Goal: Task Accomplishment & Management: Manage account settings

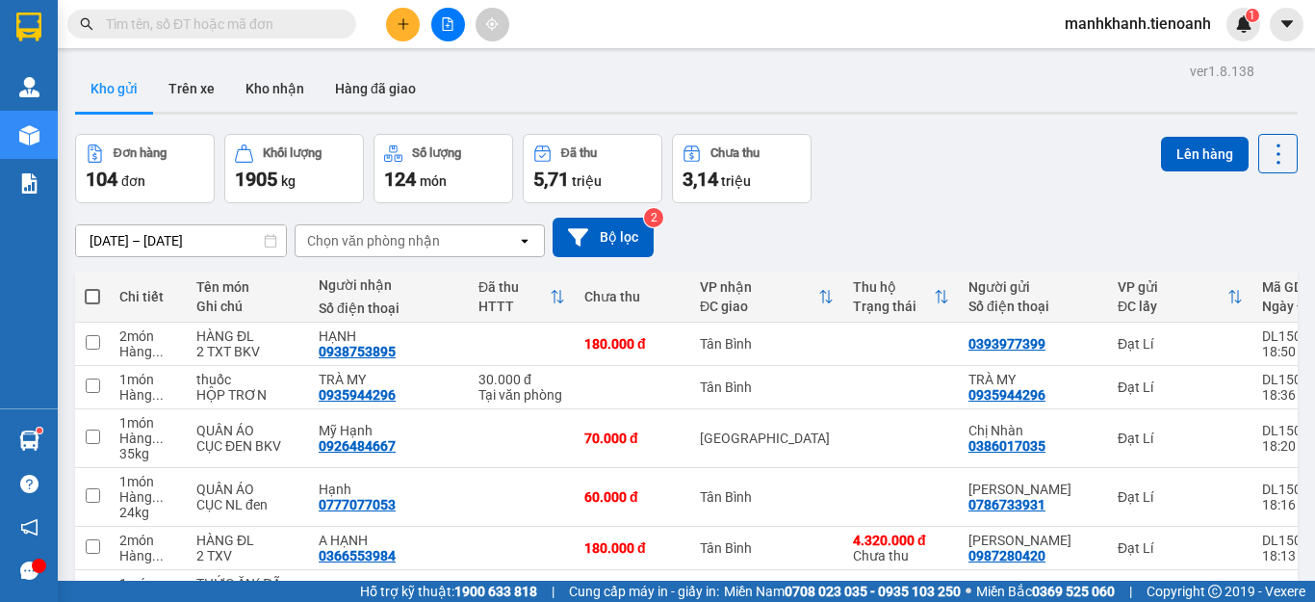
click at [92, 297] on span at bounding box center [92, 296] width 15 height 15
click at [92, 287] on input "checkbox" at bounding box center [92, 287] width 0 height 0
checkbox input "true"
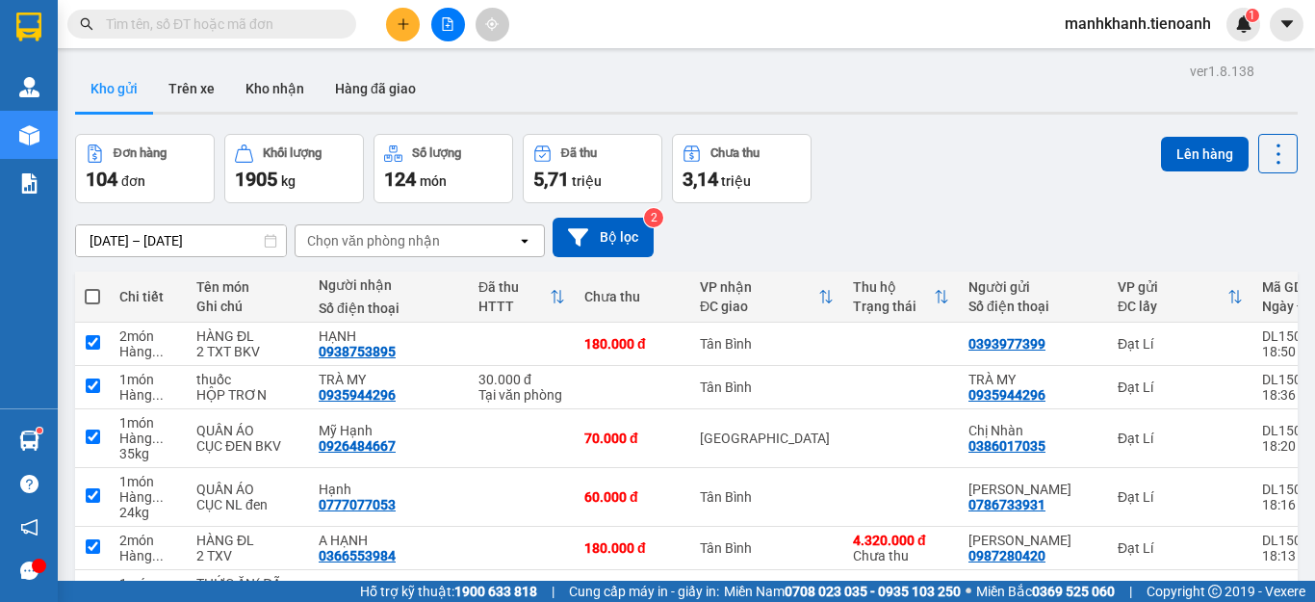
checkbox input "true"
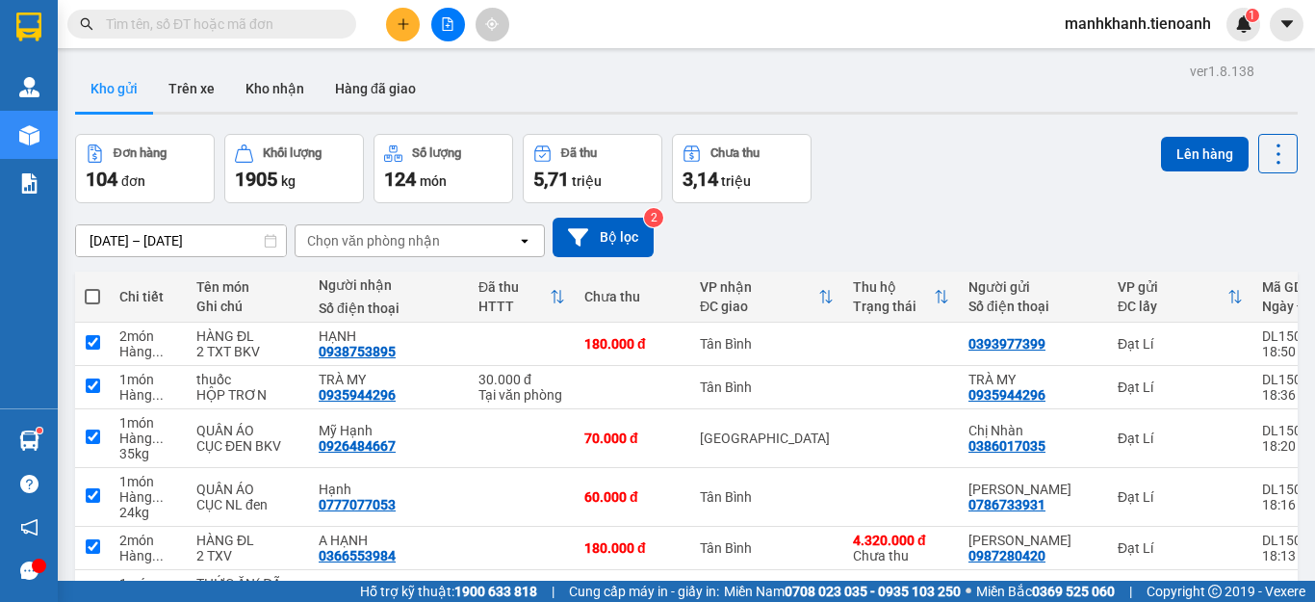
checkbox input "true"
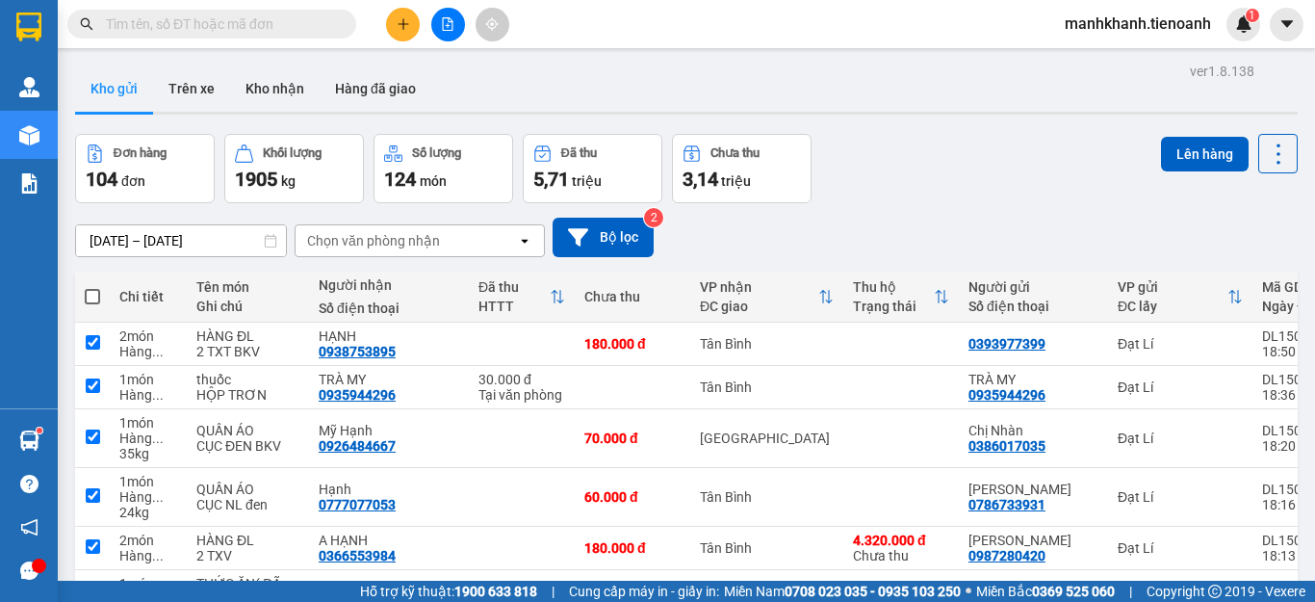
checkbox input "true"
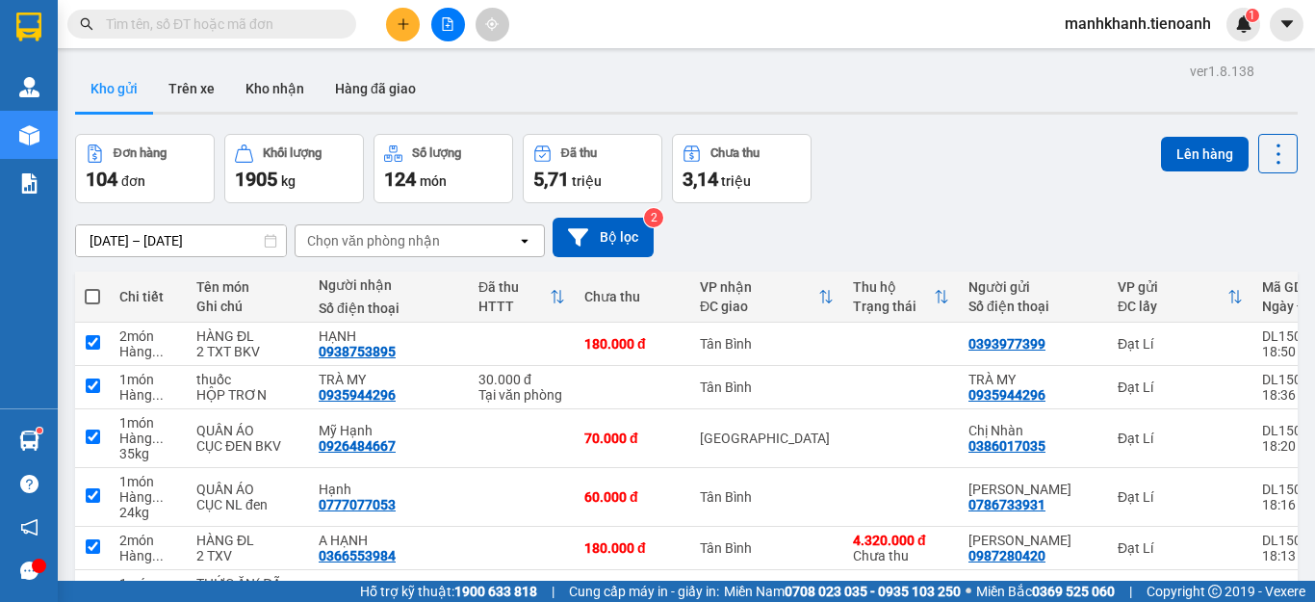
checkbox input "true"
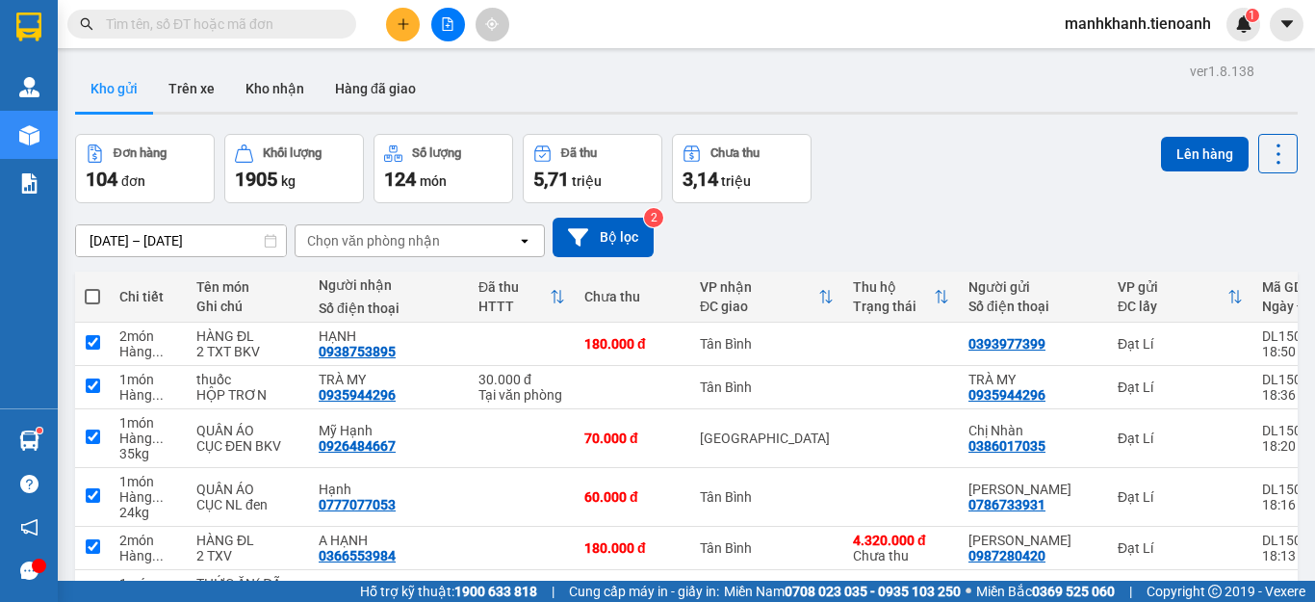
checkbox input "true"
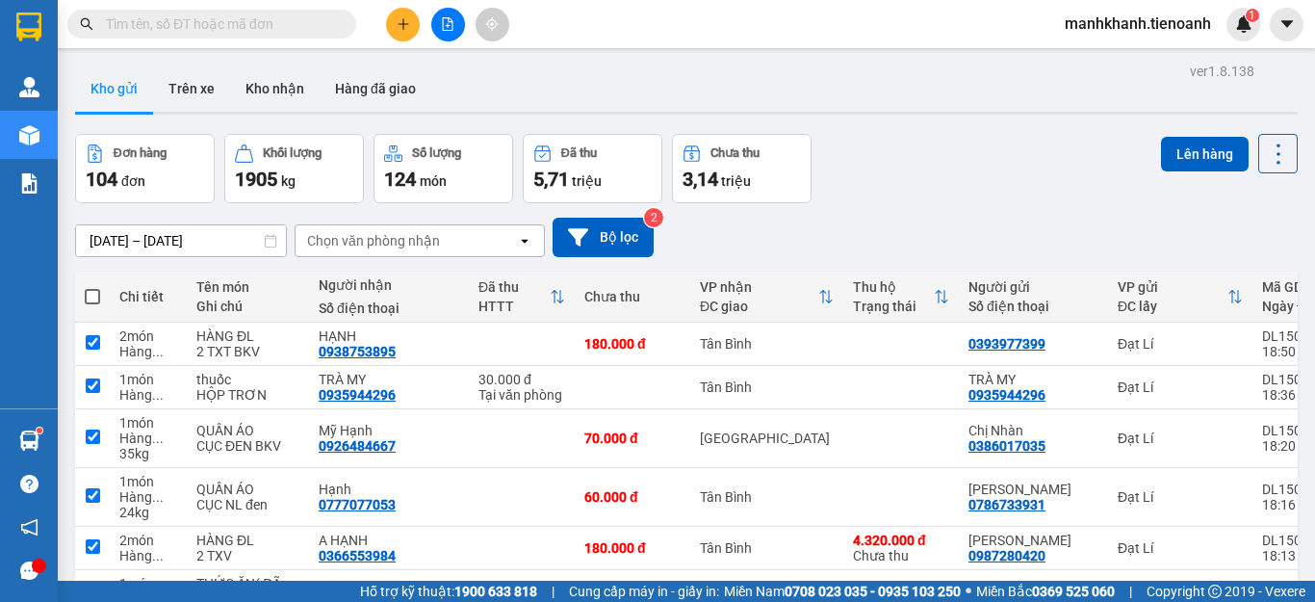
checkbox input "true"
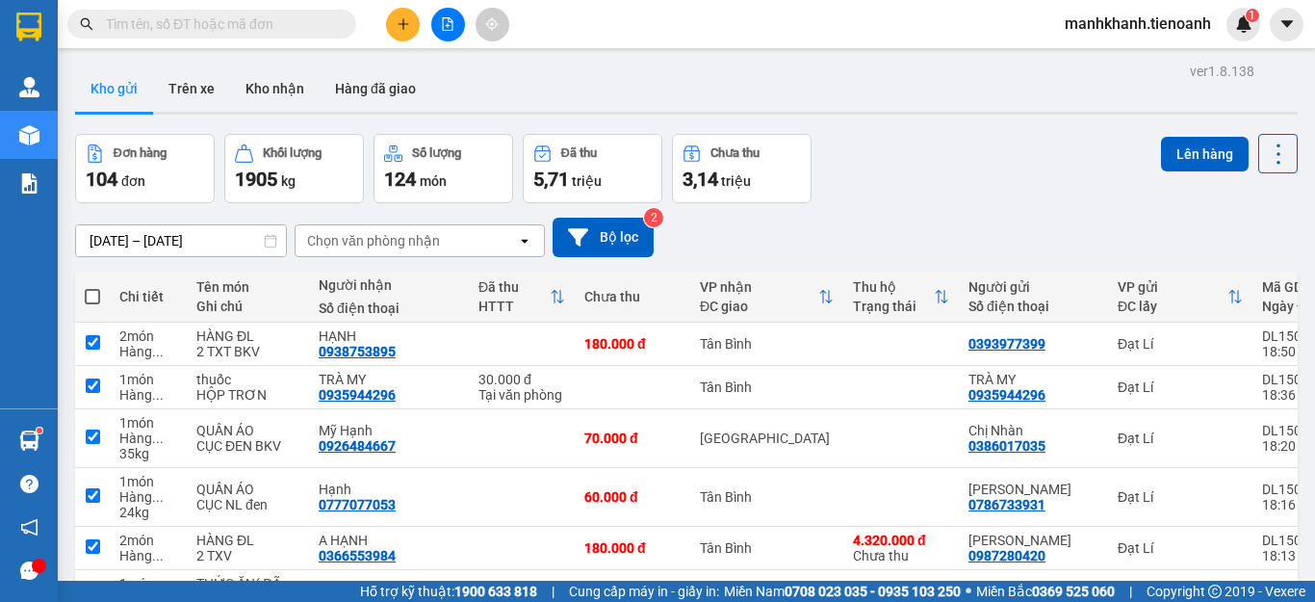
checkbox input "true"
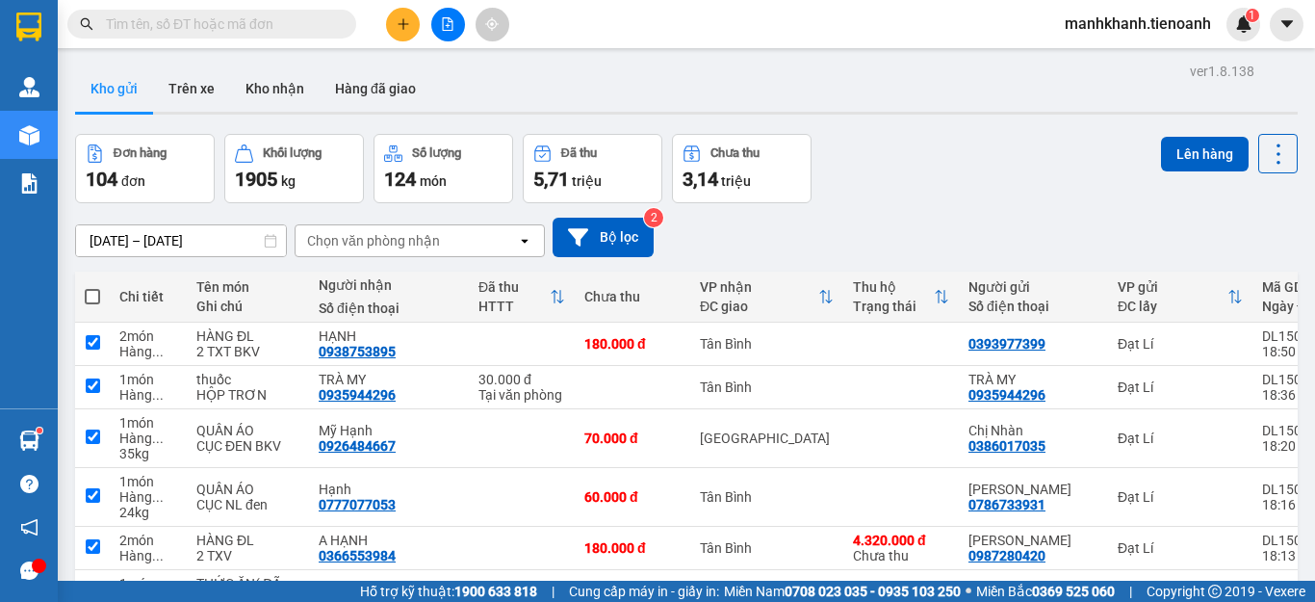
checkbox input "true"
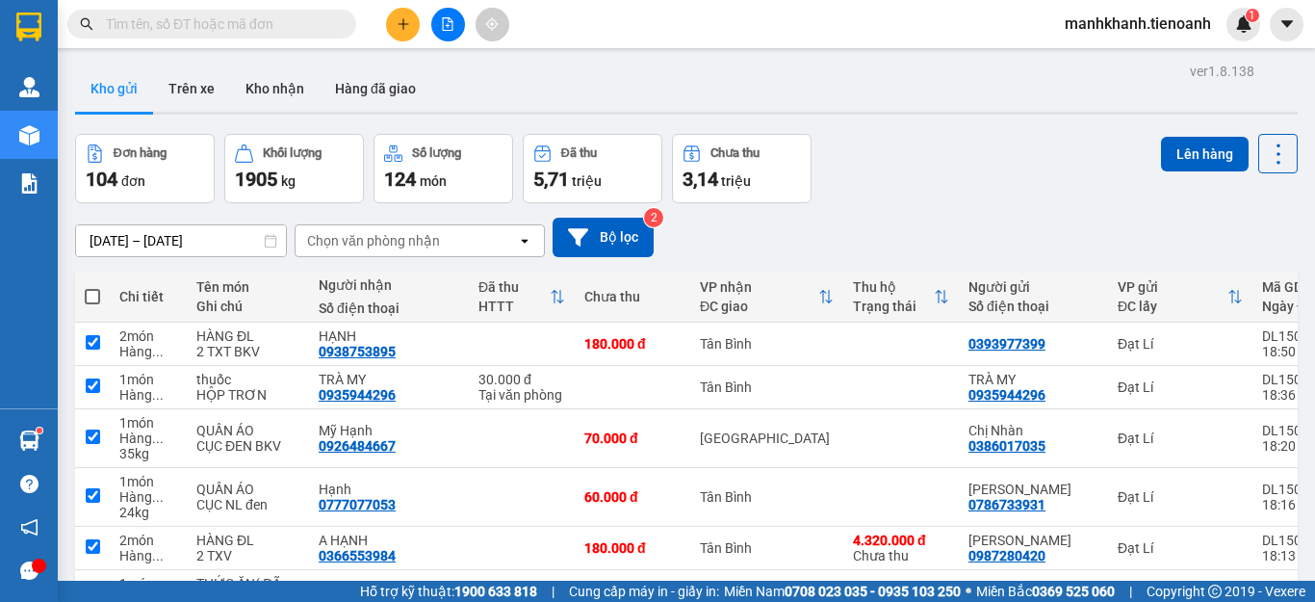
checkbox input "true"
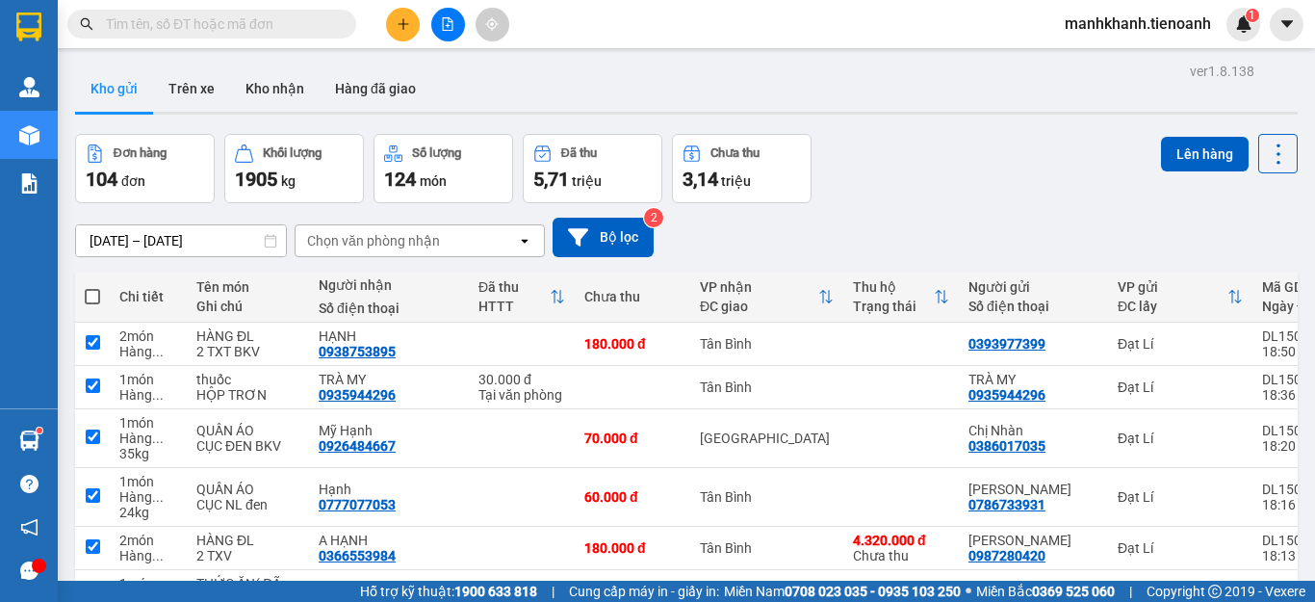
checkbox input "true"
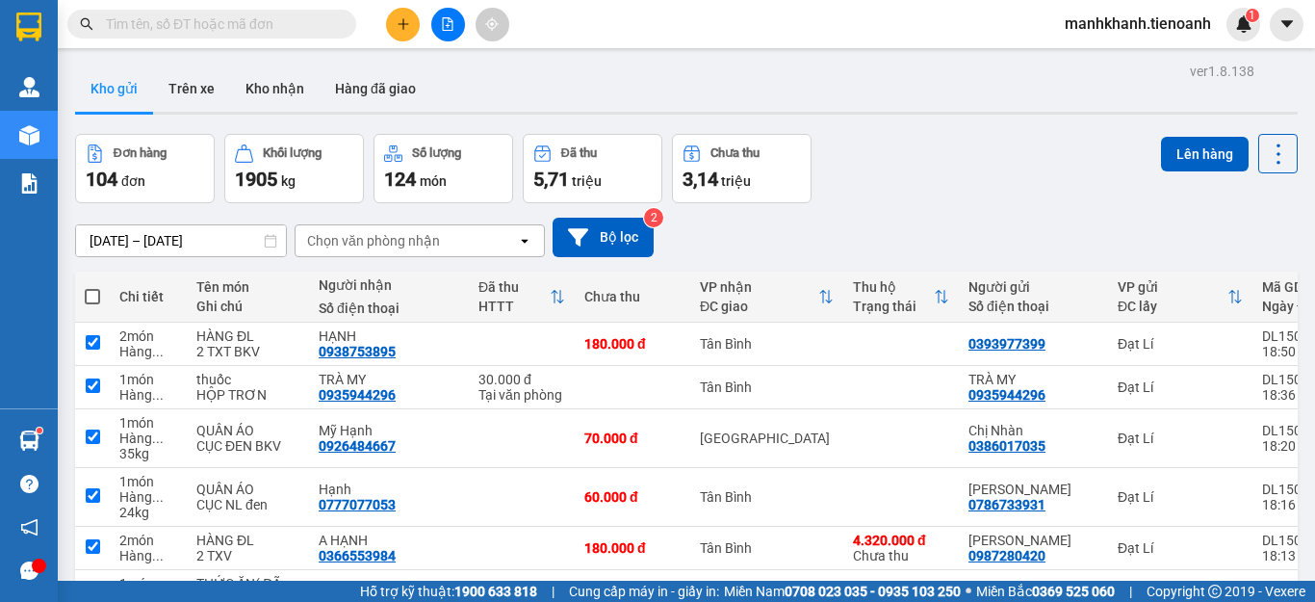
checkbox input "true"
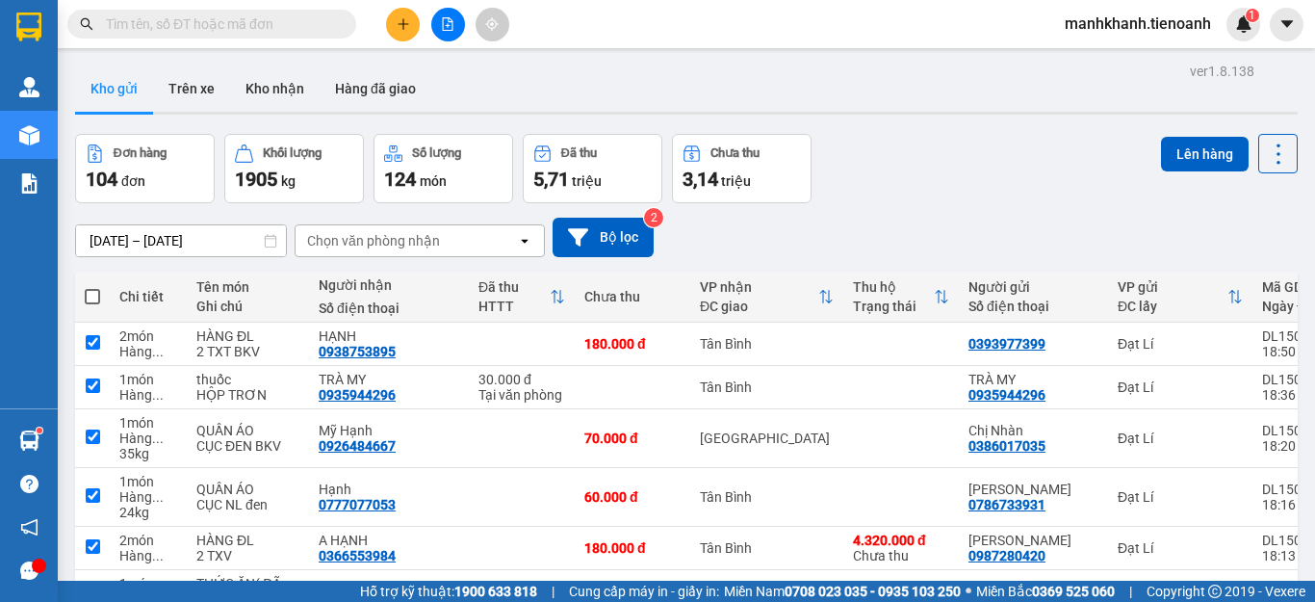
checkbox input "true"
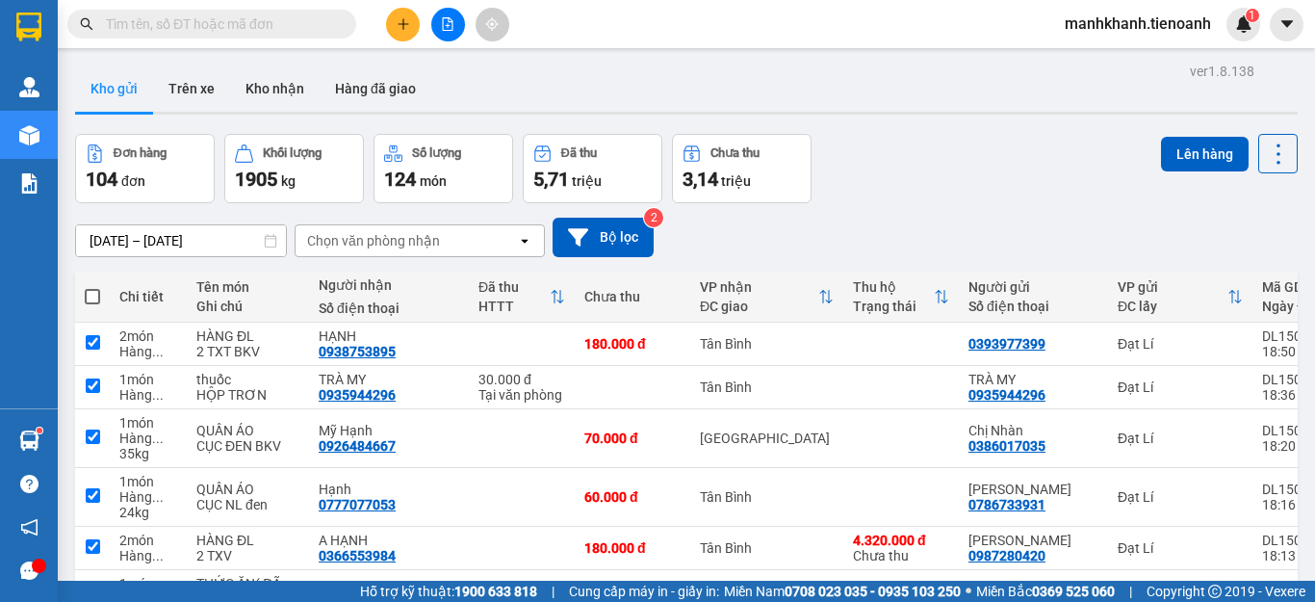
checkbox input "true"
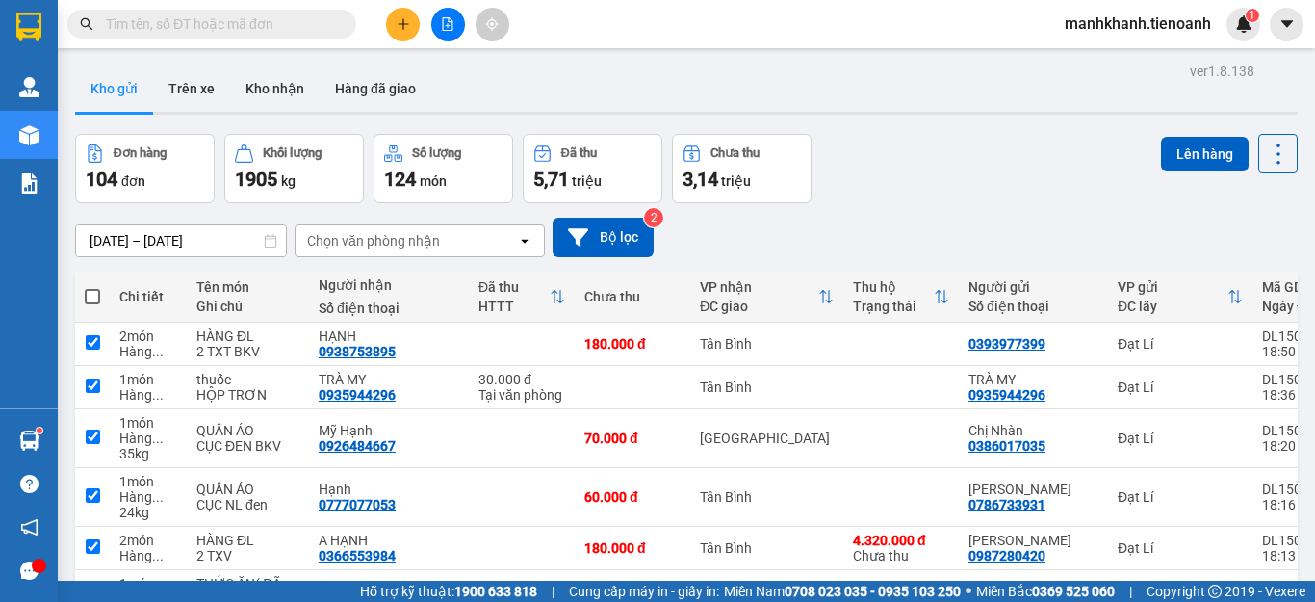
checkbox input "true"
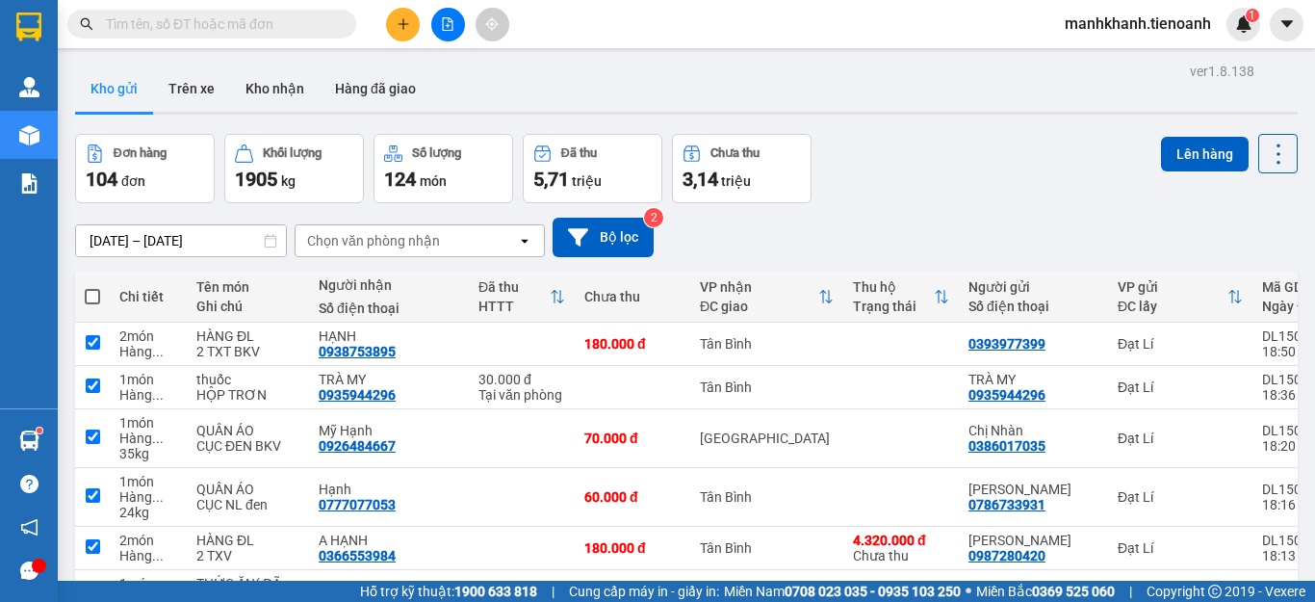
checkbox input "true"
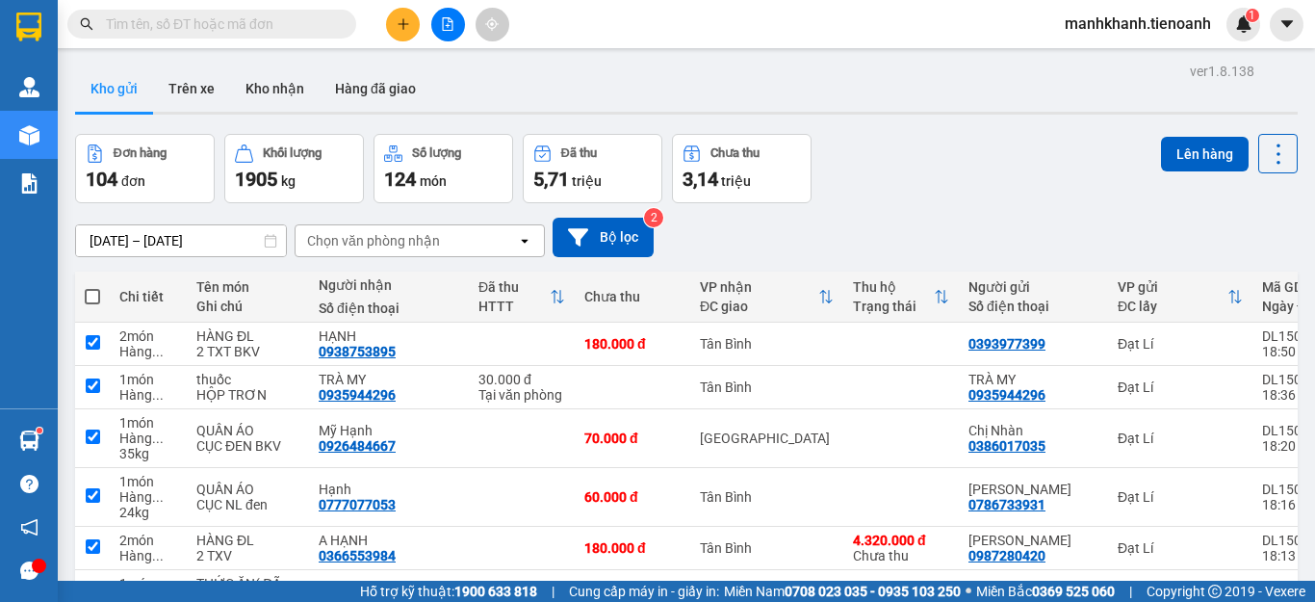
checkbox input "true"
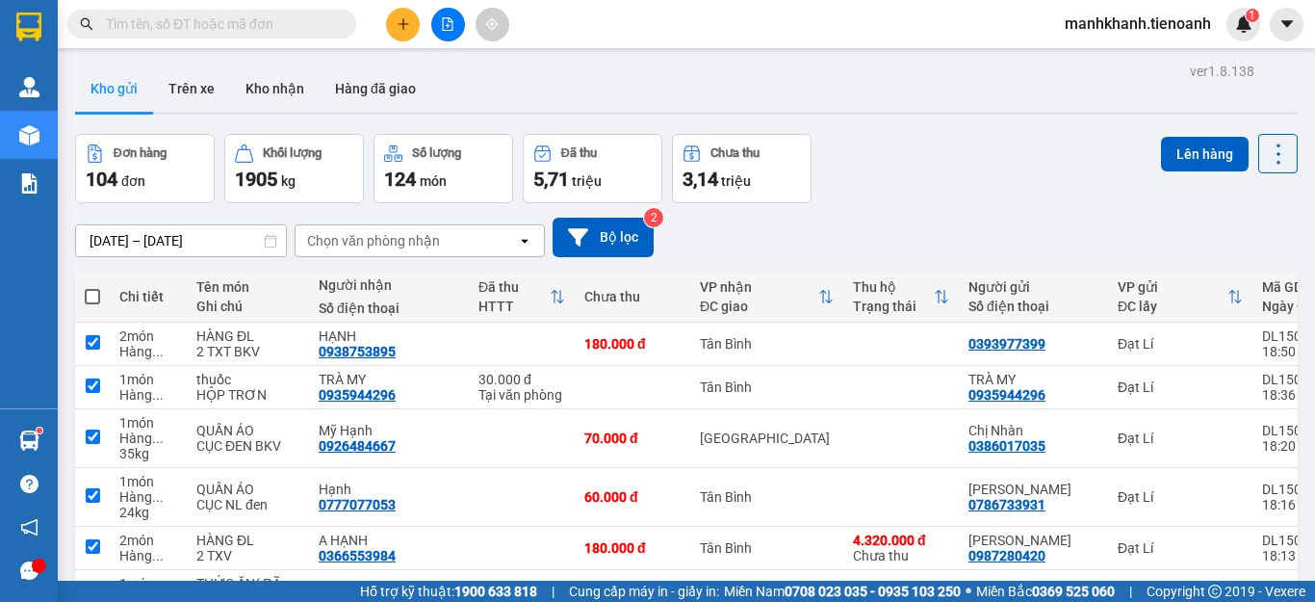
checkbox input "true"
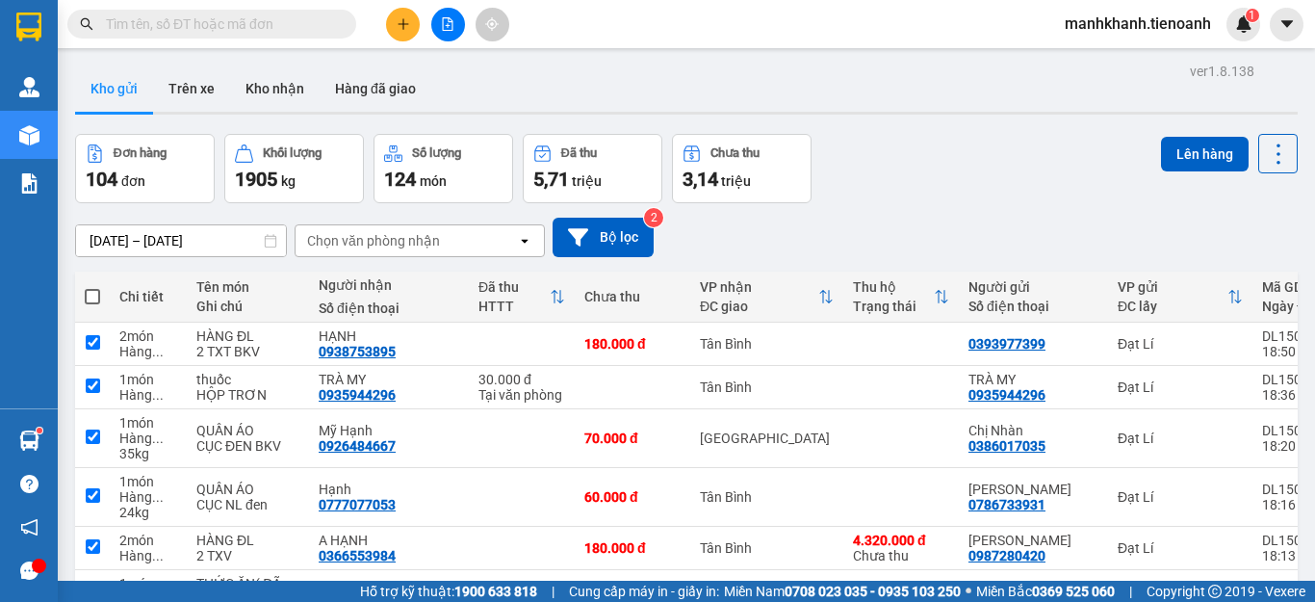
checkbox input "true"
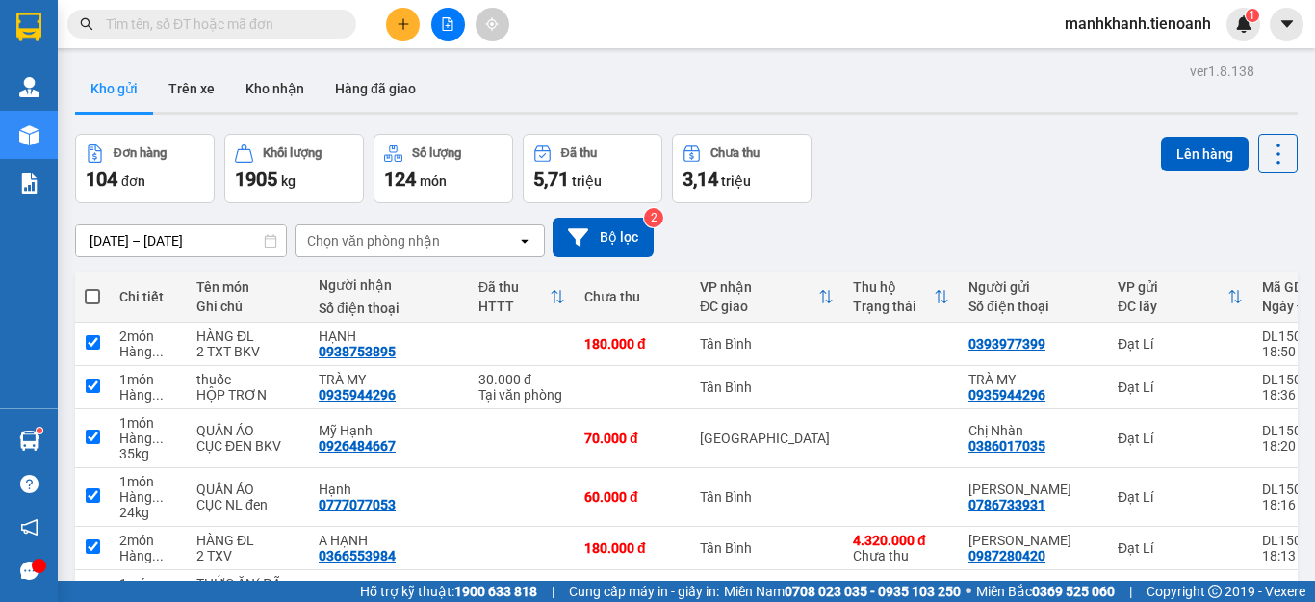
checkbox input "true"
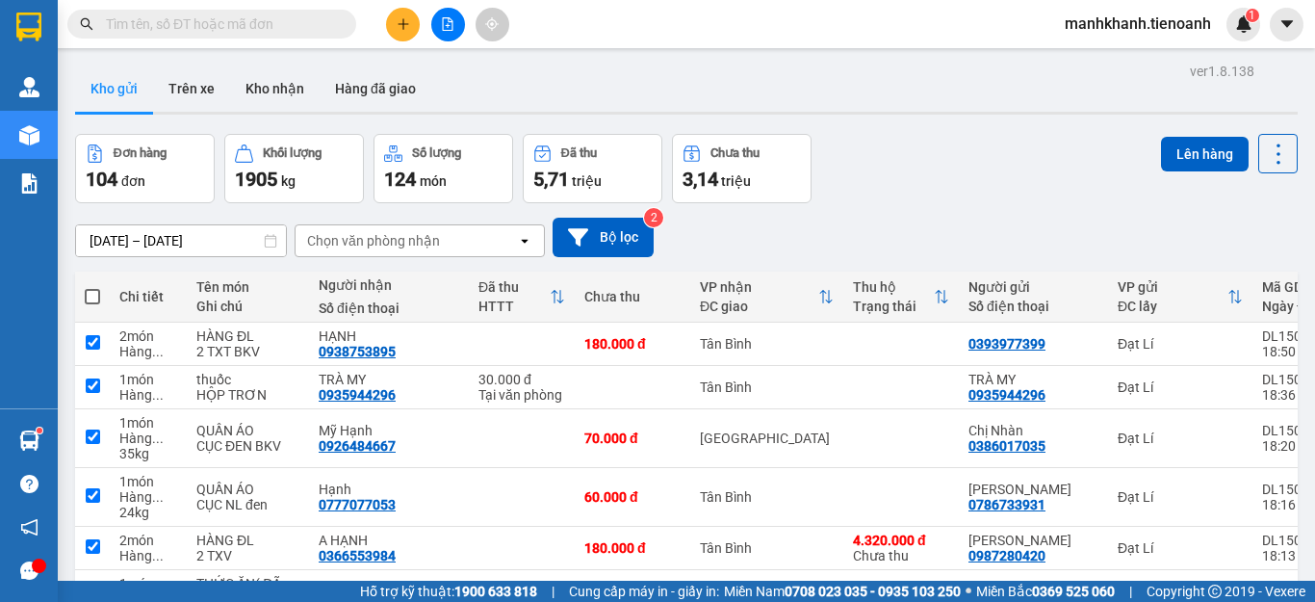
checkbox input "true"
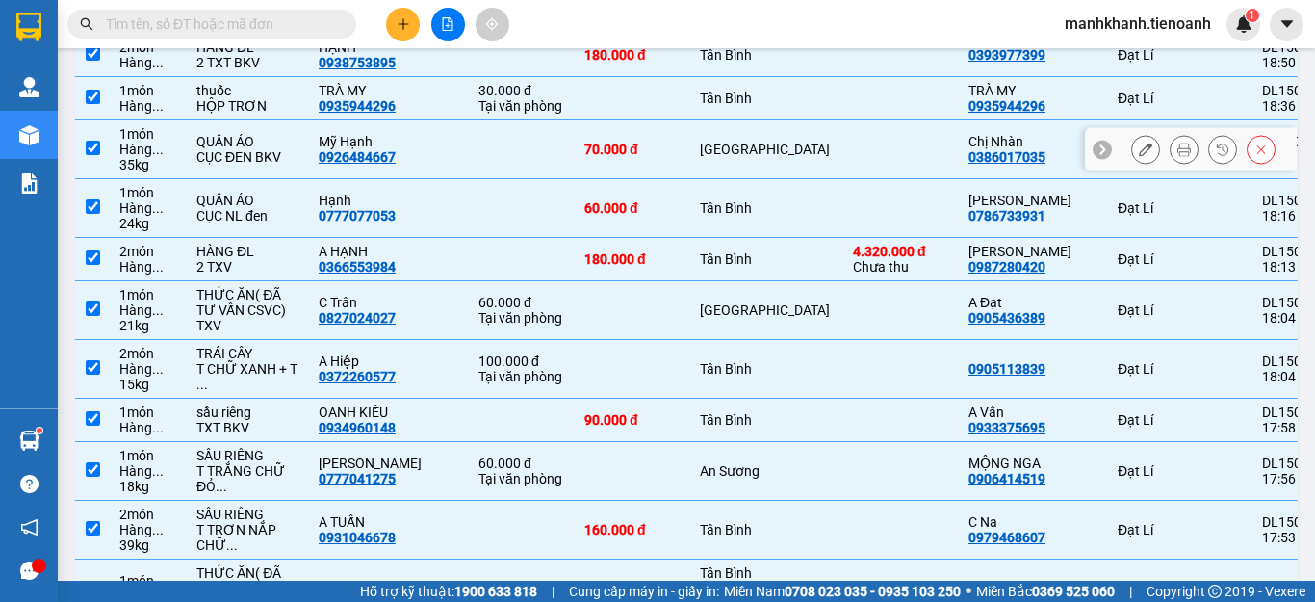
scroll to position [385, 0]
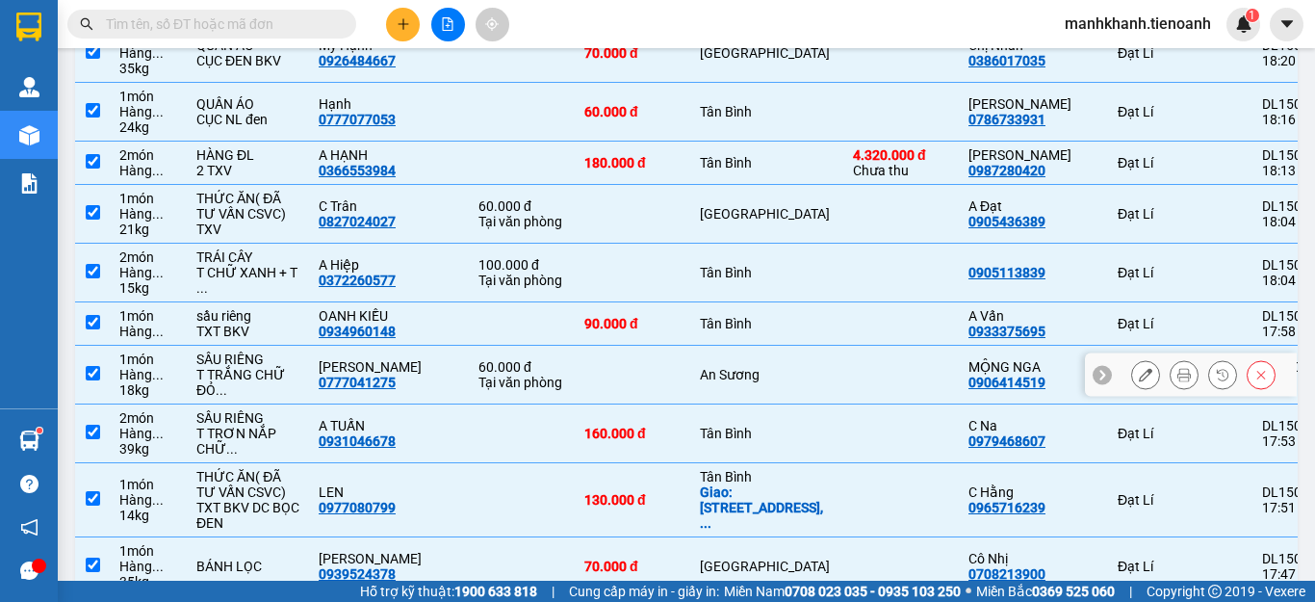
click at [91, 380] on input "checkbox" at bounding box center [93, 373] width 14 height 14
checkbox input "false"
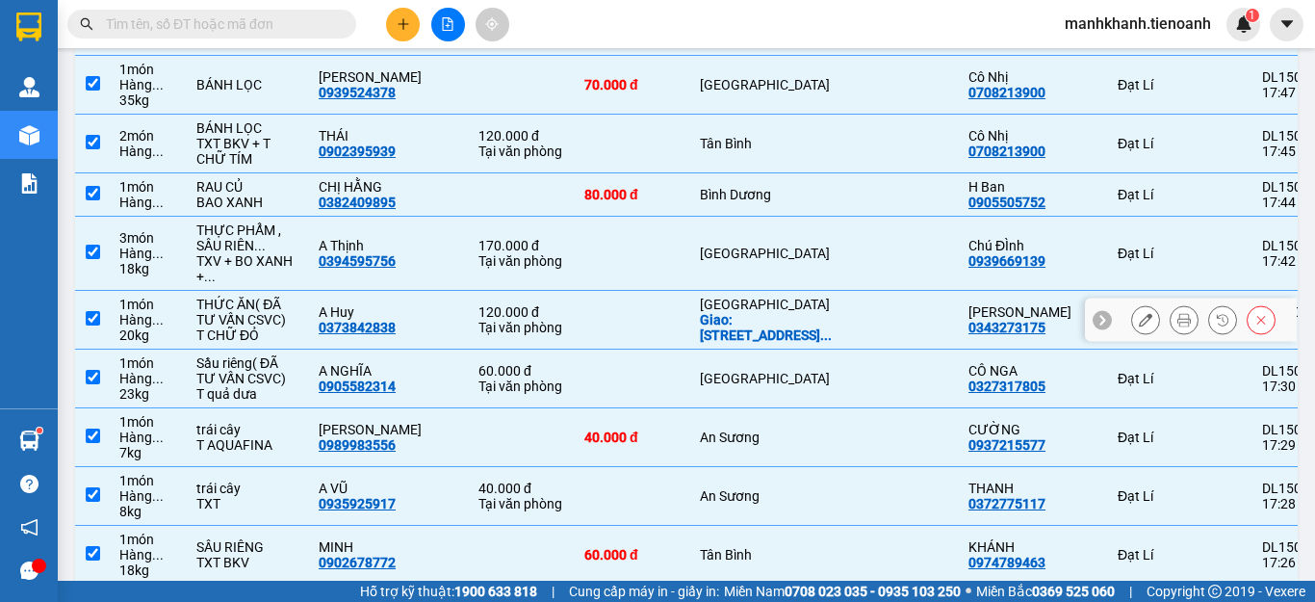
scroll to position [962, 0]
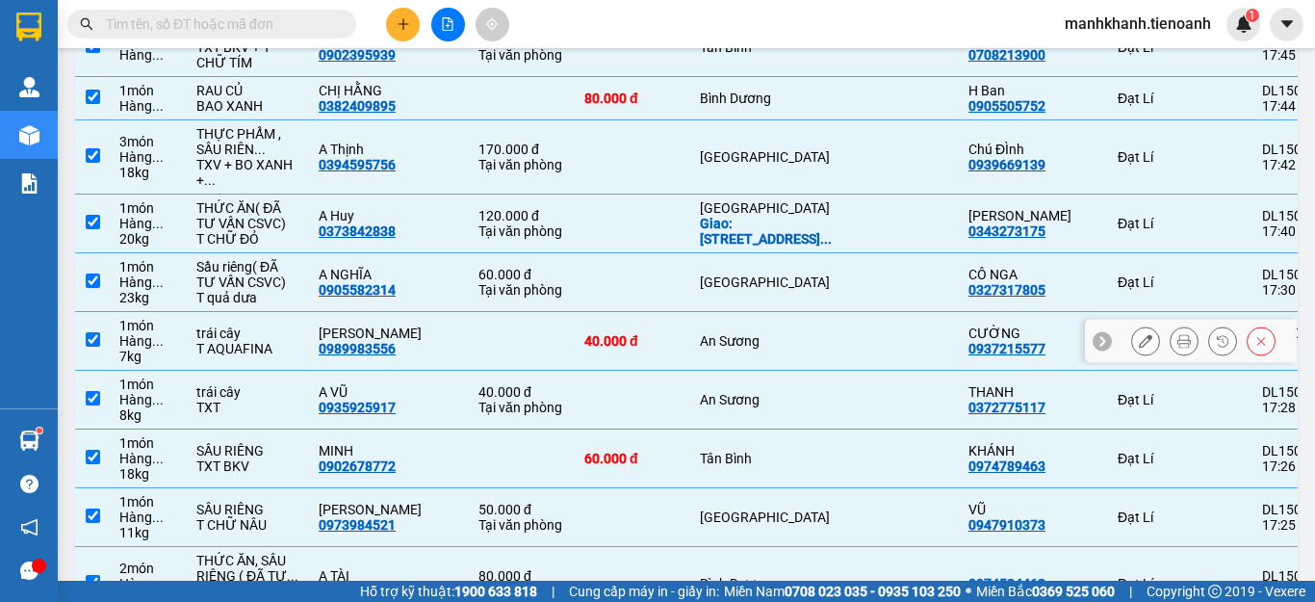
click at [98, 346] on input "checkbox" at bounding box center [93, 339] width 14 height 14
checkbox input "false"
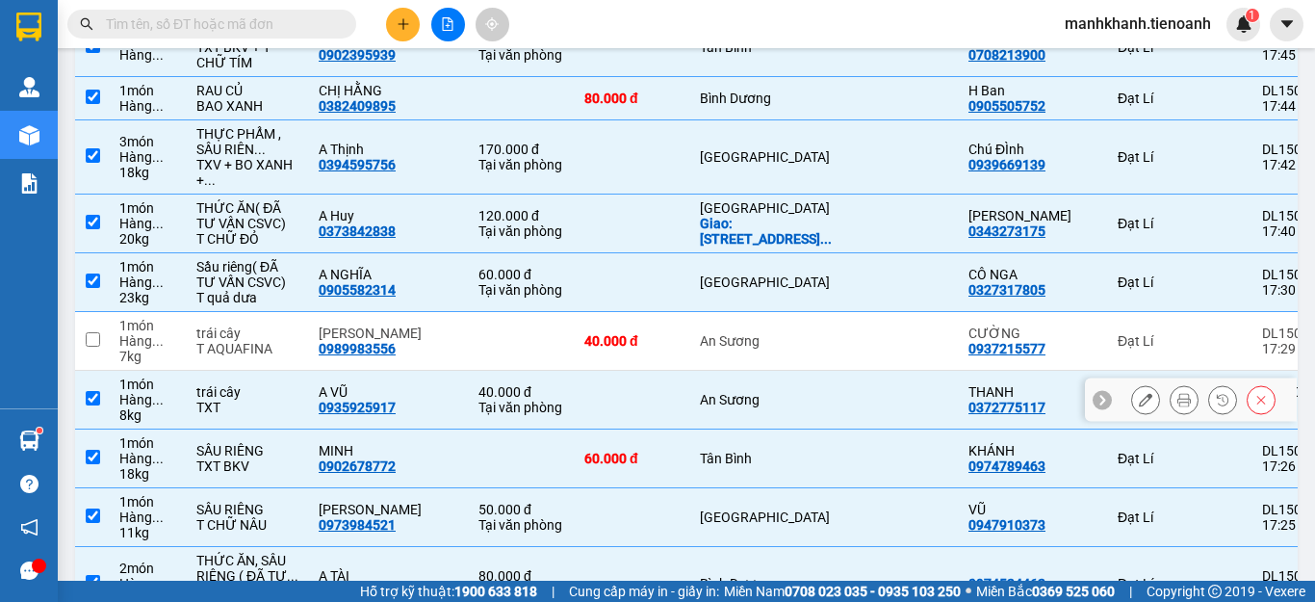
click at [90, 405] on input "checkbox" at bounding box center [93, 398] width 14 height 14
checkbox input "false"
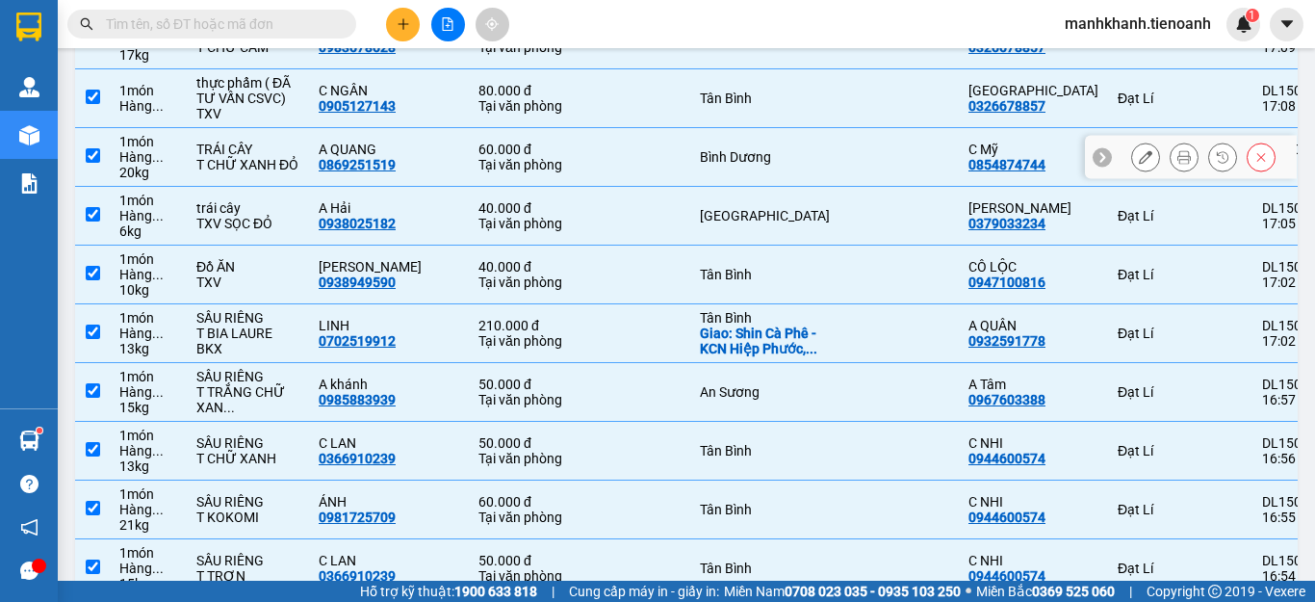
scroll to position [2021, 0]
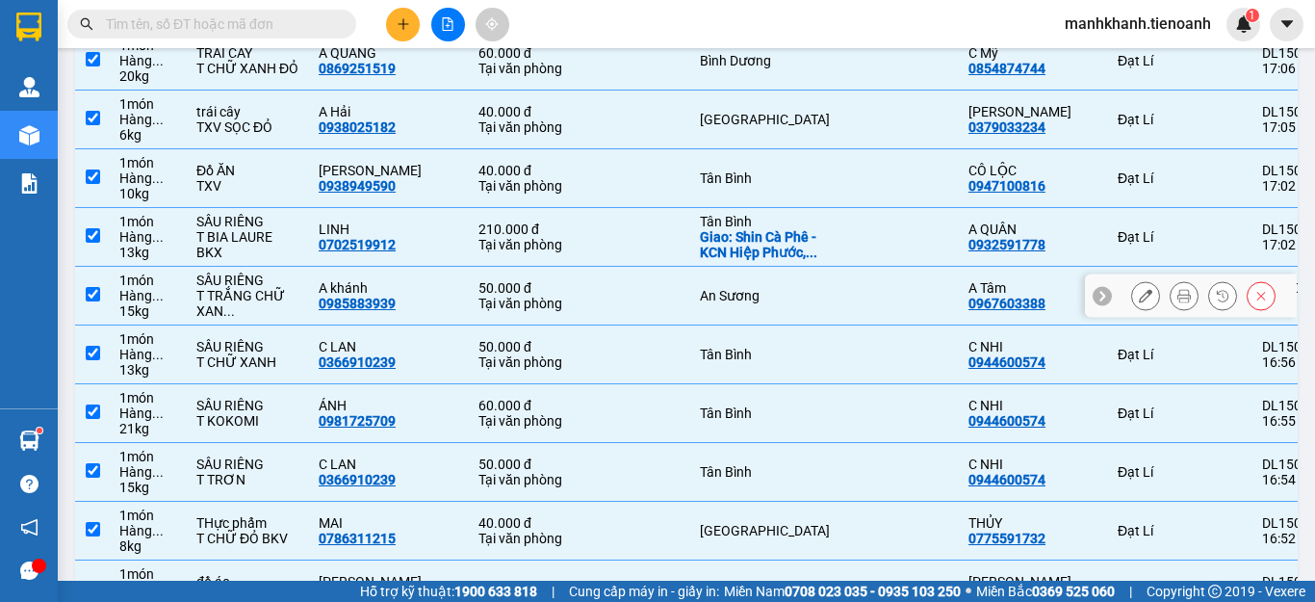
click at [87, 301] on input "checkbox" at bounding box center [93, 294] width 14 height 14
checkbox input "false"
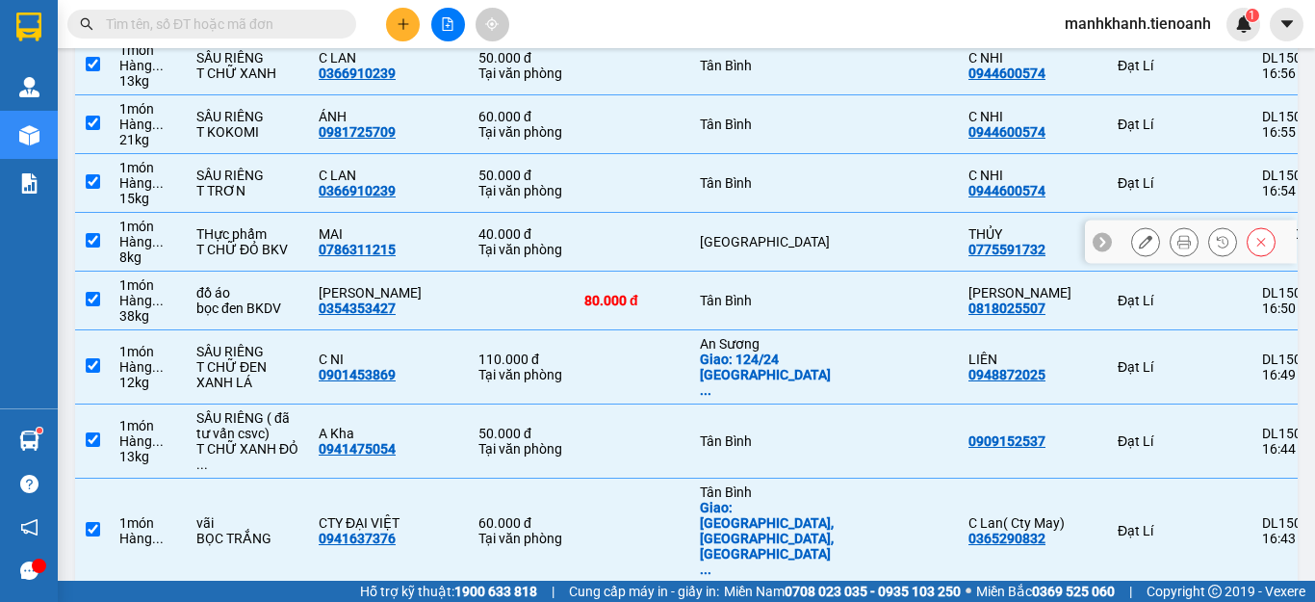
scroll to position [2406, 0]
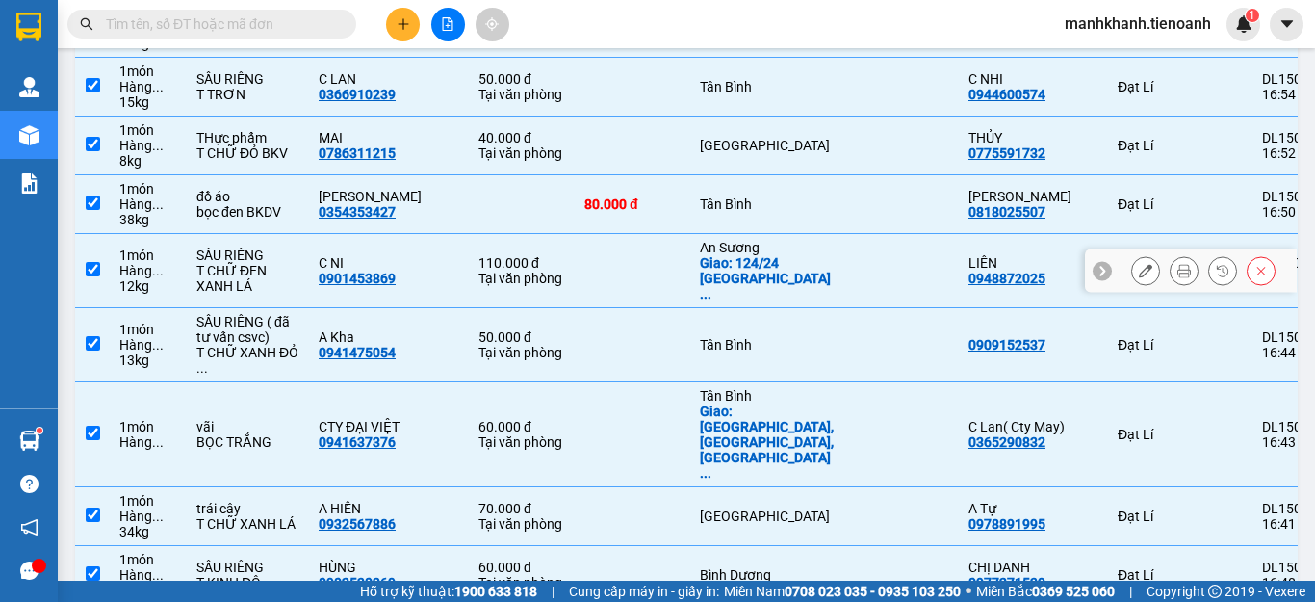
click at [88, 276] on input "checkbox" at bounding box center [93, 269] width 14 height 14
checkbox input "false"
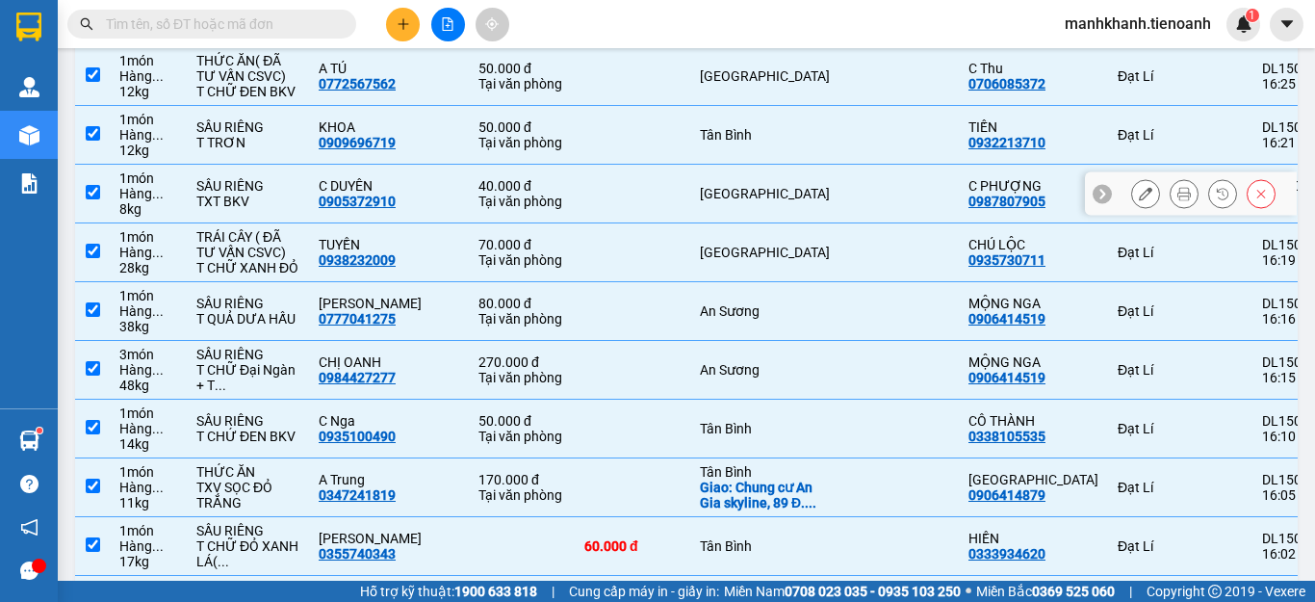
scroll to position [3369, 0]
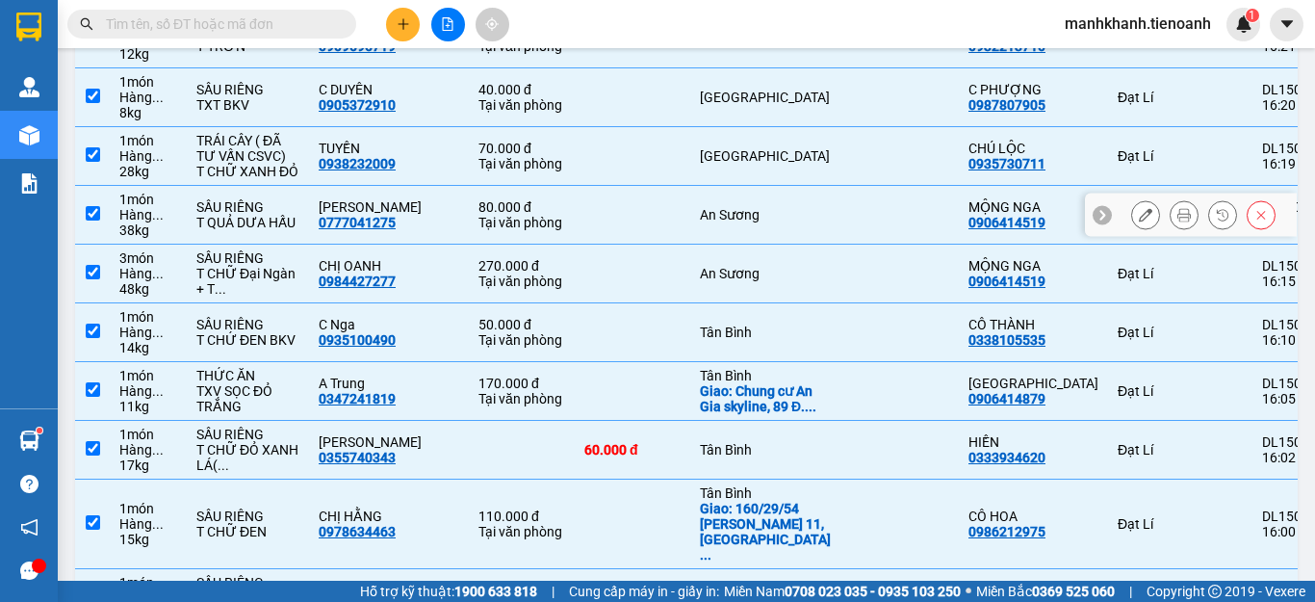
click at [92, 220] on input "checkbox" at bounding box center [93, 213] width 14 height 14
checkbox input "false"
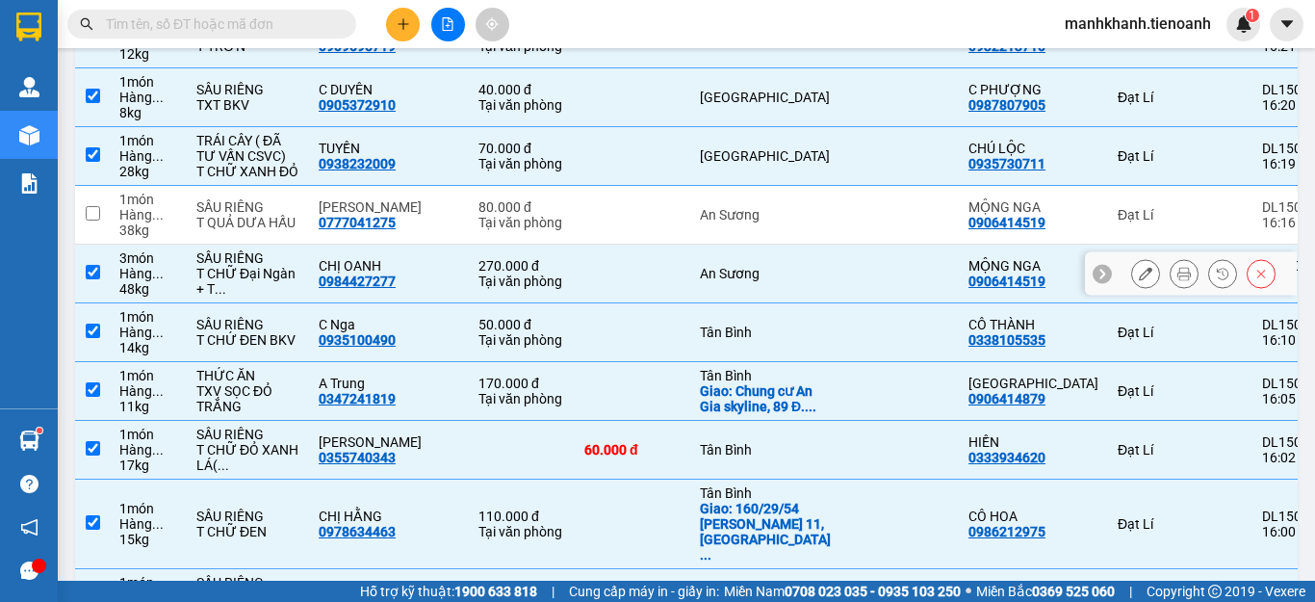
click at [90, 279] on input "checkbox" at bounding box center [93, 272] width 14 height 14
checkbox input "false"
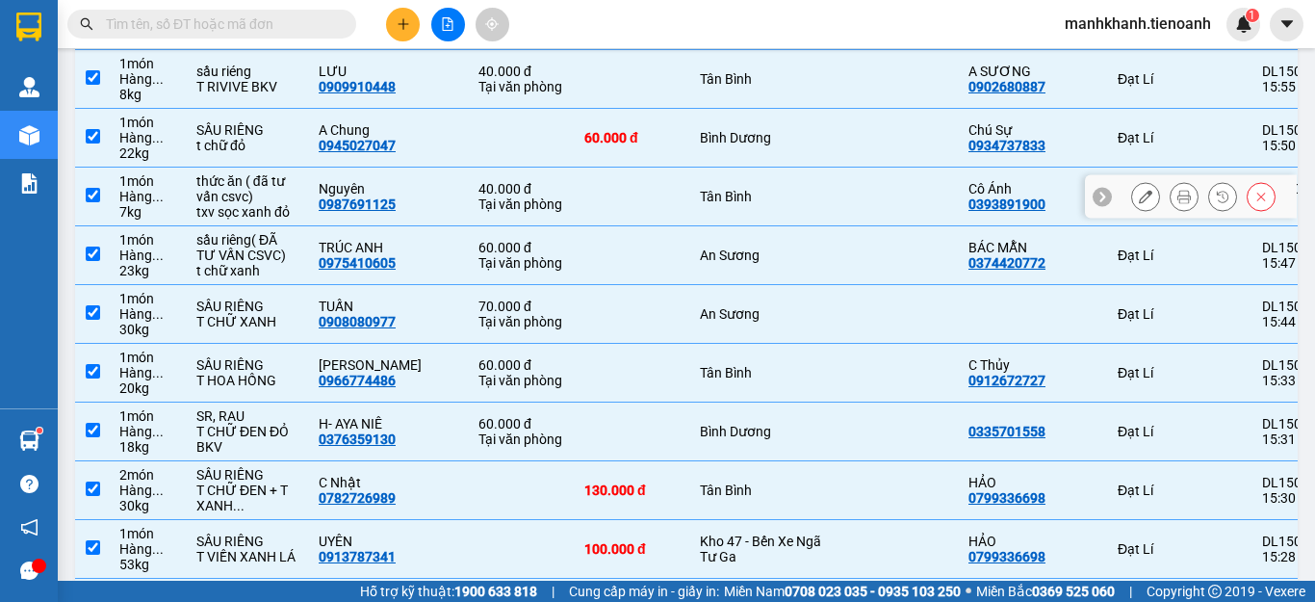
scroll to position [4042, 0]
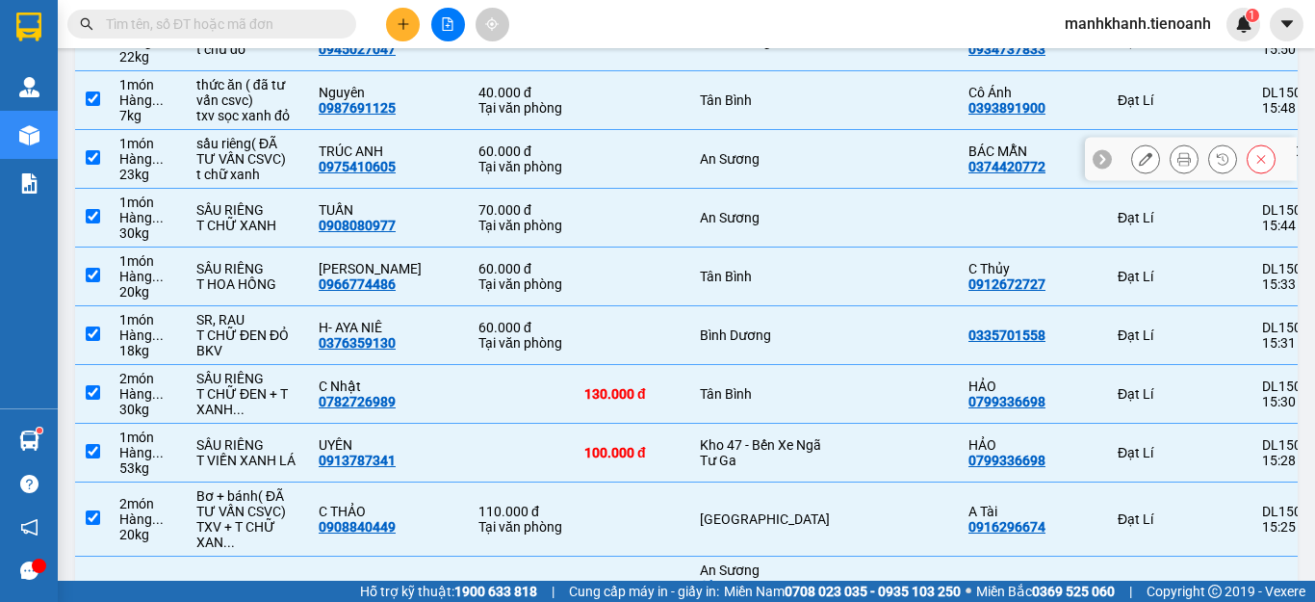
click at [95, 165] on input "checkbox" at bounding box center [93, 157] width 14 height 14
checkbox input "false"
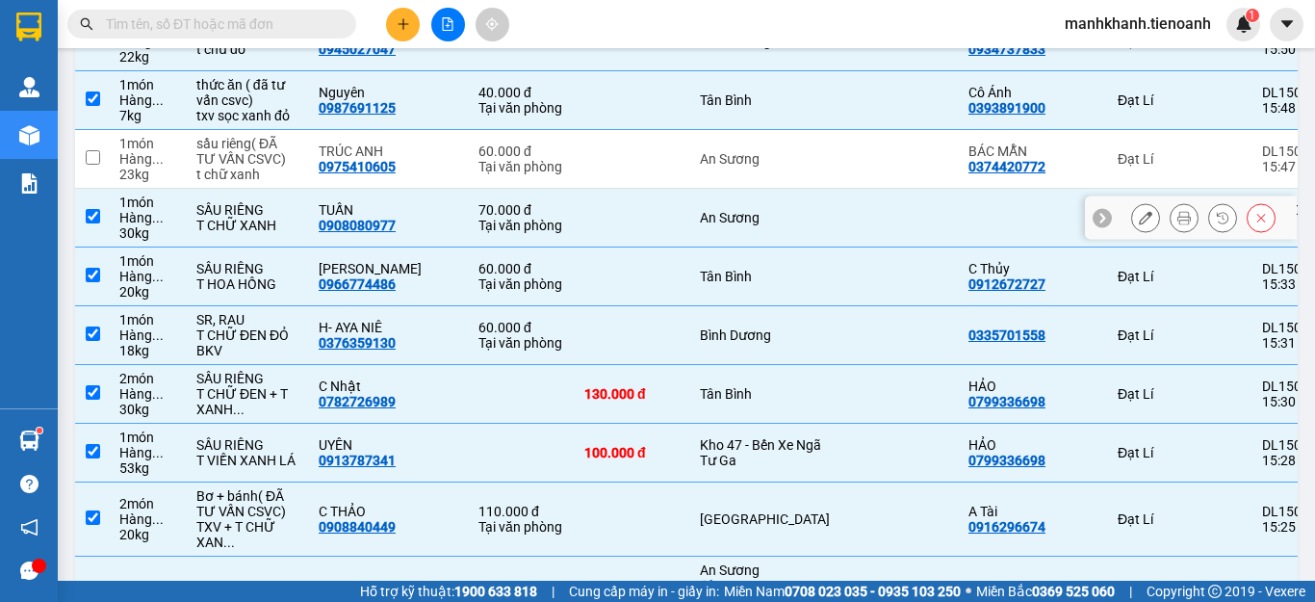
click at [101, 247] on td at bounding box center [92, 218] width 35 height 59
checkbox input "false"
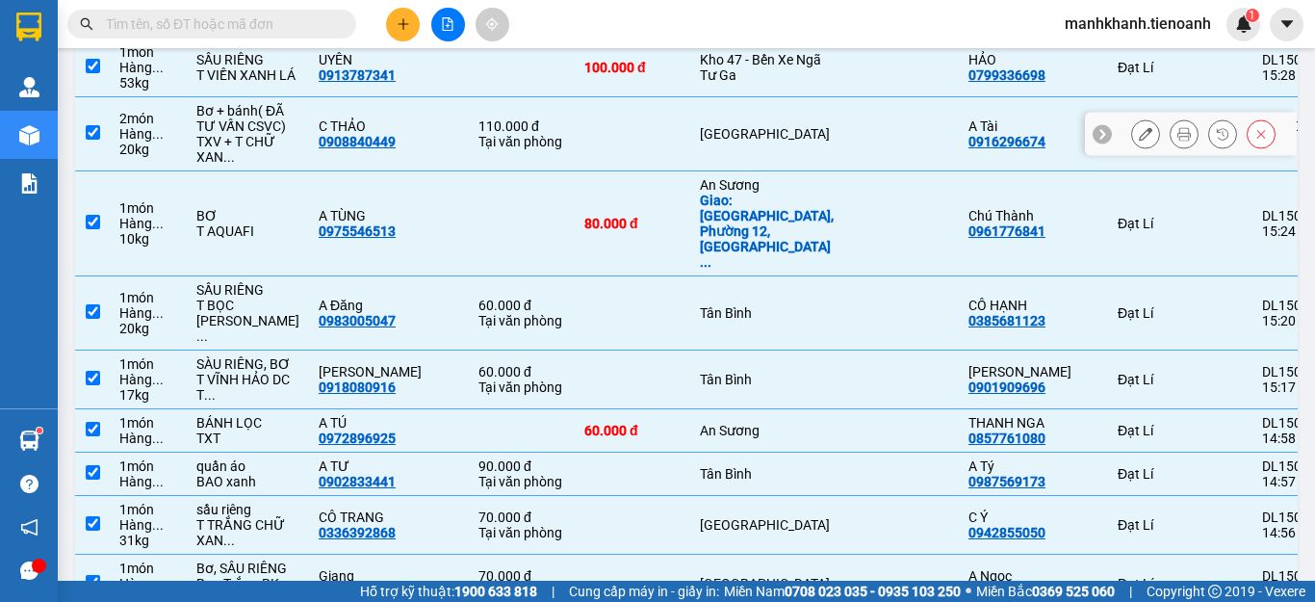
scroll to position [4523, 0]
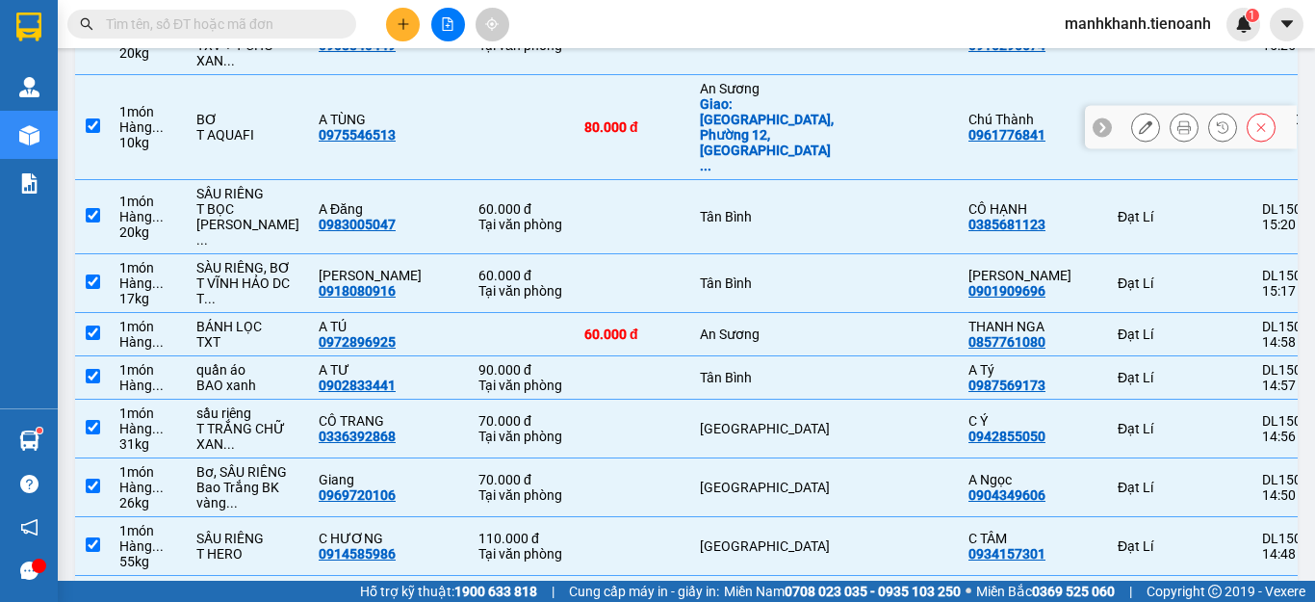
click at [97, 133] on input "checkbox" at bounding box center [93, 125] width 14 height 14
checkbox input "false"
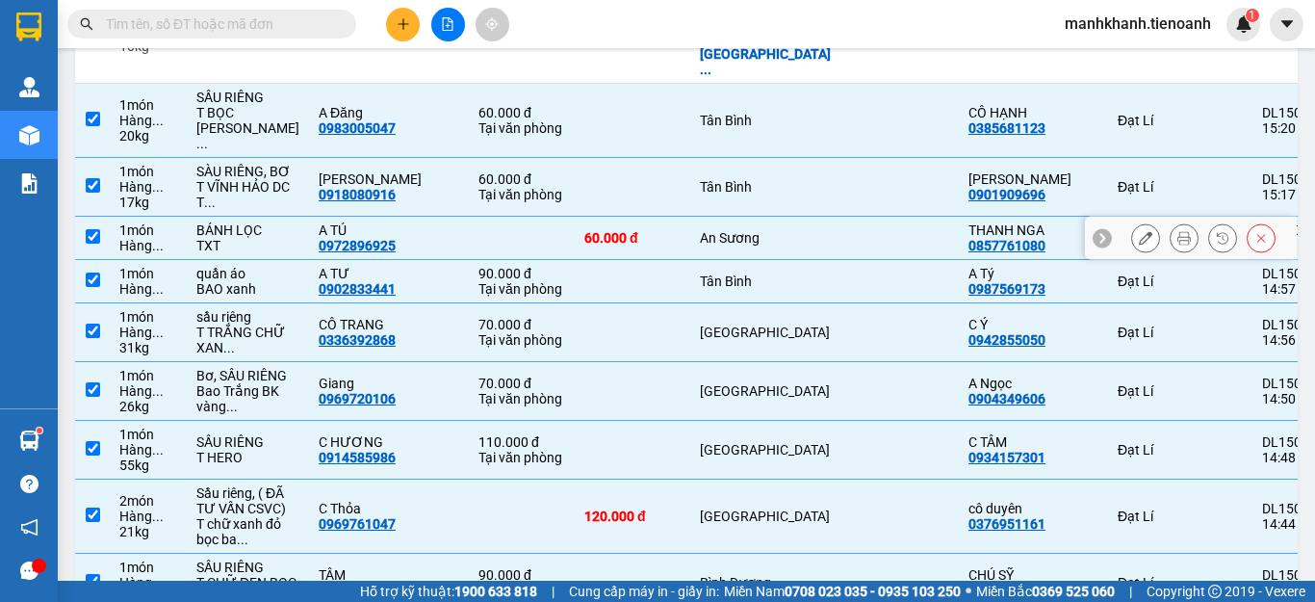
scroll to position [4716, 0]
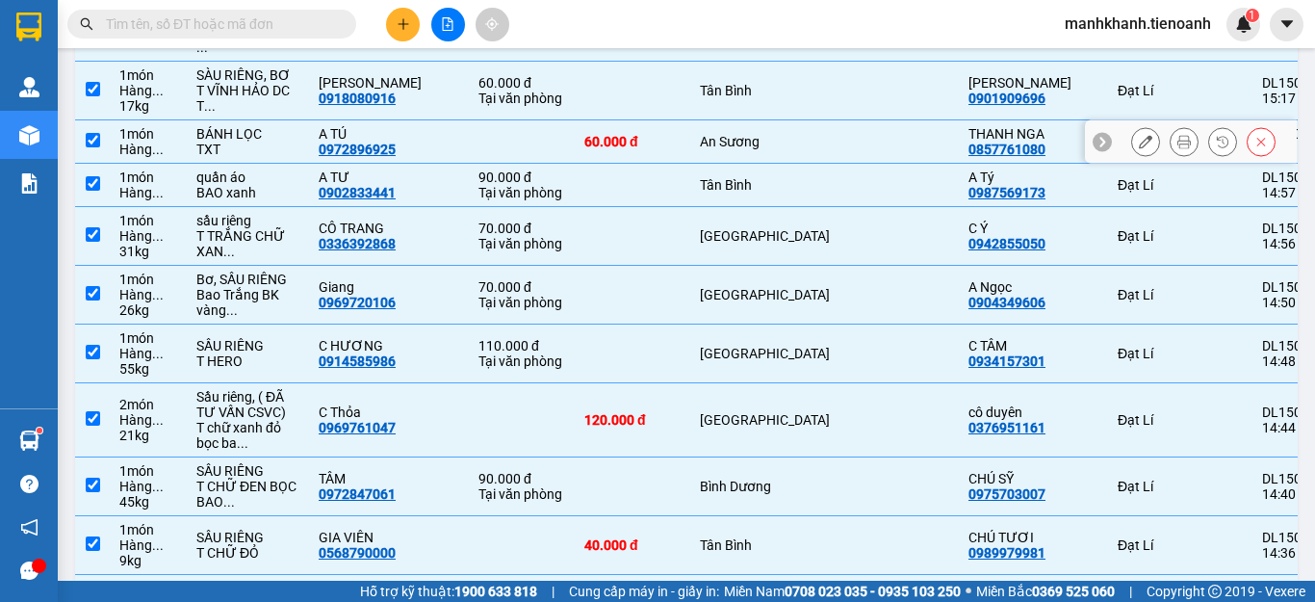
click at [95, 147] on input "checkbox" at bounding box center [93, 140] width 14 height 14
checkbox input "false"
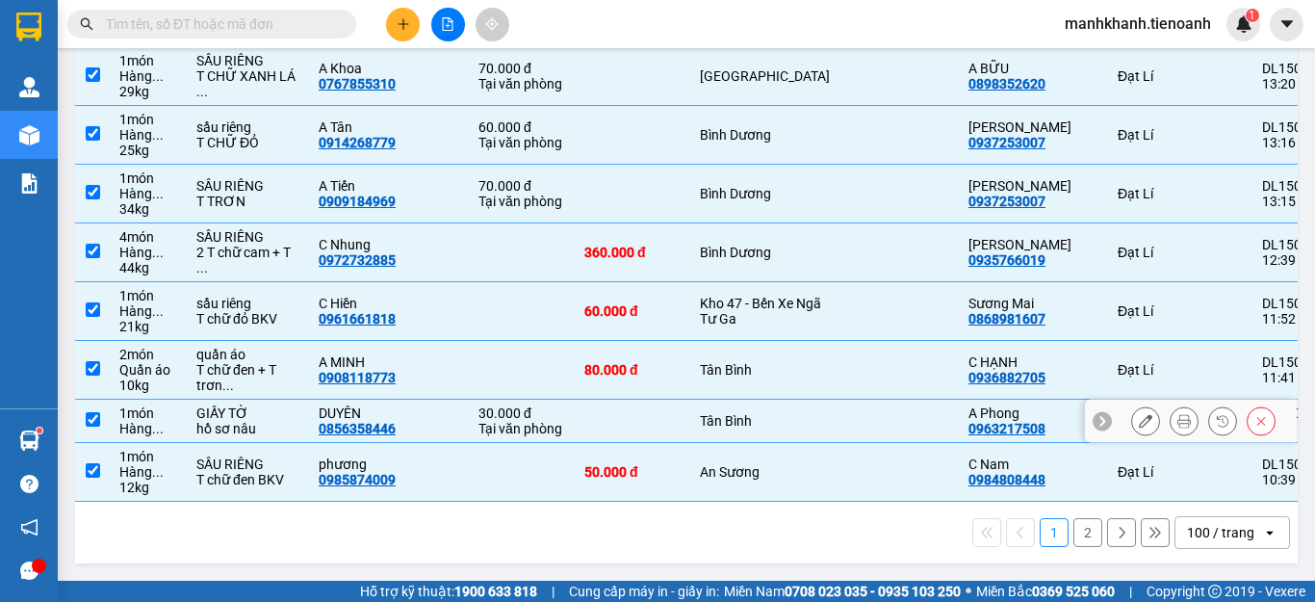
scroll to position [6256, 0]
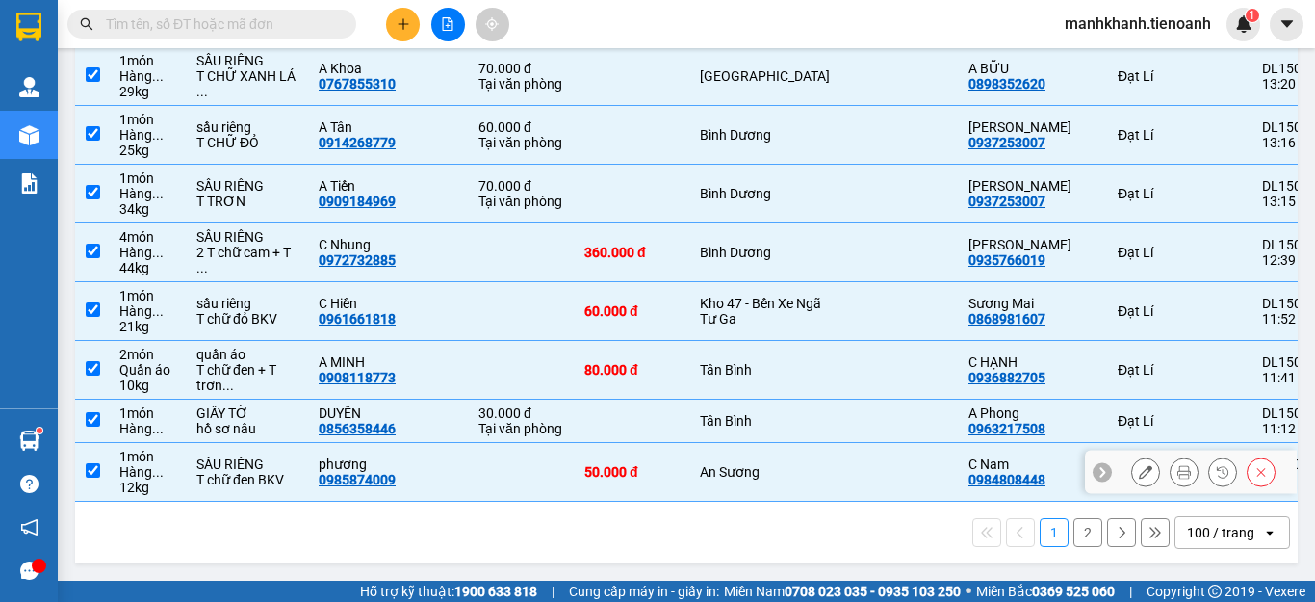
click at [98, 477] on input "checkbox" at bounding box center [93, 470] width 14 height 14
checkbox input "false"
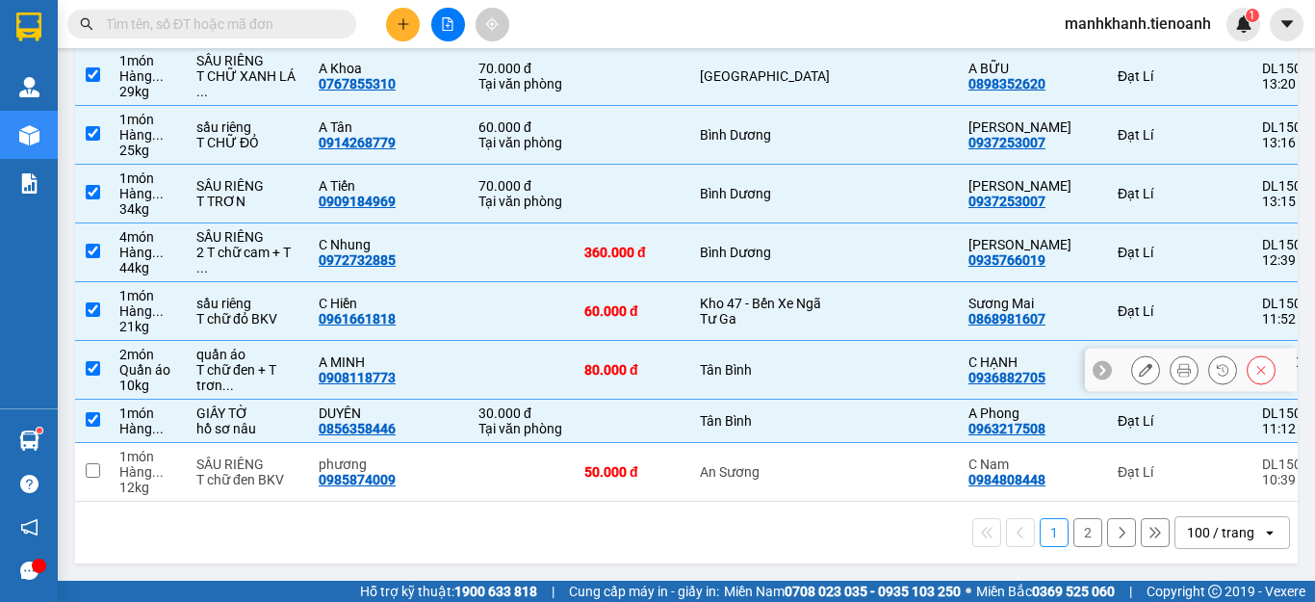
scroll to position [6285, 0]
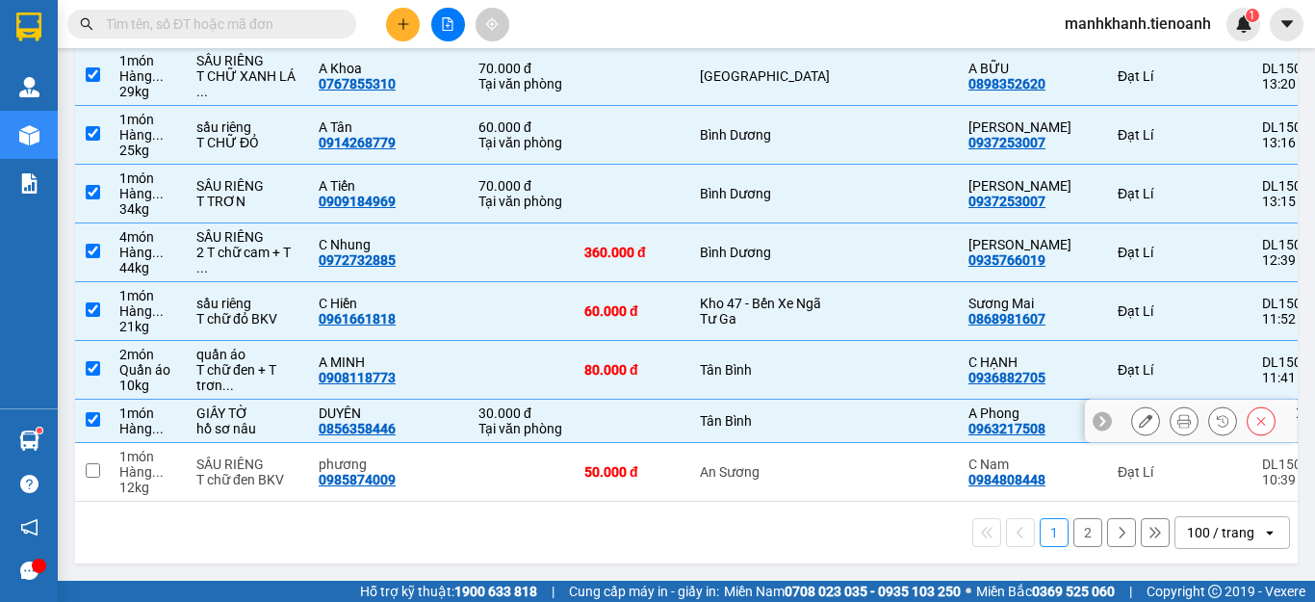
click at [93, 412] on input "checkbox" at bounding box center [93, 419] width 14 height 14
checkbox input "false"
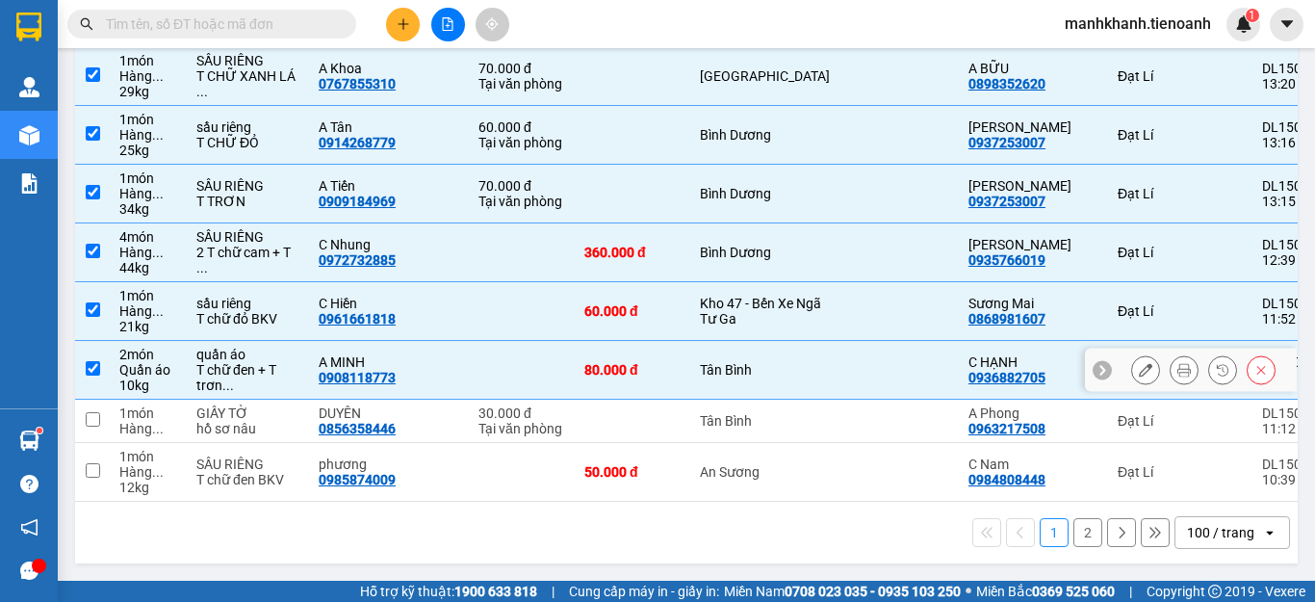
click at [95, 364] on input "checkbox" at bounding box center [93, 368] width 14 height 14
checkbox input "false"
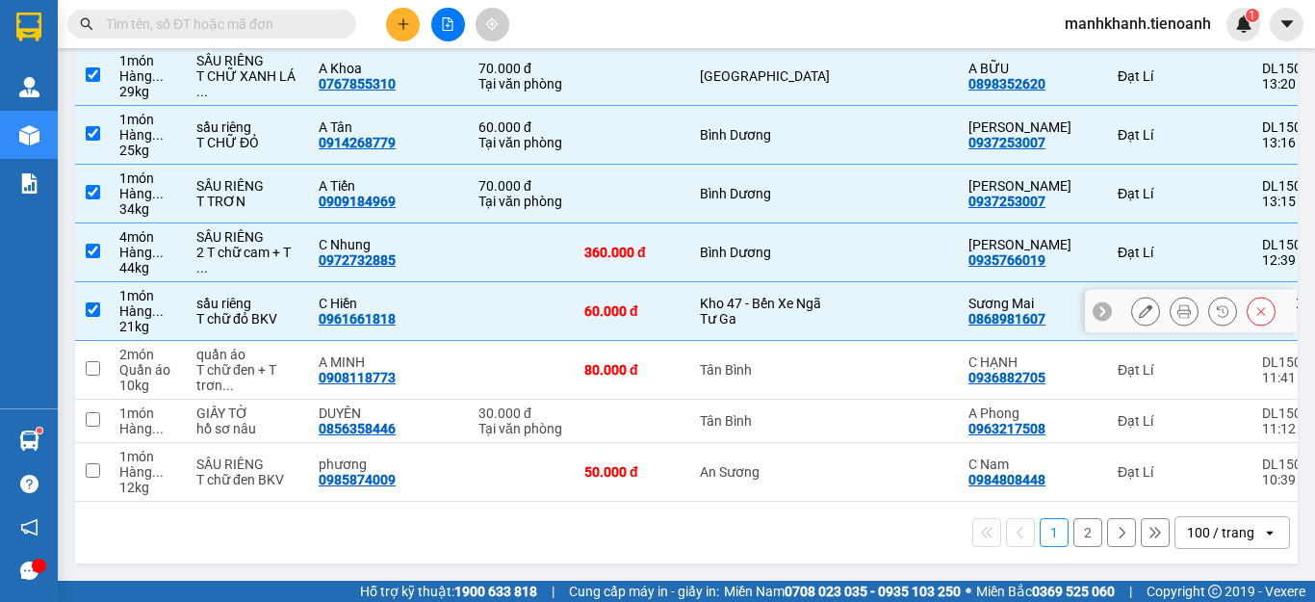
click at [88, 305] on input "checkbox" at bounding box center [93, 309] width 14 height 14
checkbox input "false"
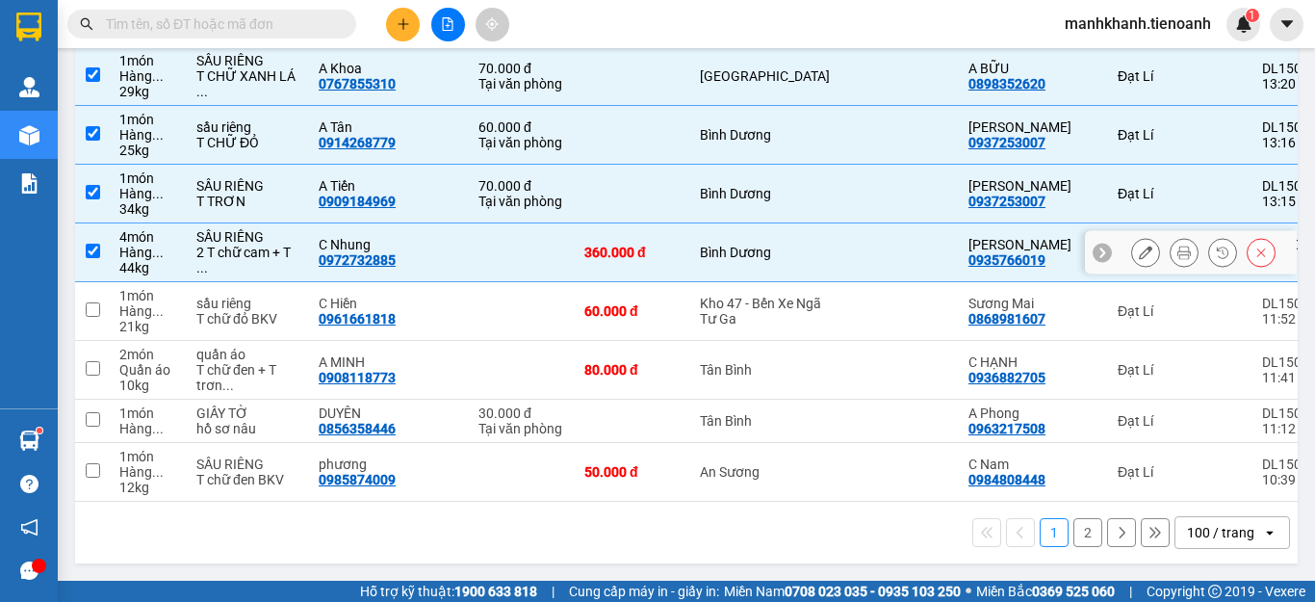
click at [91, 243] on input "checkbox" at bounding box center [93, 250] width 14 height 14
checkbox input "false"
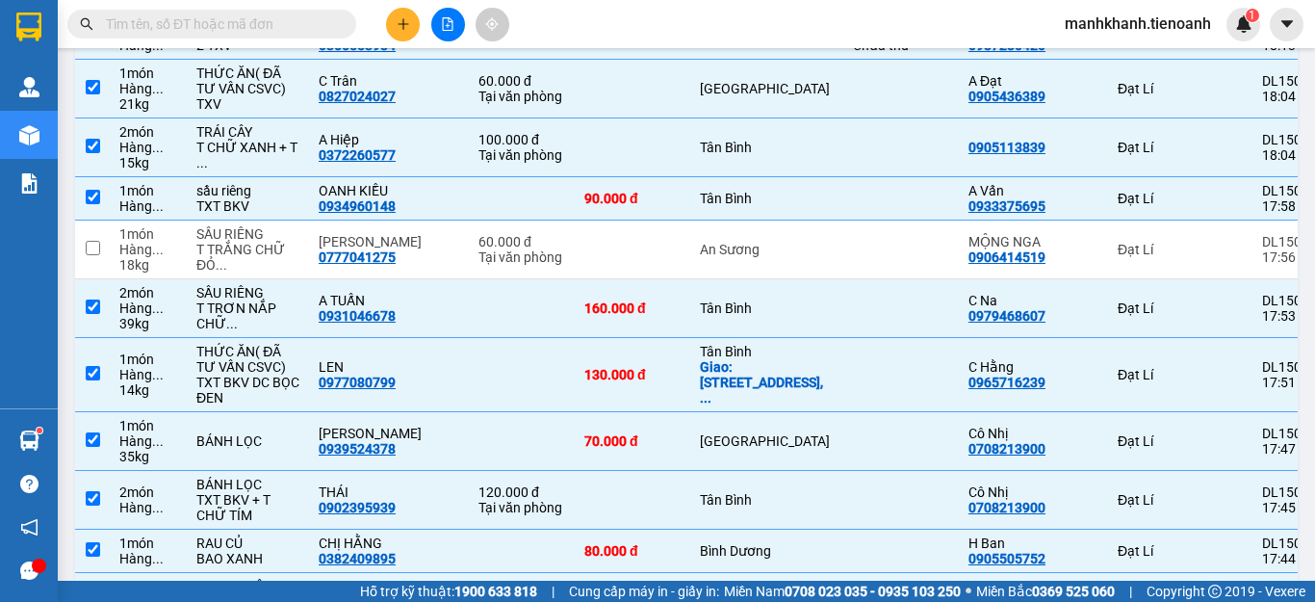
scroll to position [29, 0]
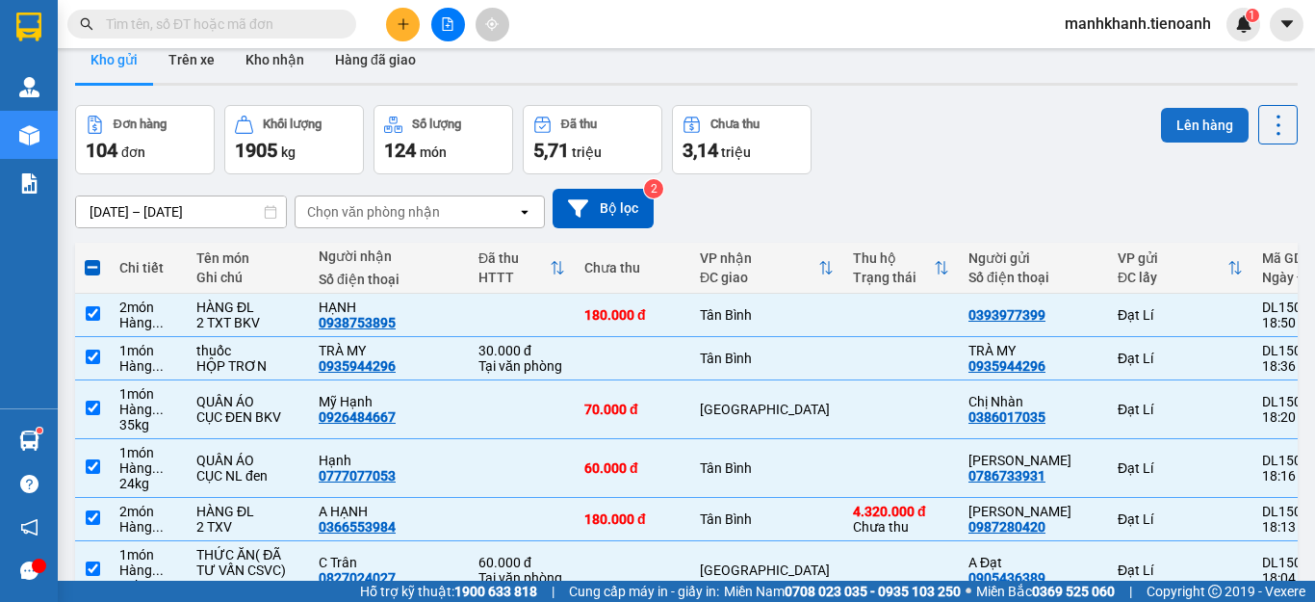
click at [1183, 122] on button "Lên hàng" at bounding box center [1205, 125] width 88 height 35
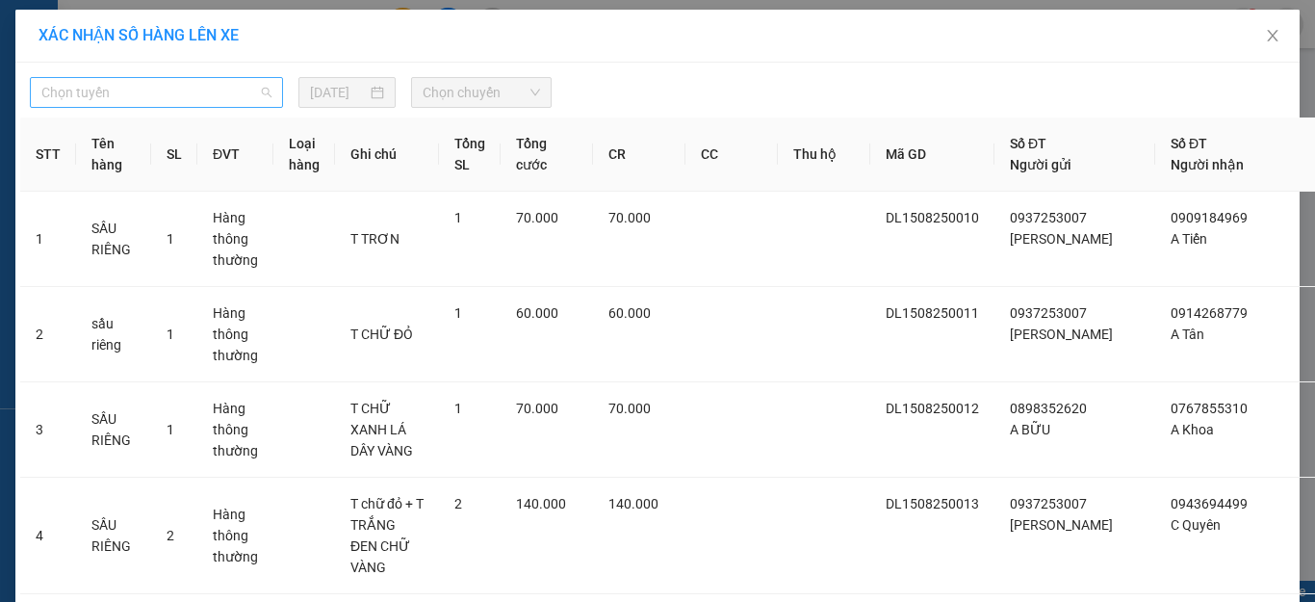
click at [191, 96] on span "Chọn tuyến" at bounding box center [156, 92] width 230 height 29
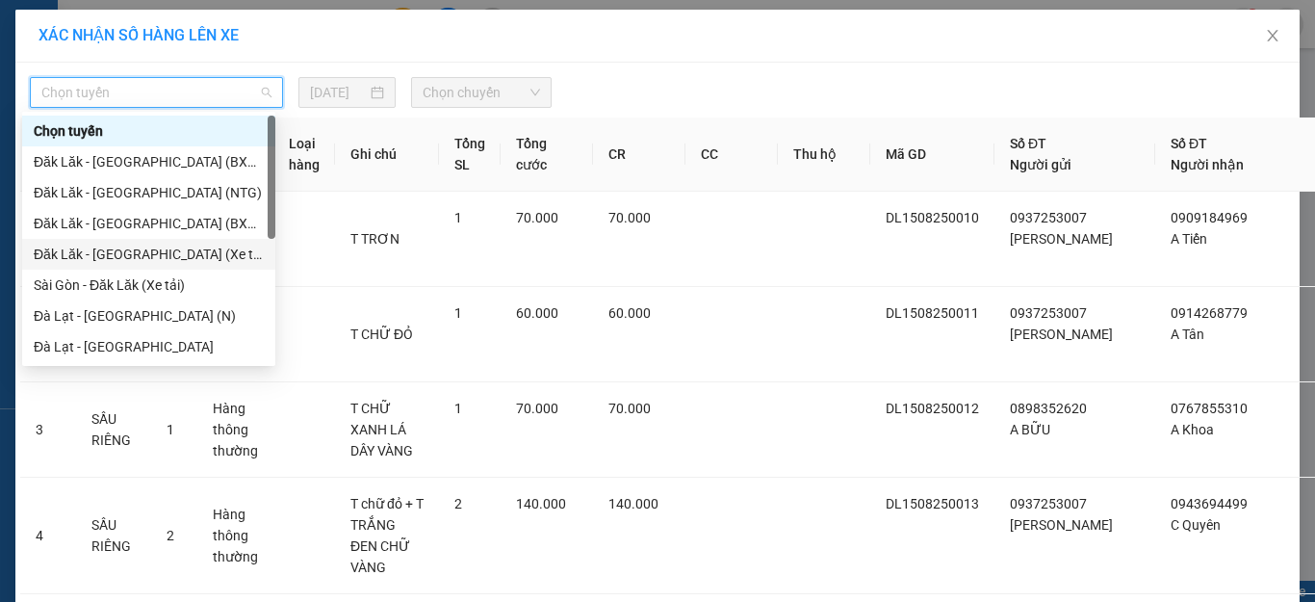
click at [114, 257] on div "Đăk Lăk - [GEOGRAPHIC_DATA] (Xe tải)" at bounding box center [149, 253] width 230 height 21
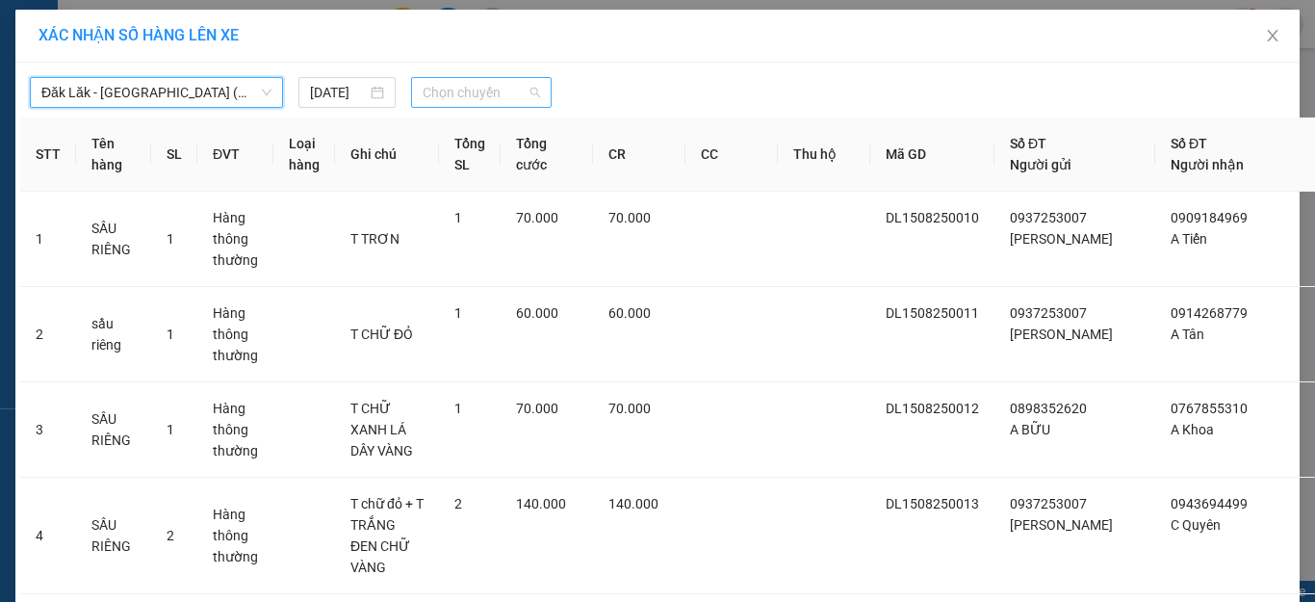
click at [466, 93] on span "Chọn chuyến" at bounding box center [482, 92] width 118 height 29
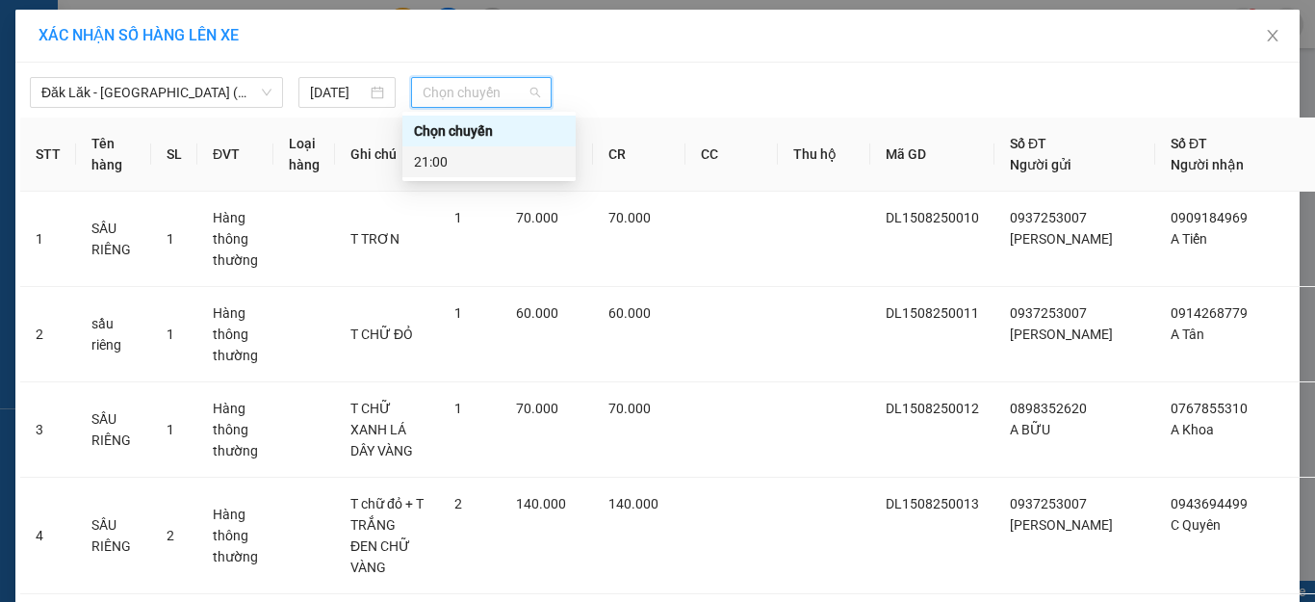
click at [486, 162] on div "21:00" at bounding box center [489, 161] width 150 height 21
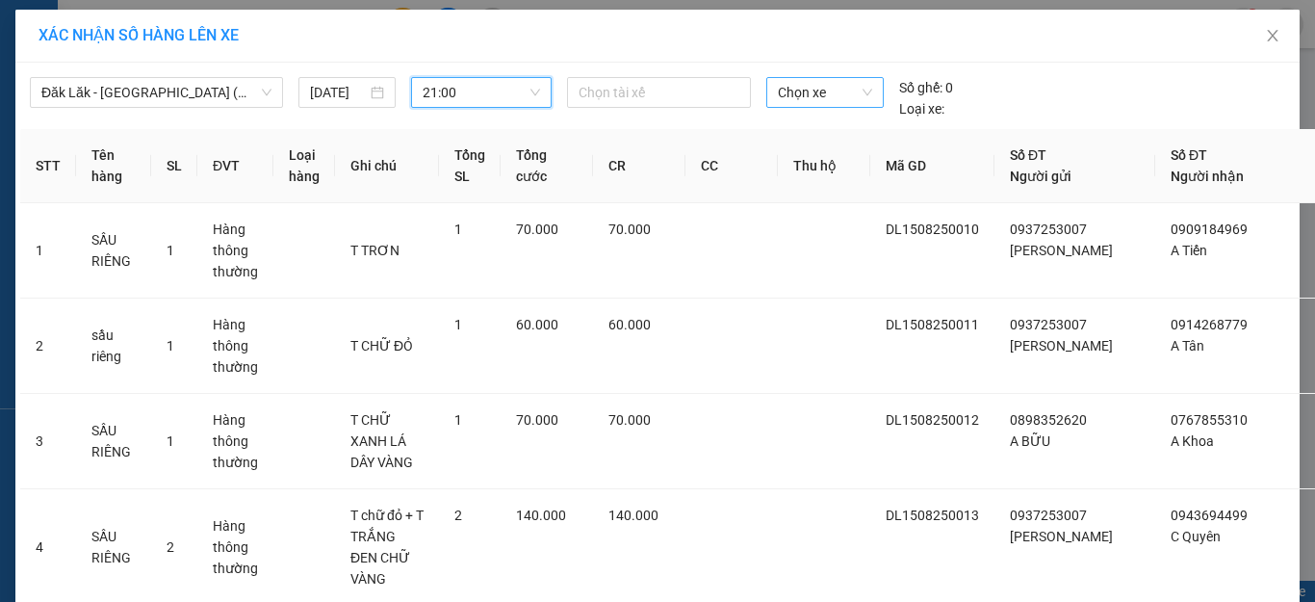
click at [839, 92] on span "Chọn xe" at bounding box center [825, 92] width 94 height 29
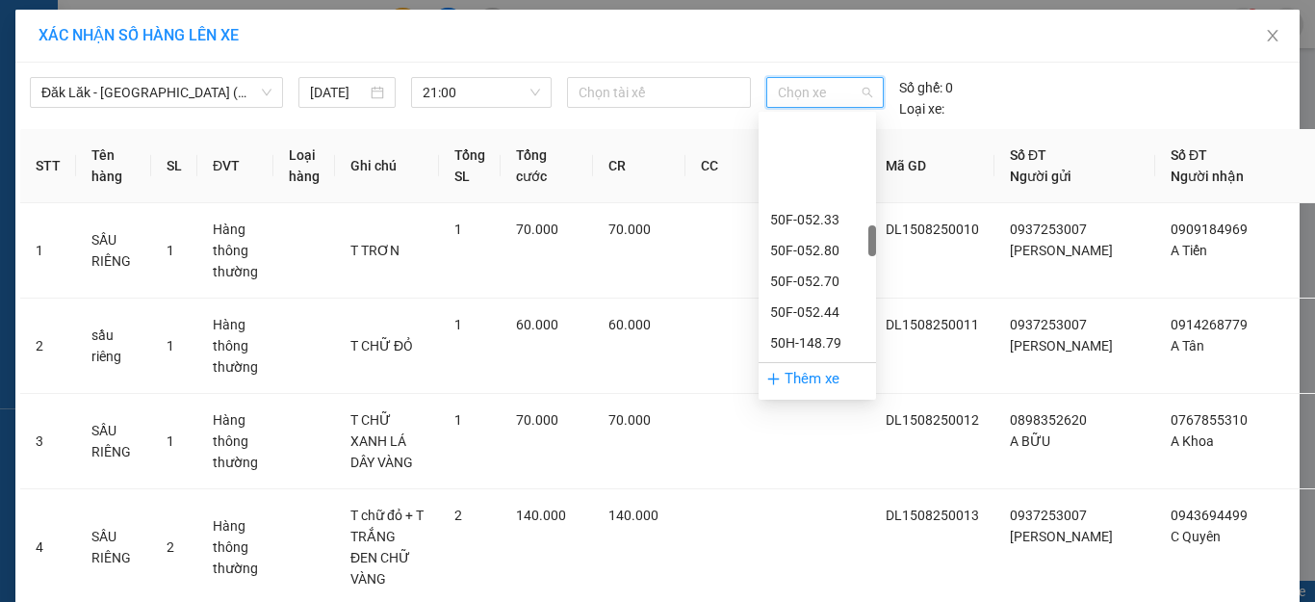
scroll to position [962, 0]
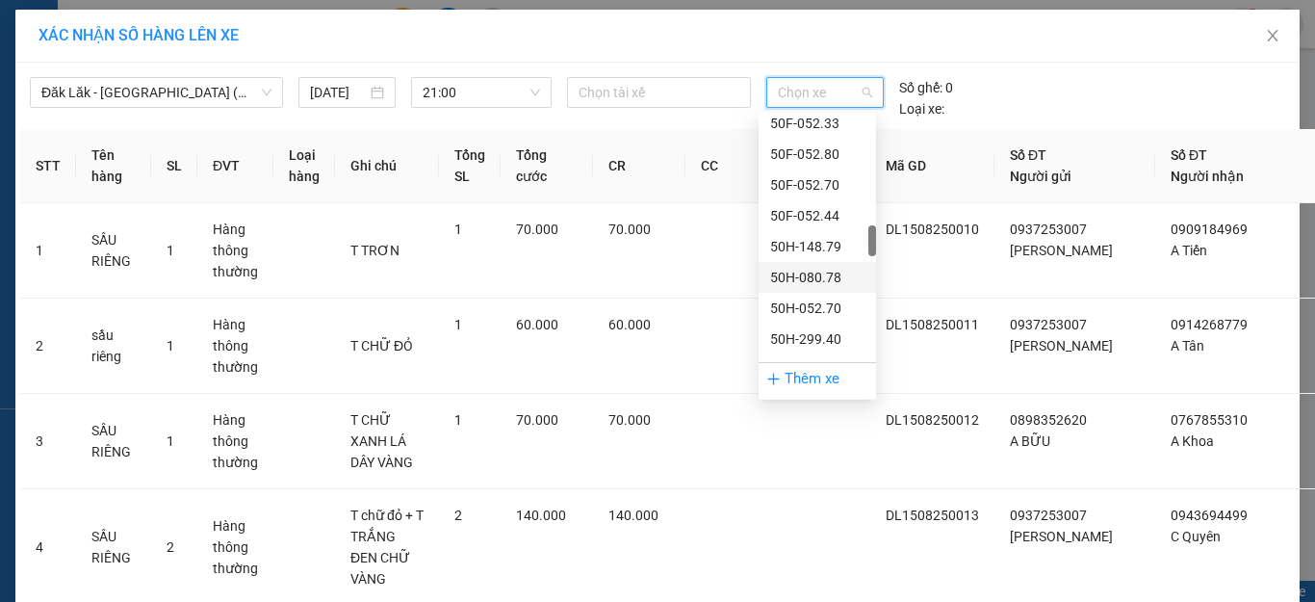
click at [823, 274] on div "50H-080.78" at bounding box center [817, 277] width 94 height 21
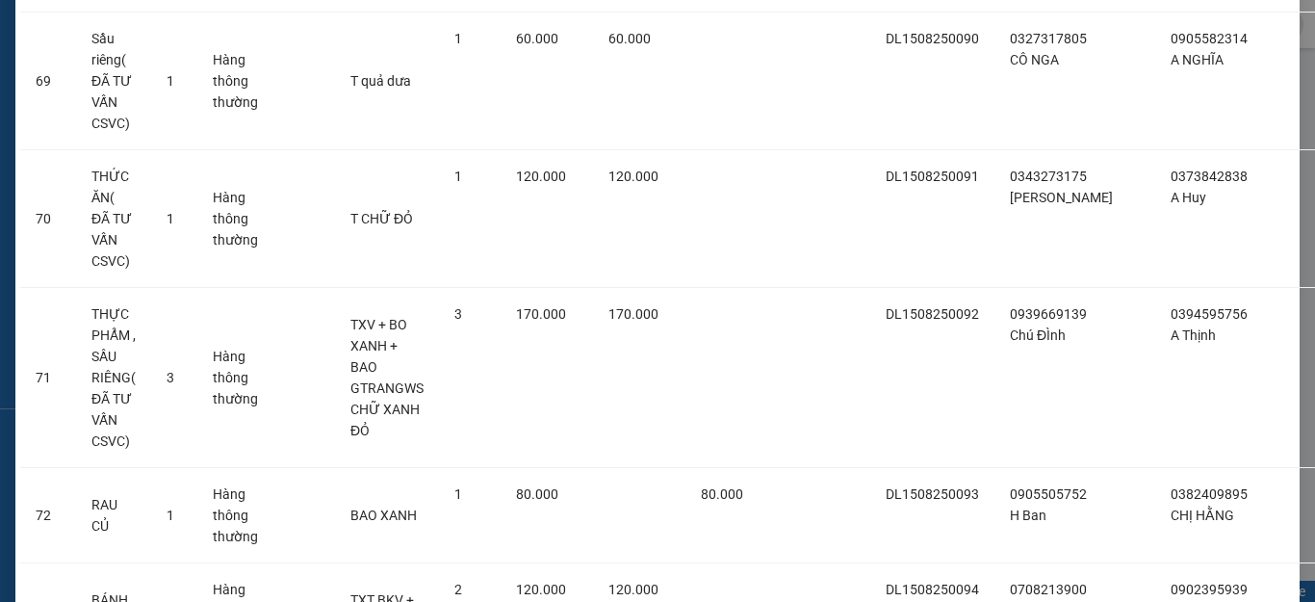
scroll to position [7819, 0]
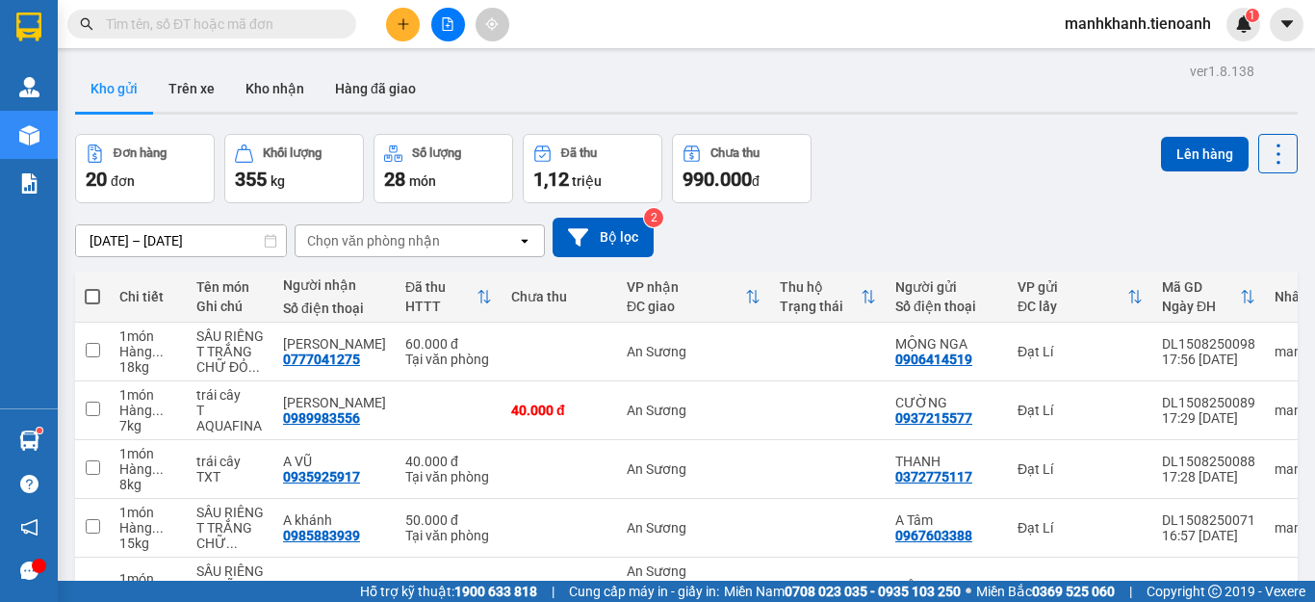
click at [91, 302] on span at bounding box center [92, 296] width 15 height 15
click at [92, 287] on input "checkbox" at bounding box center [92, 287] width 0 height 0
checkbox input "true"
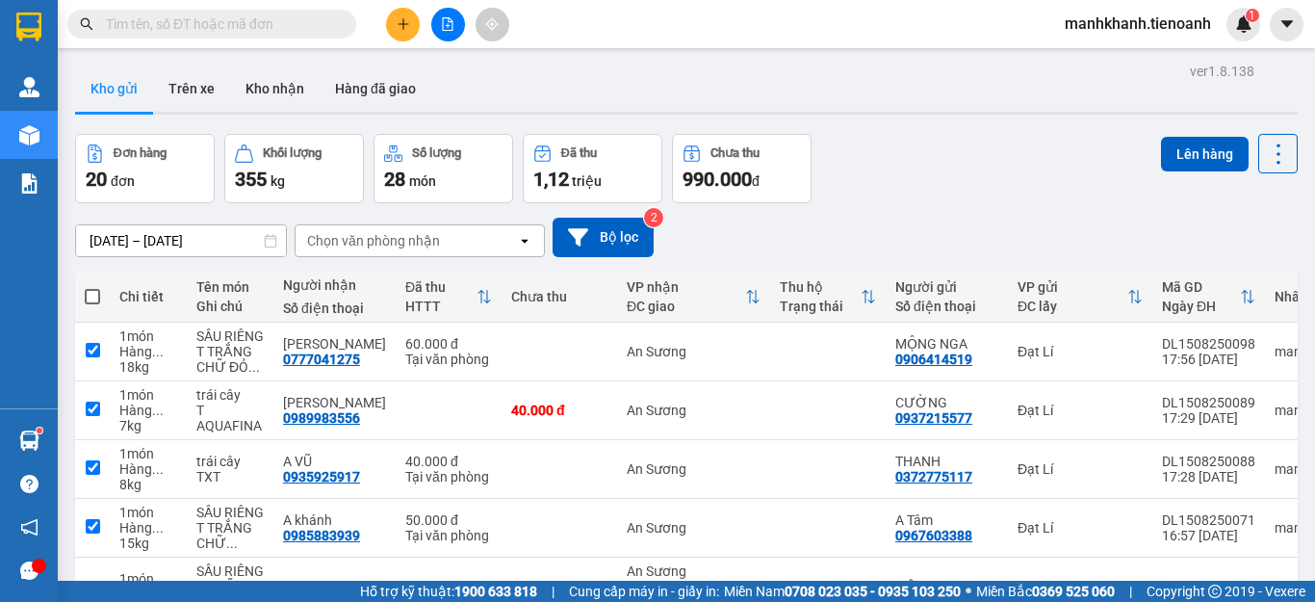
checkbox input "true"
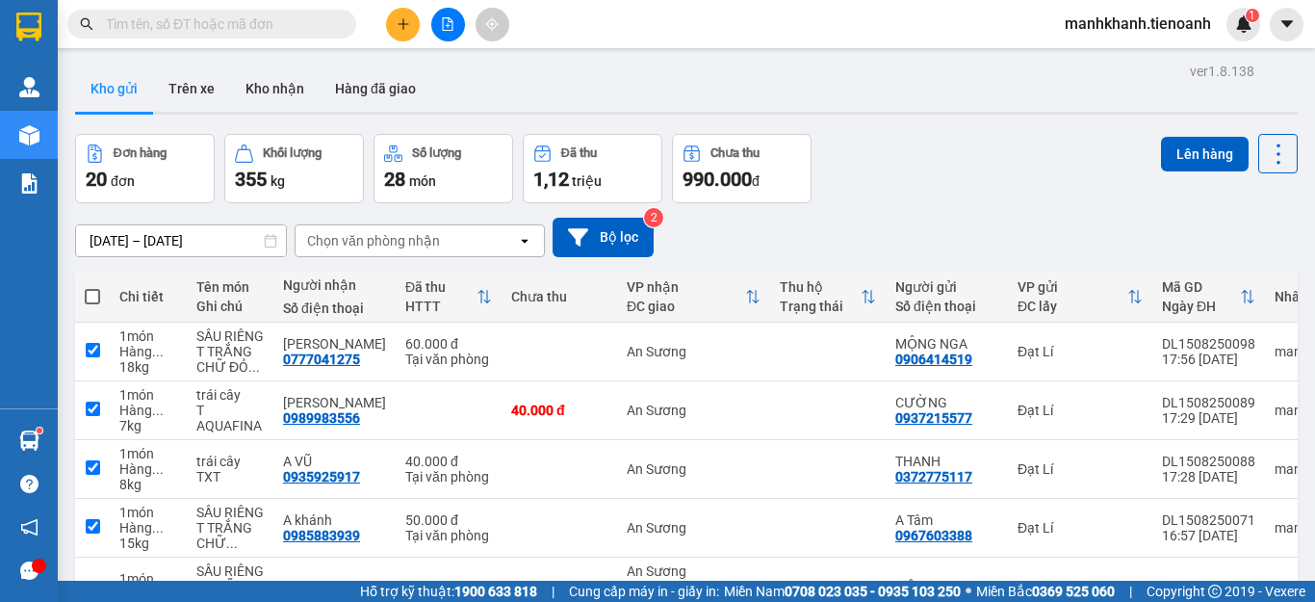
checkbox input "true"
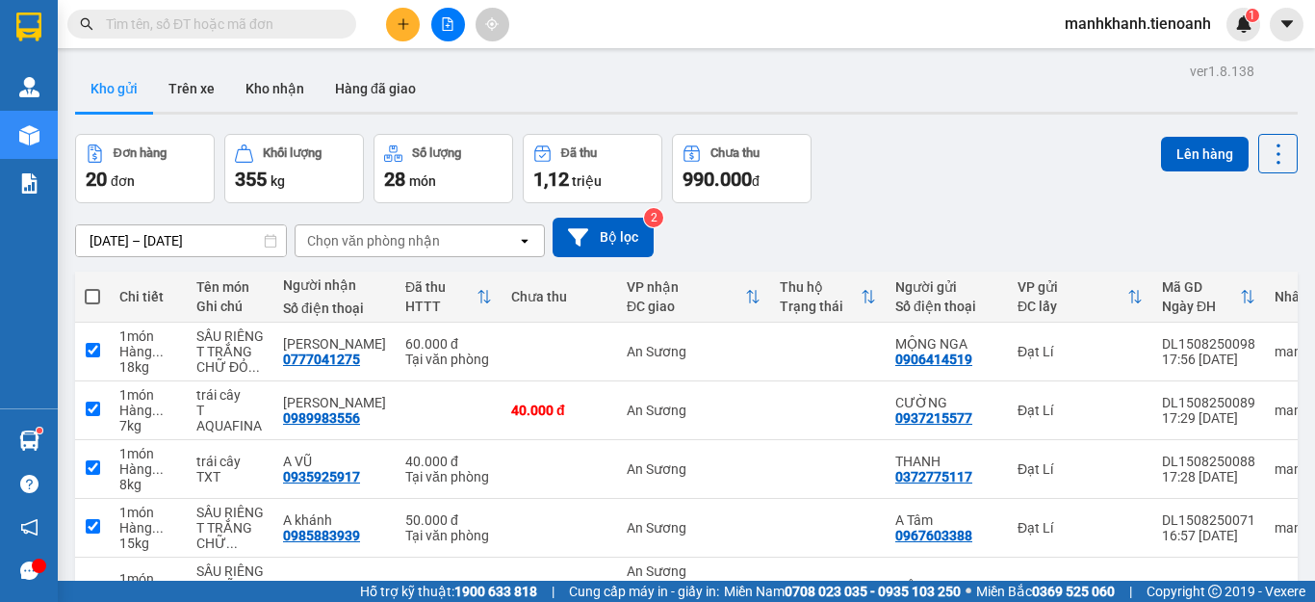
checkbox input "true"
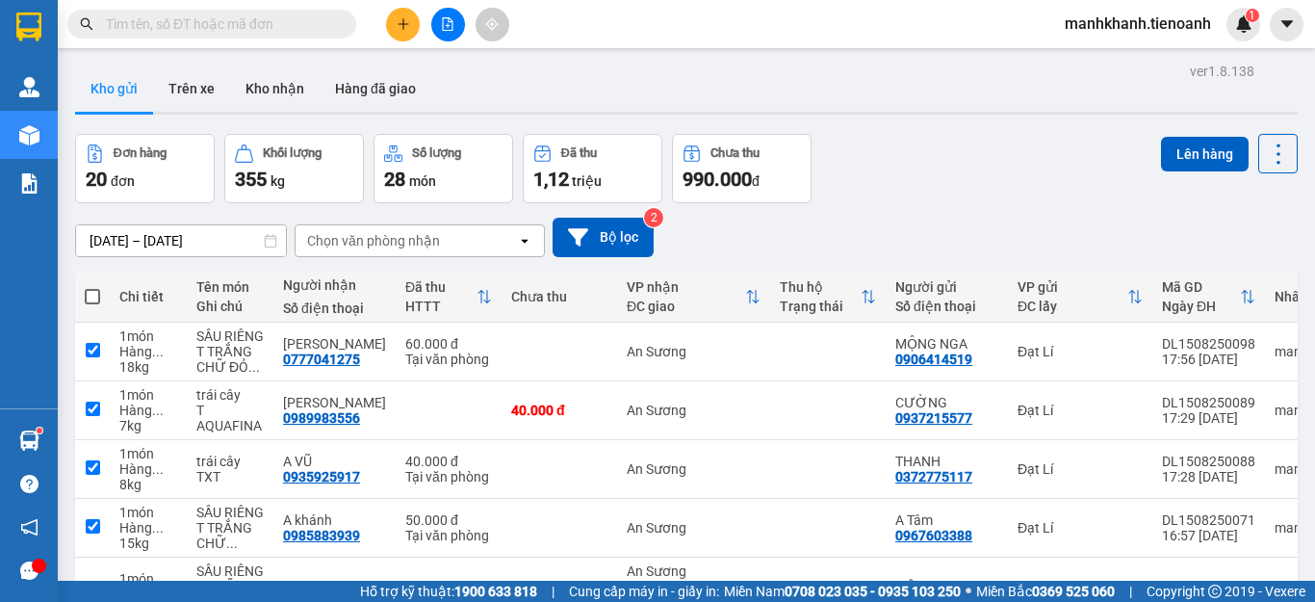
checkbox input "true"
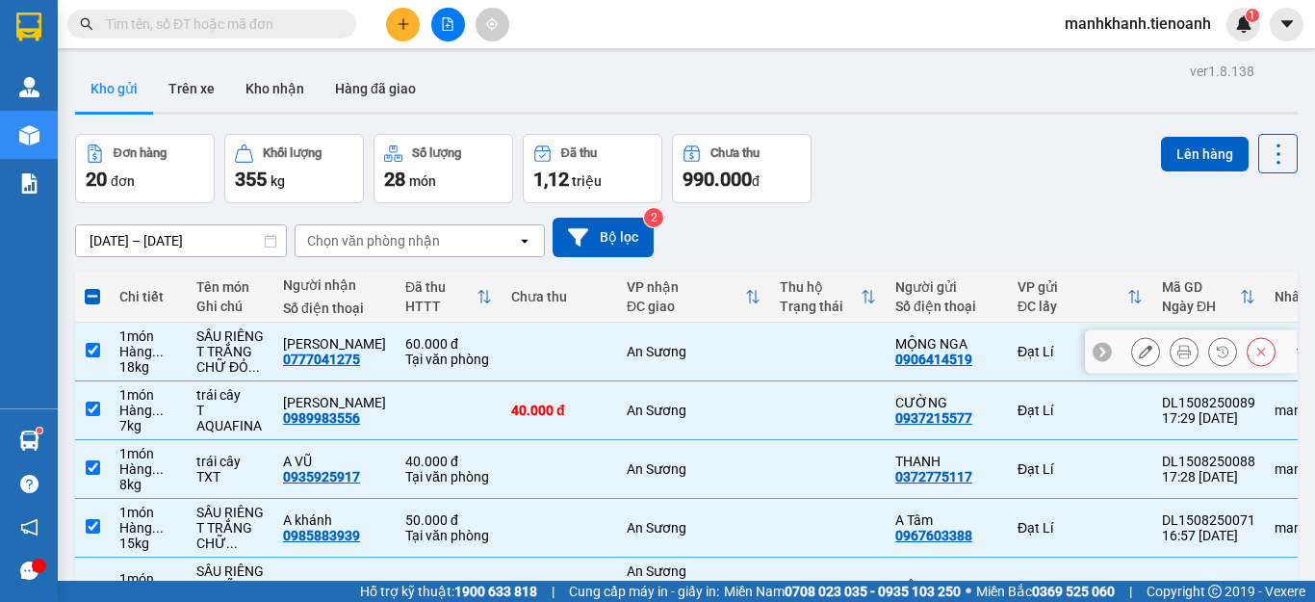
scroll to position [192, 0]
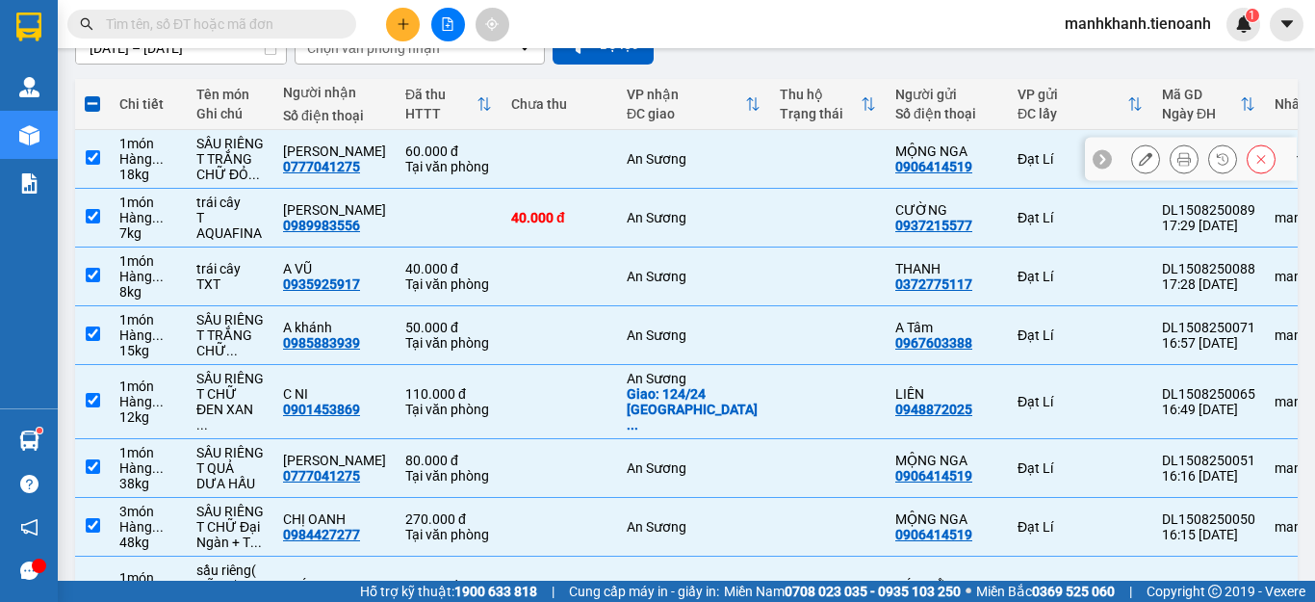
click at [89, 158] on input "checkbox" at bounding box center [93, 157] width 14 height 14
checkbox input "false"
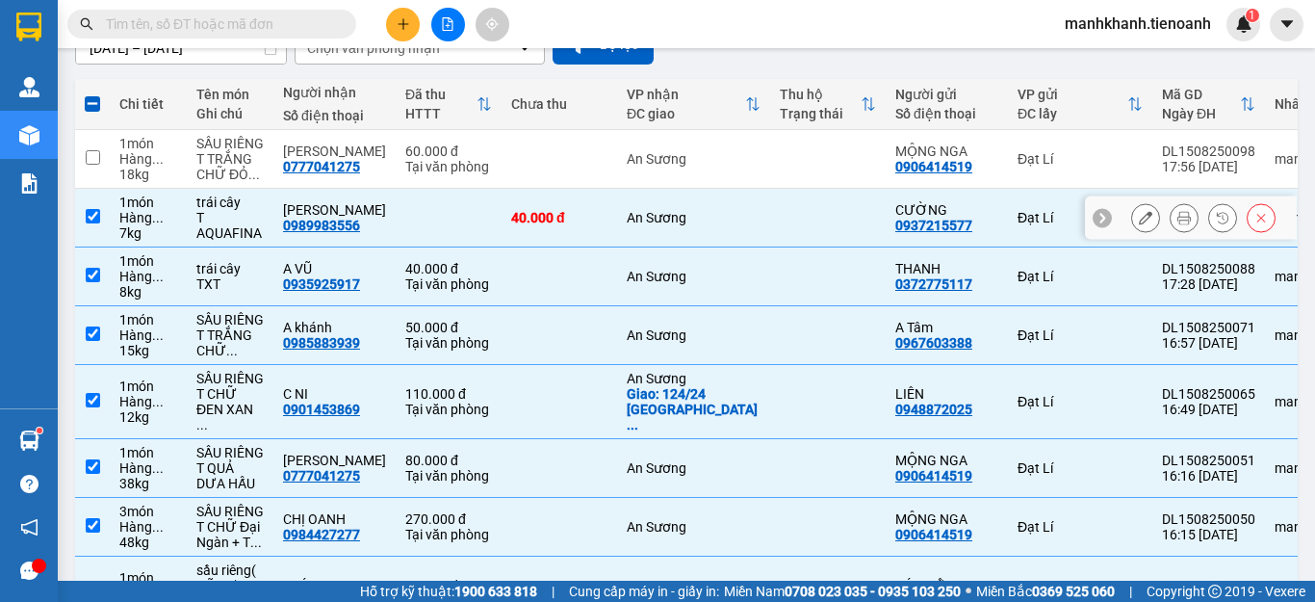
click at [88, 215] on input "checkbox" at bounding box center [93, 216] width 14 height 14
checkbox input "false"
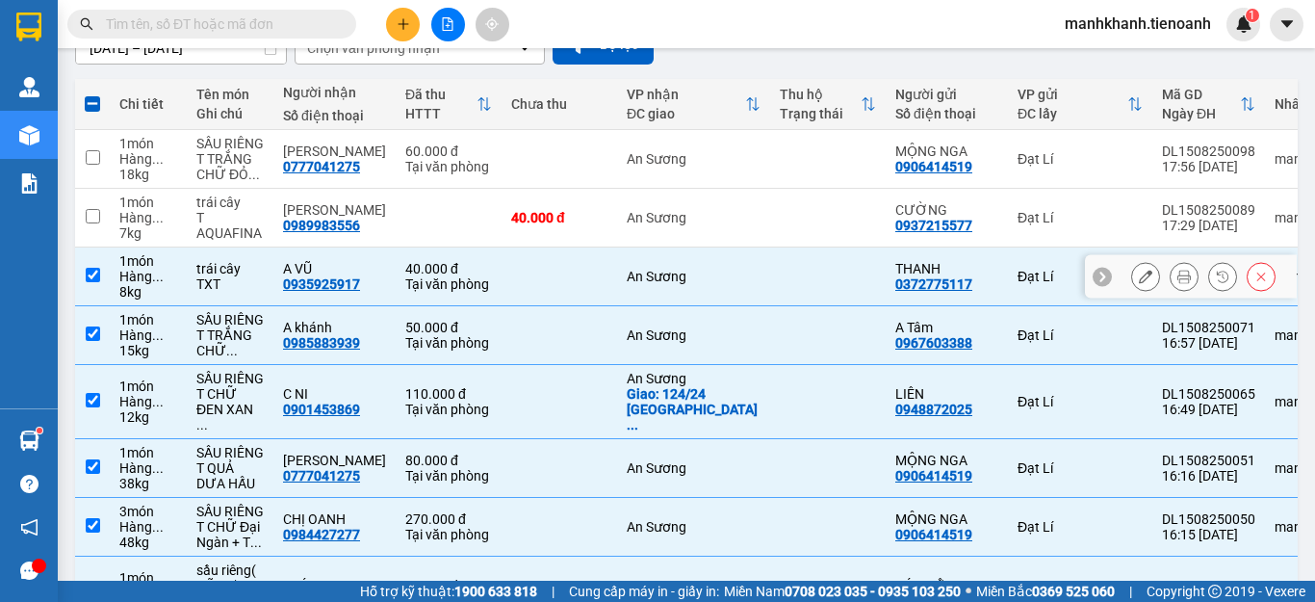
click at [93, 278] on input "checkbox" at bounding box center [93, 275] width 14 height 14
checkbox input "false"
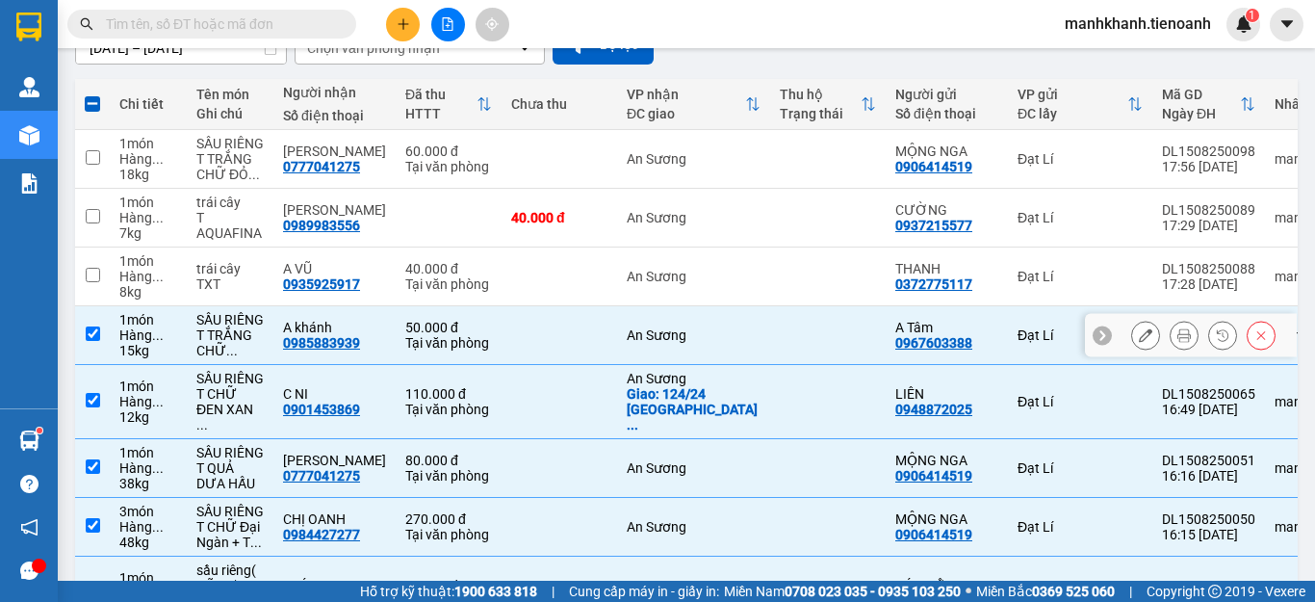
click at [95, 337] on input "checkbox" at bounding box center [93, 333] width 14 height 14
checkbox input "false"
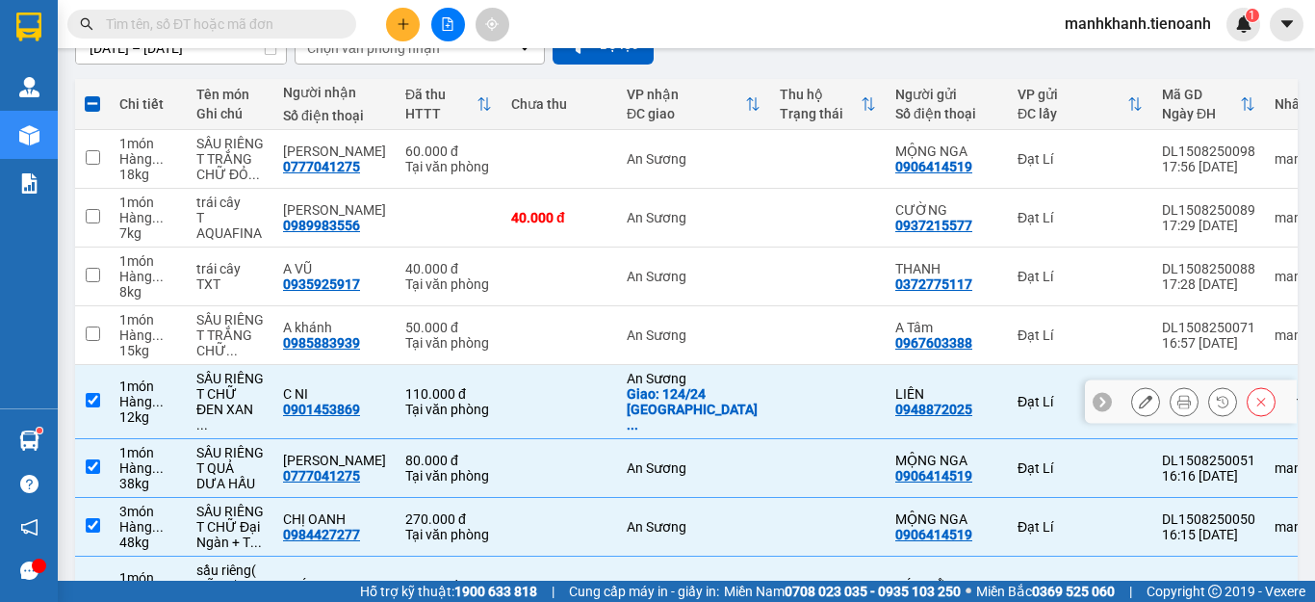
click at [90, 402] on td at bounding box center [92, 402] width 35 height 74
checkbox input "false"
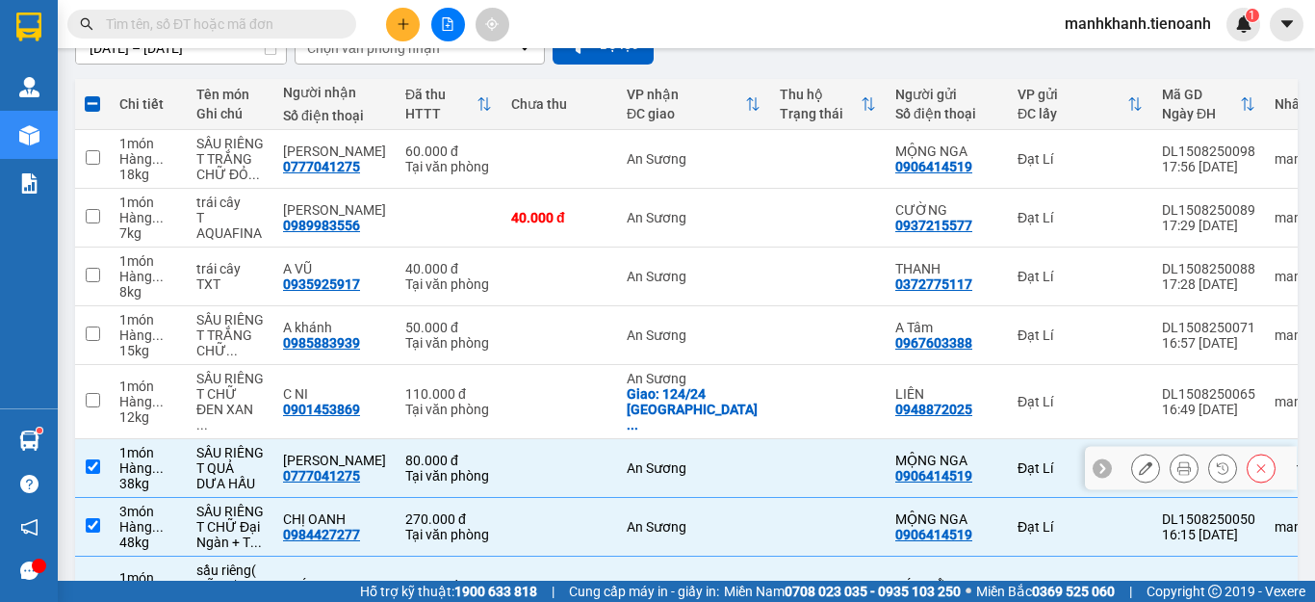
click at [94, 463] on td at bounding box center [92, 468] width 35 height 59
checkbox input "false"
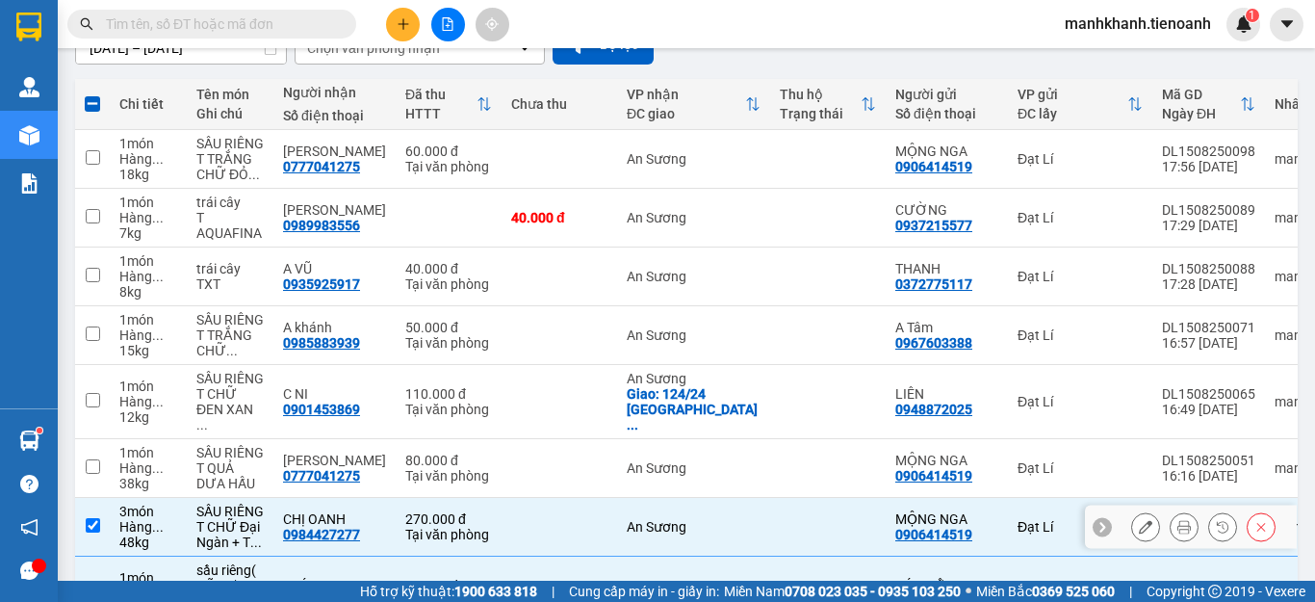
click at [93, 521] on td at bounding box center [92, 527] width 35 height 59
checkbox input "false"
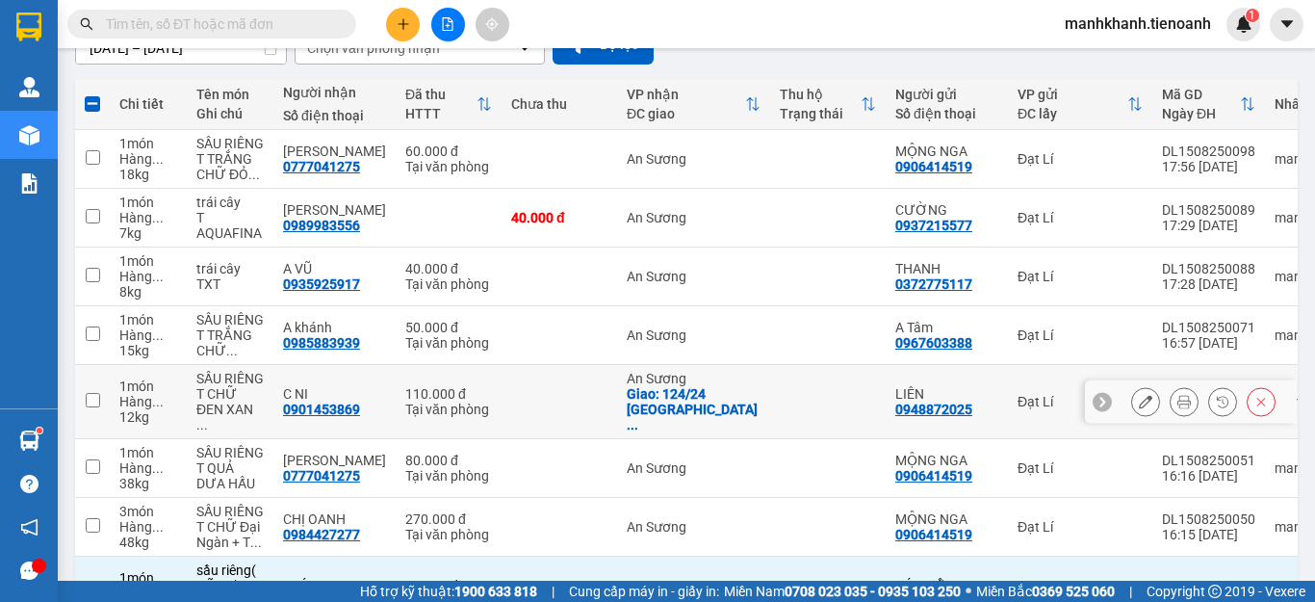
scroll to position [385, 0]
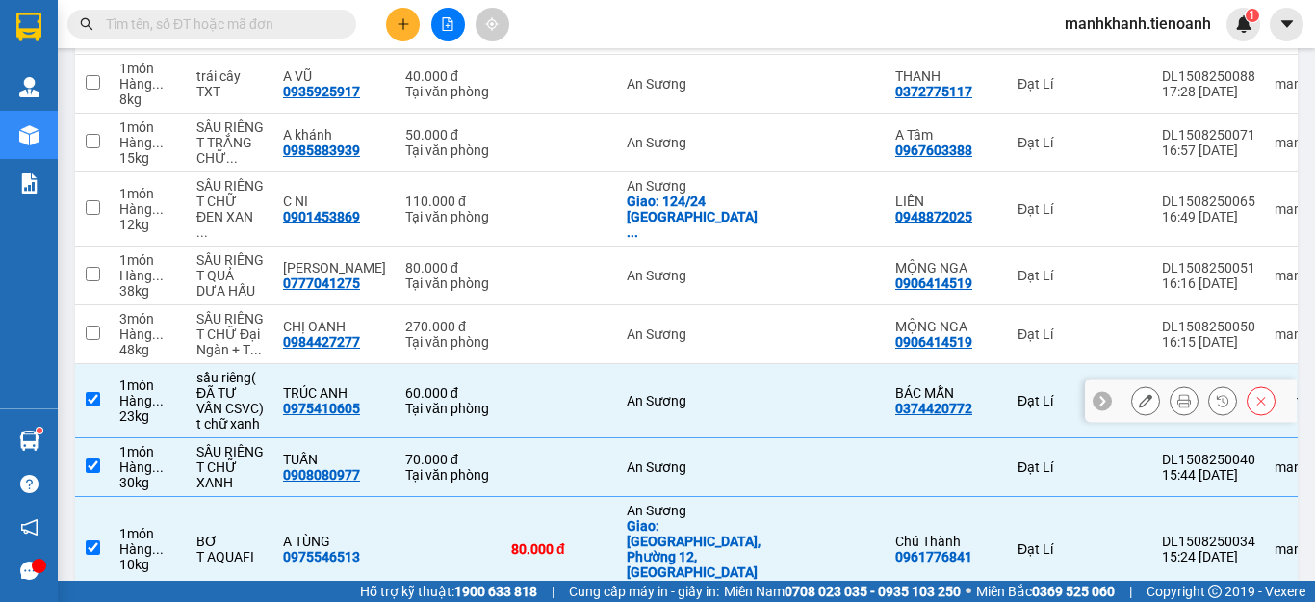
click at [99, 392] on input "checkbox" at bounding box center [93, 399] width 14 height 14
checkbox input "false"
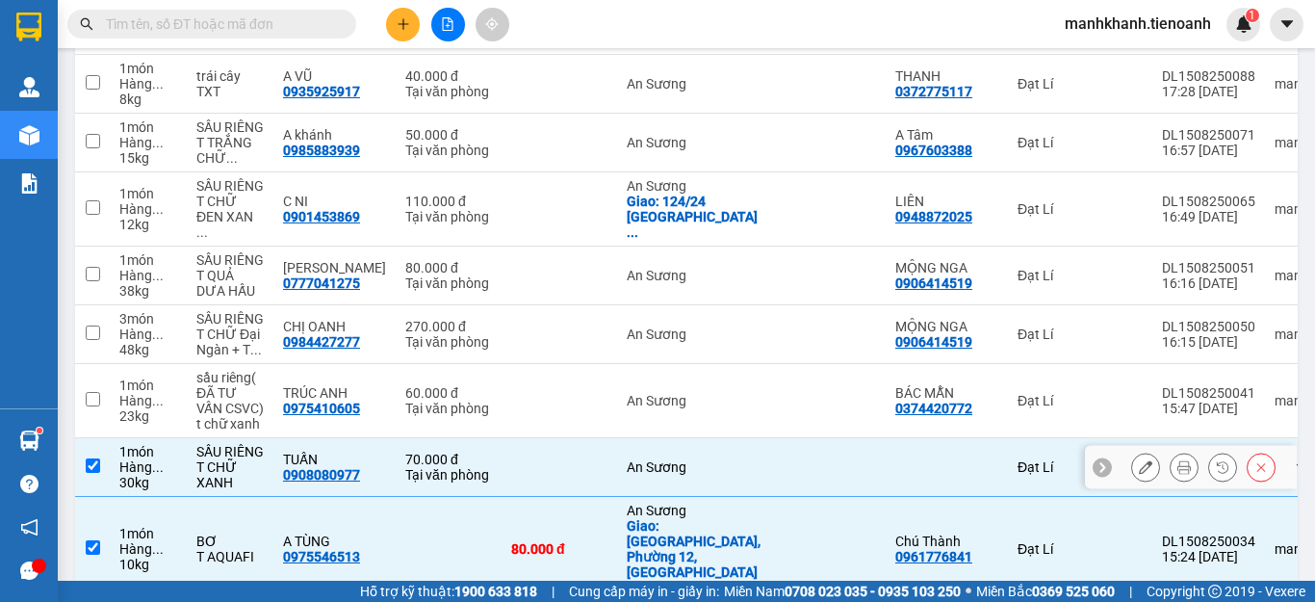
click at [103, 467] on td at bounding box center [92, 467] width 35 height 59
checkbox input "false"
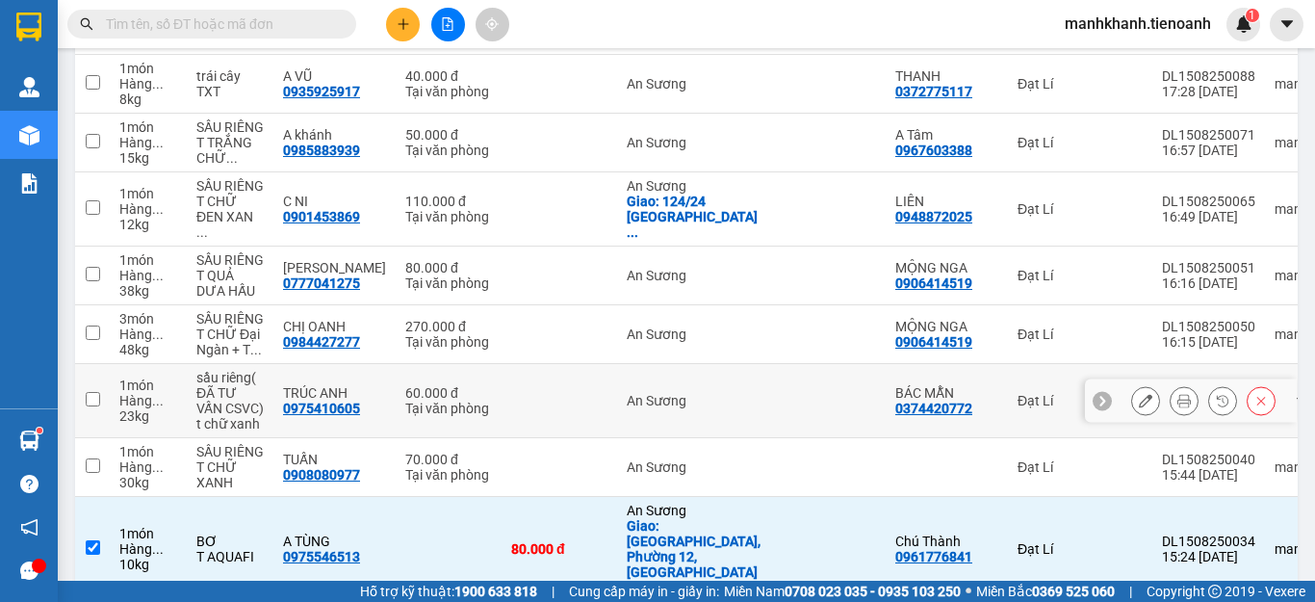
scroll to position [577, 0]
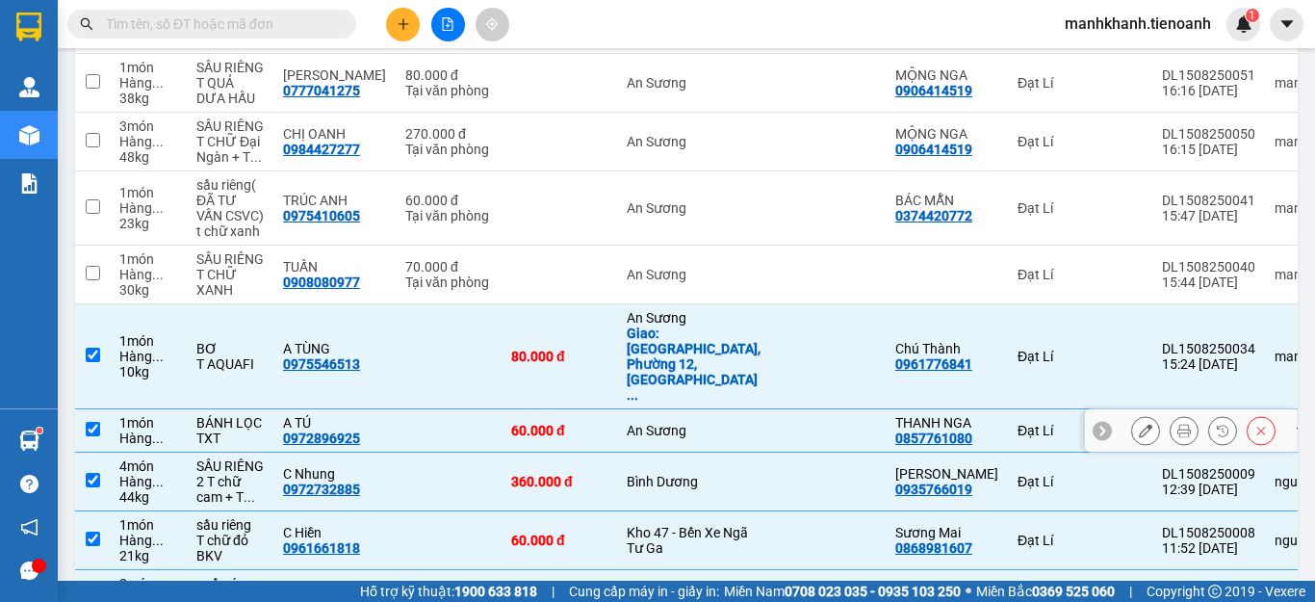
click at [94, 422] on input "checkbox" at bounding box center [93, 429] width 14 height 14
checkbox input "false"
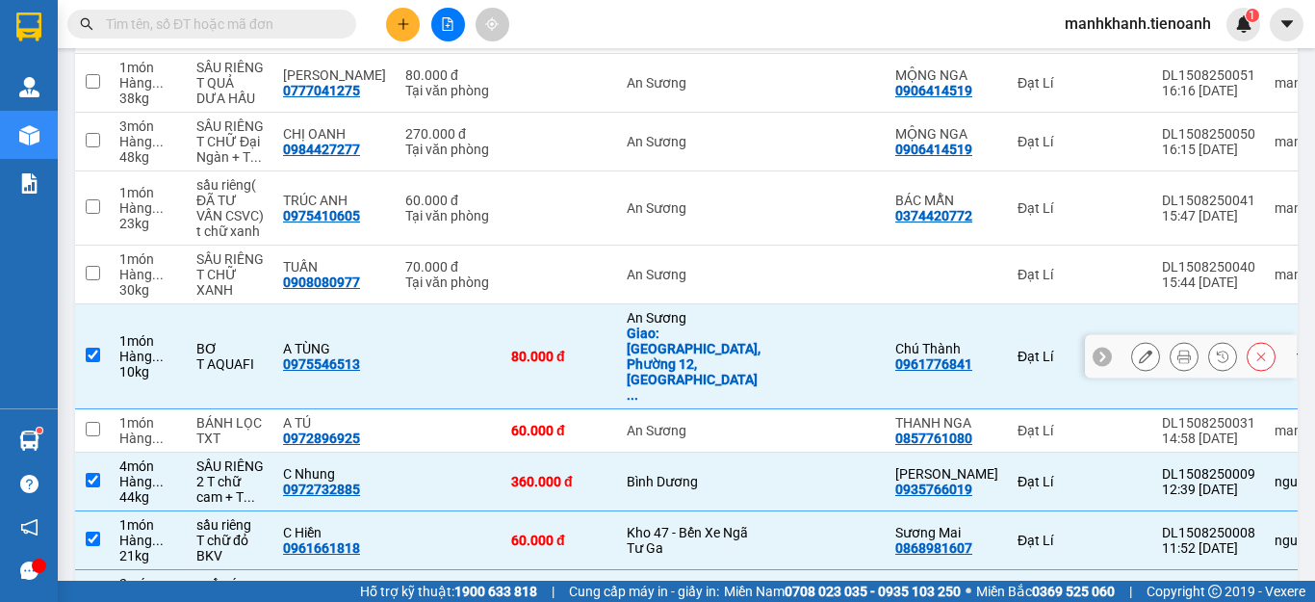
click at [94, 327] on td at bounding box center [92, 356] width 35 height 105
checkbox input "false"
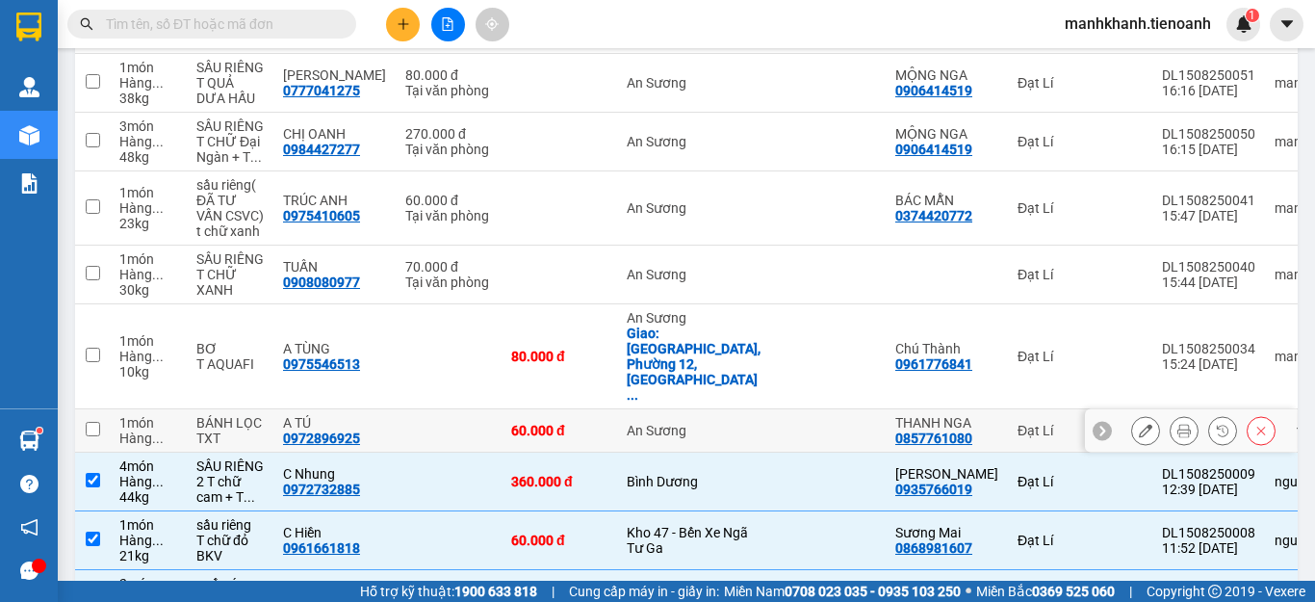
scroll to position [770, 0]
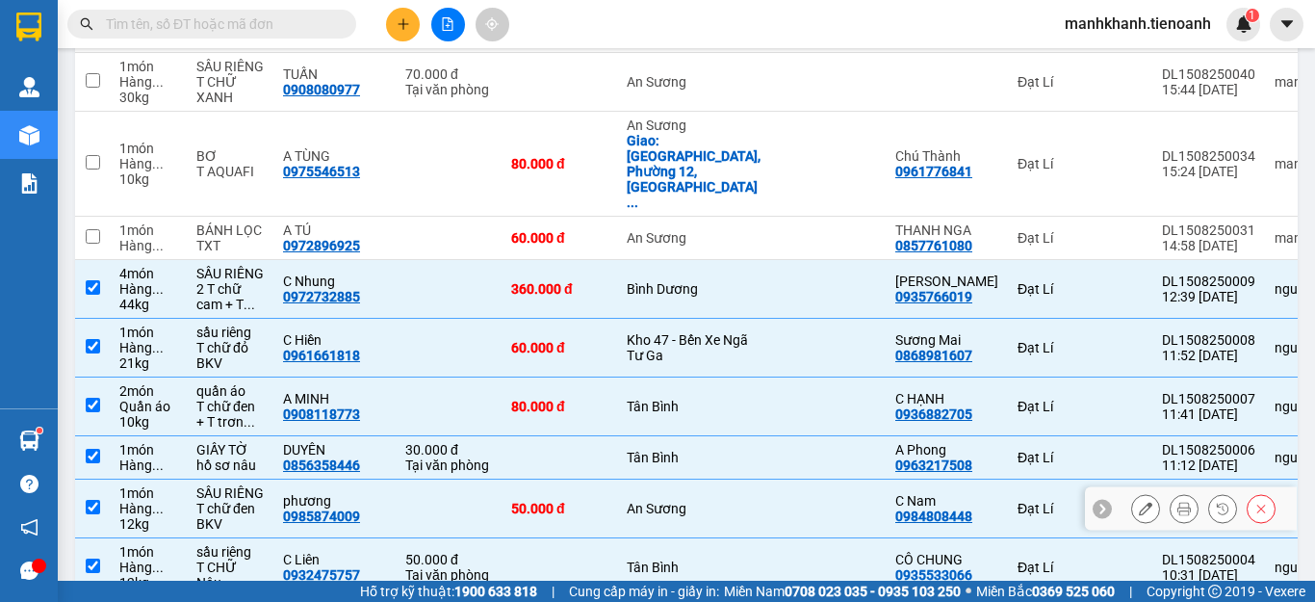
click at [96, 500] on input "checkbox" at bounding box center [93, 507] width 14 height 14
checkbox input "false"
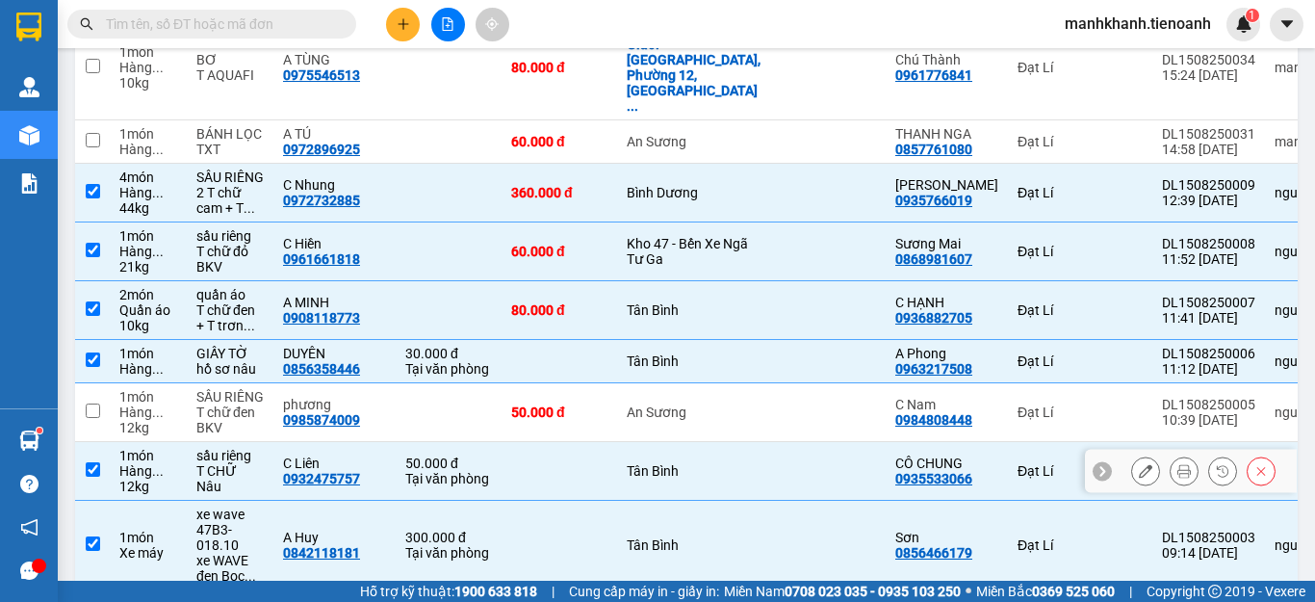
scroll to position [962, 0]
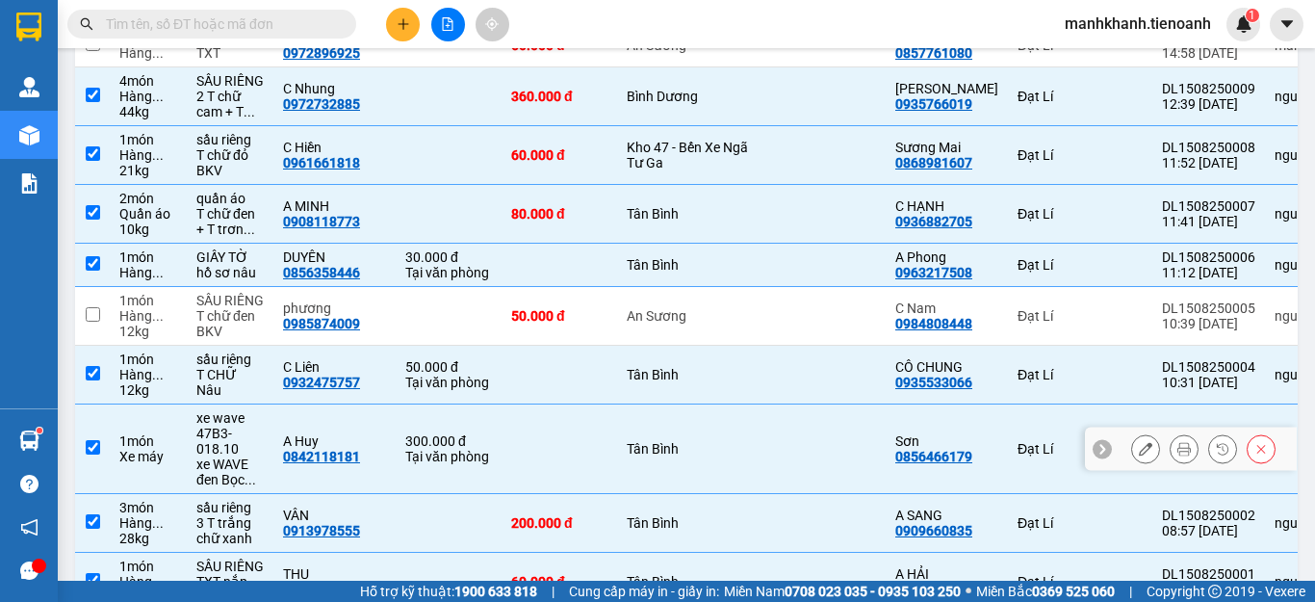
click at [93, 440] on input "checkbox" at bounding box center [93, 447] width 14 height 14
checkbox input "false"
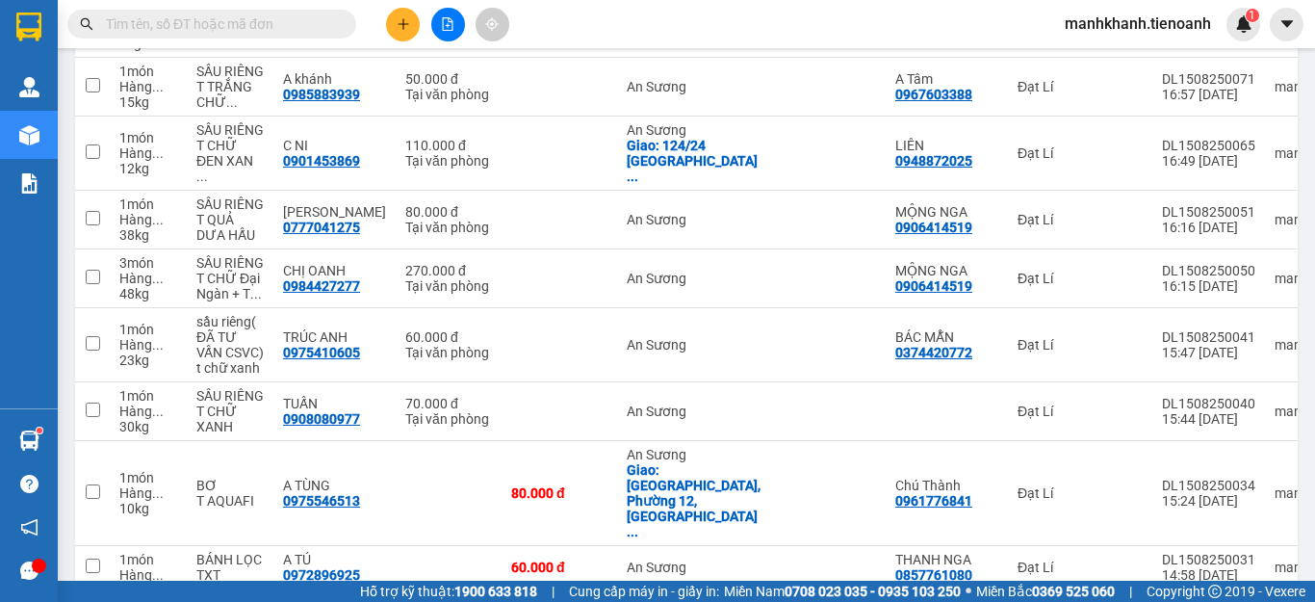
scroll to position [0, 0]
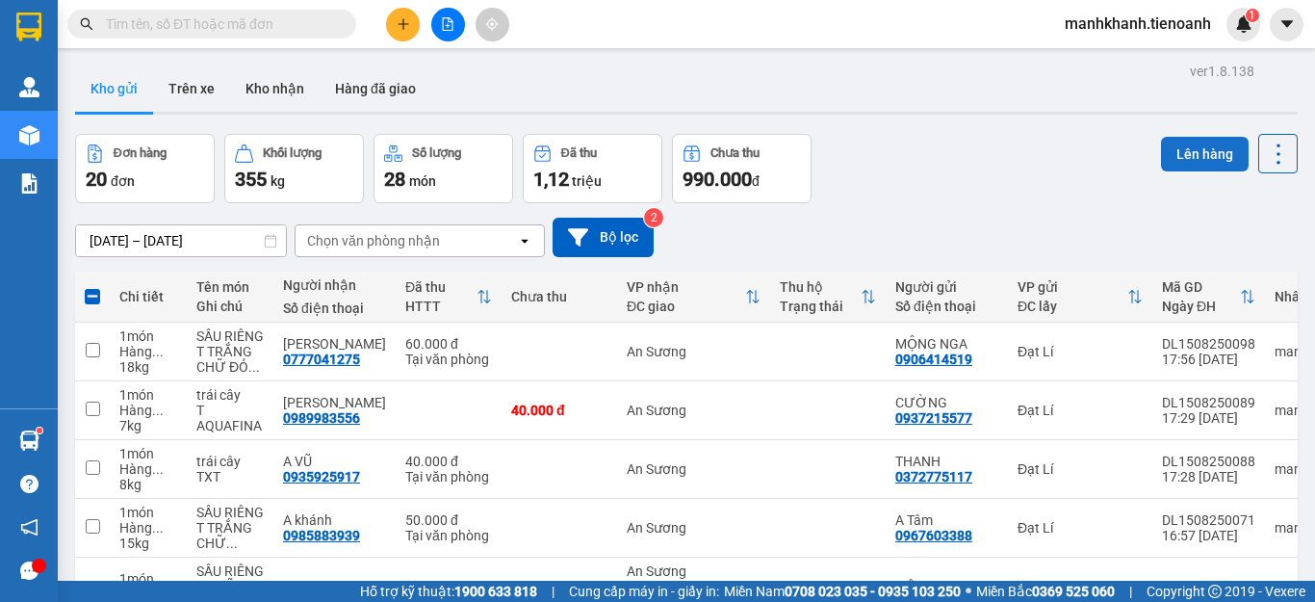
click at [1172, 146] on button "Lên hàng" at bounding box center [1205, 154] width 88 height 35
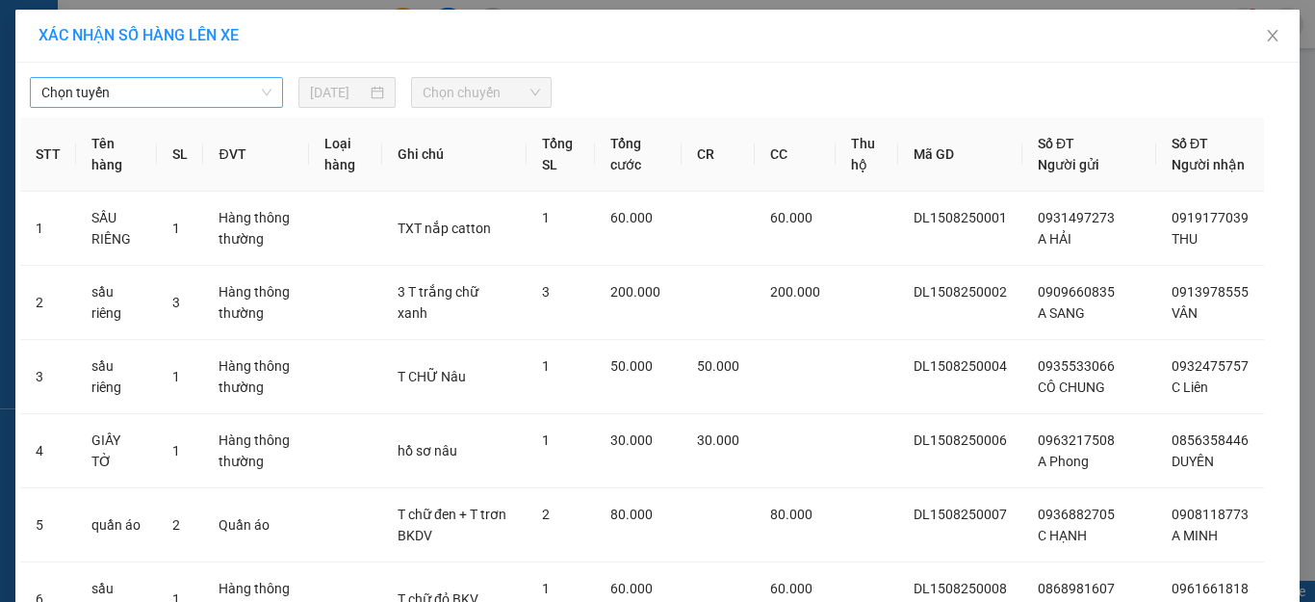
click at [165, 92] on span "Chọn tuyến" at bounding box center [156, 92] width 230 height 29
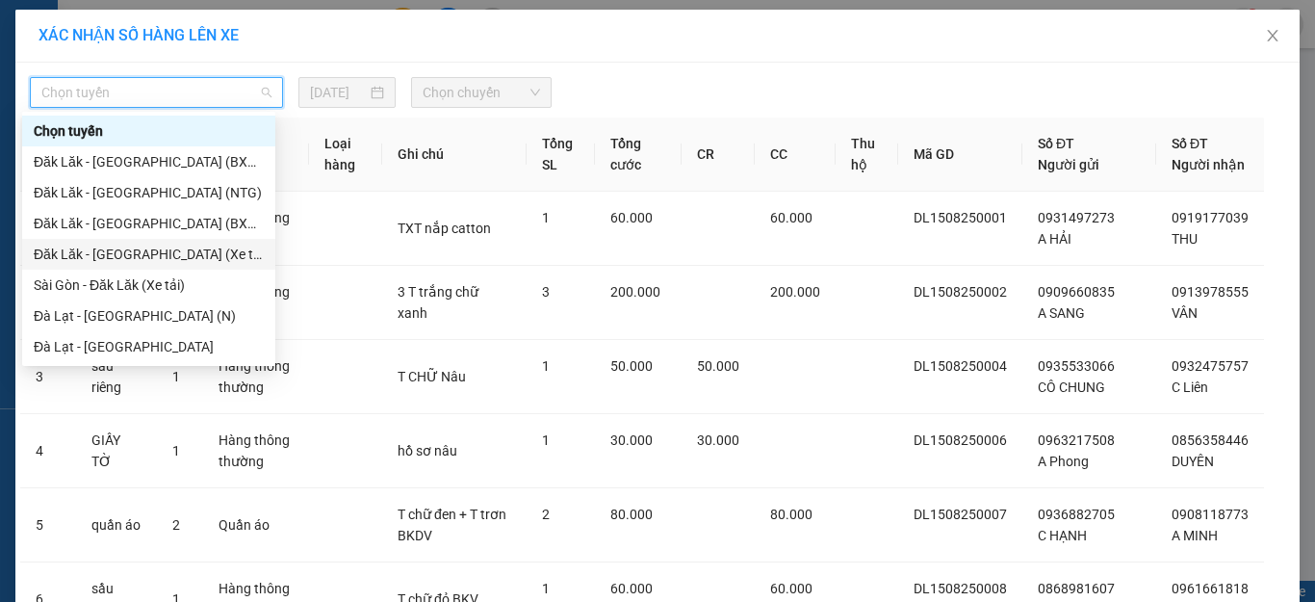
click at [115, 261] on div "Đăk Lăk - [GEOGRAPHIC_DATA] (Xe tải)" at bounding box center [149, 253] width 230 height 21
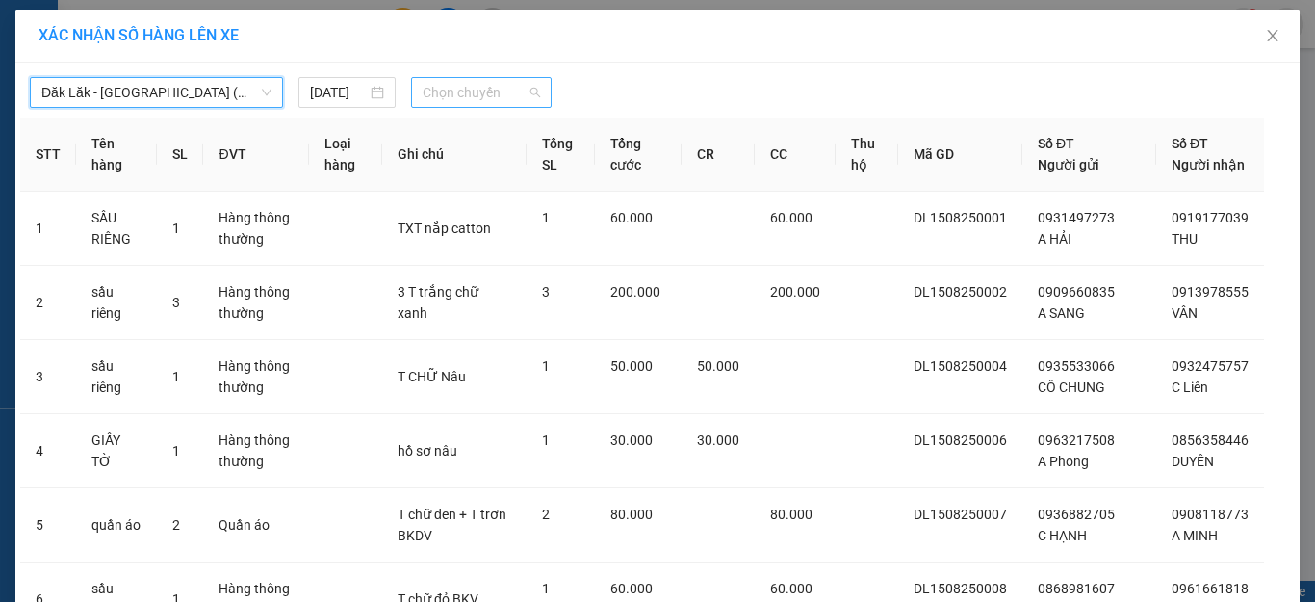
click at [491, 97] on span "Chọn chuyến" at bounding box center [482, 92] width 118 height 29
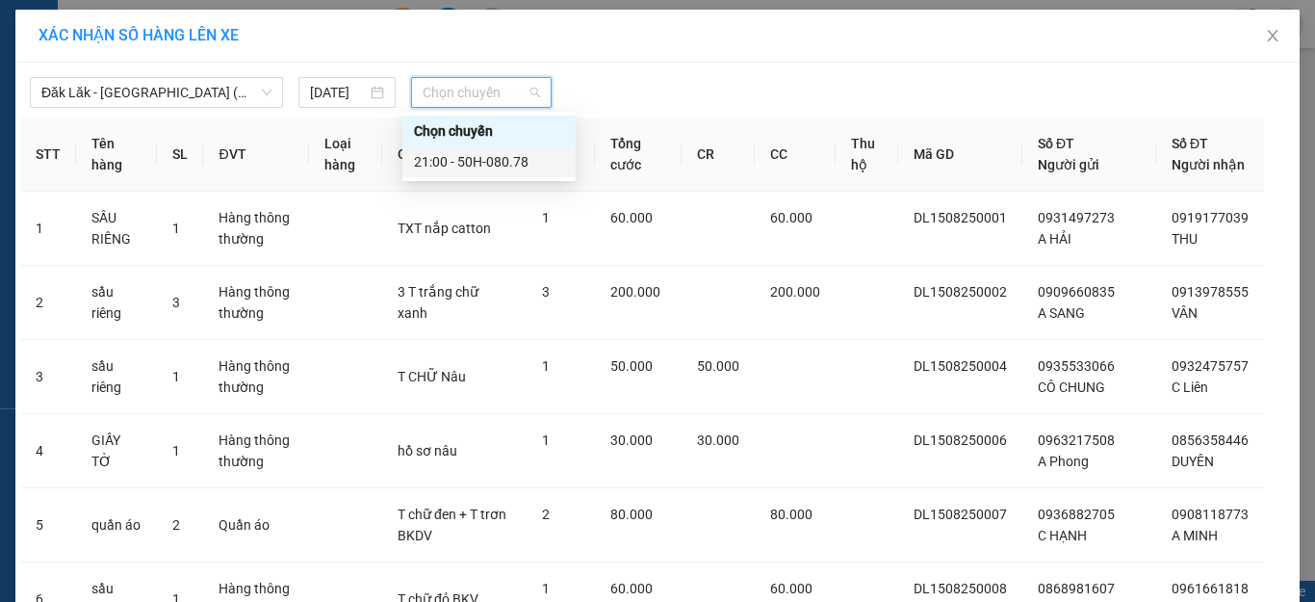
click at [494, 169] on div "21:00 - 50H-080.78" at bounding box center [489, 161] width 150 height 21
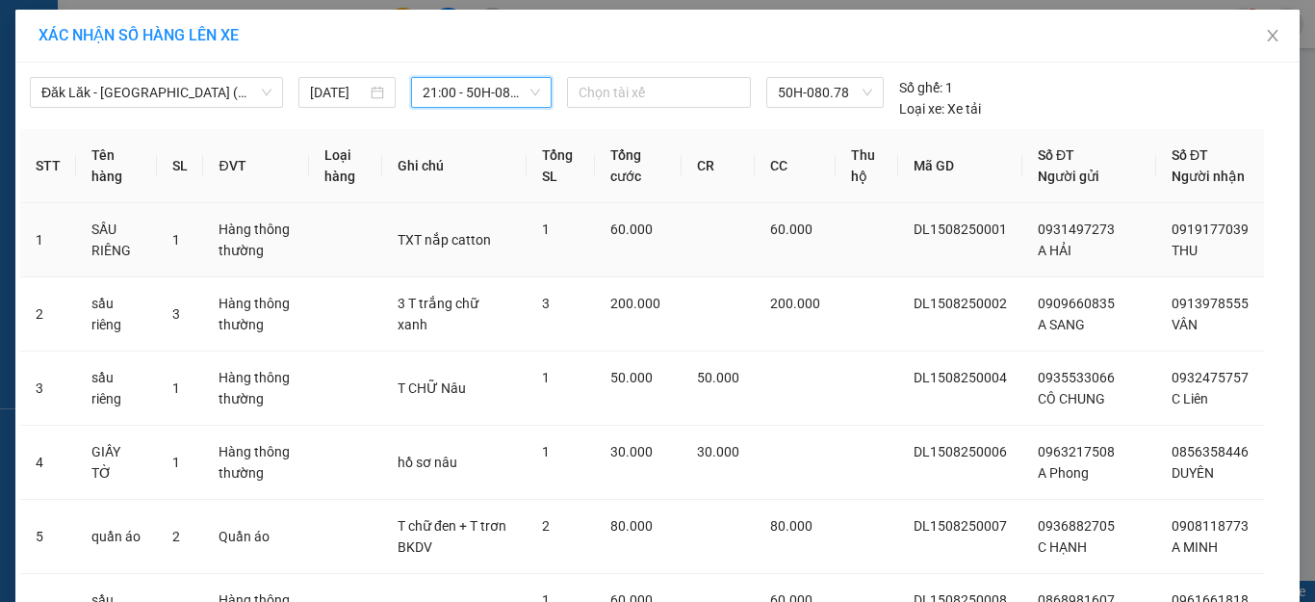
scroll to position [303, 0]
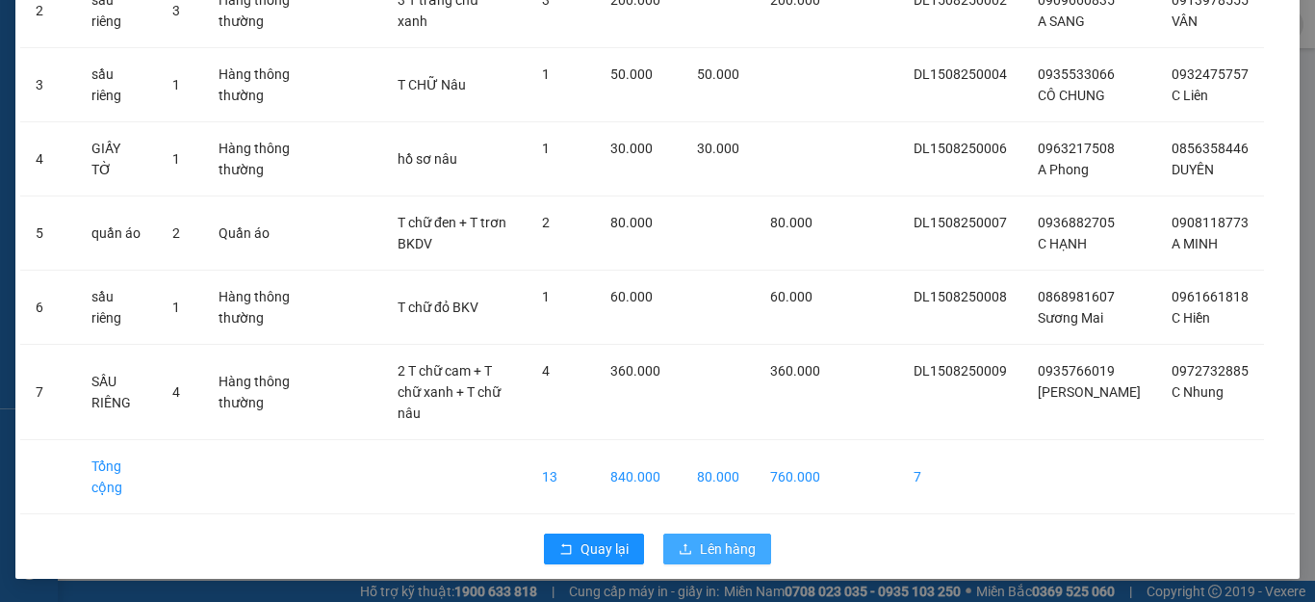
click at [717, 548] on span "Lên hàng" at bounding box center [728, 548] width 56 height 21
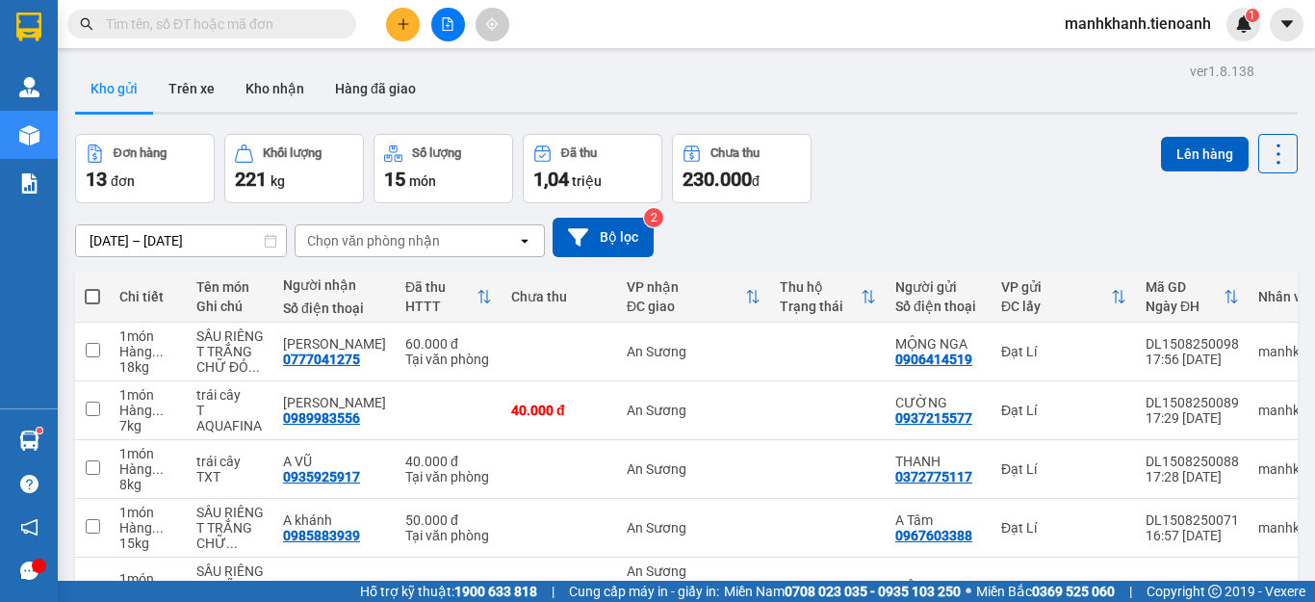
click at [91, 297] on span at bounding box center [92, 296] width 15 height 15
click at [92, 287] on input "checkbox" at bounding box center [92, 287] width 0 height 0
checkbox input "true"
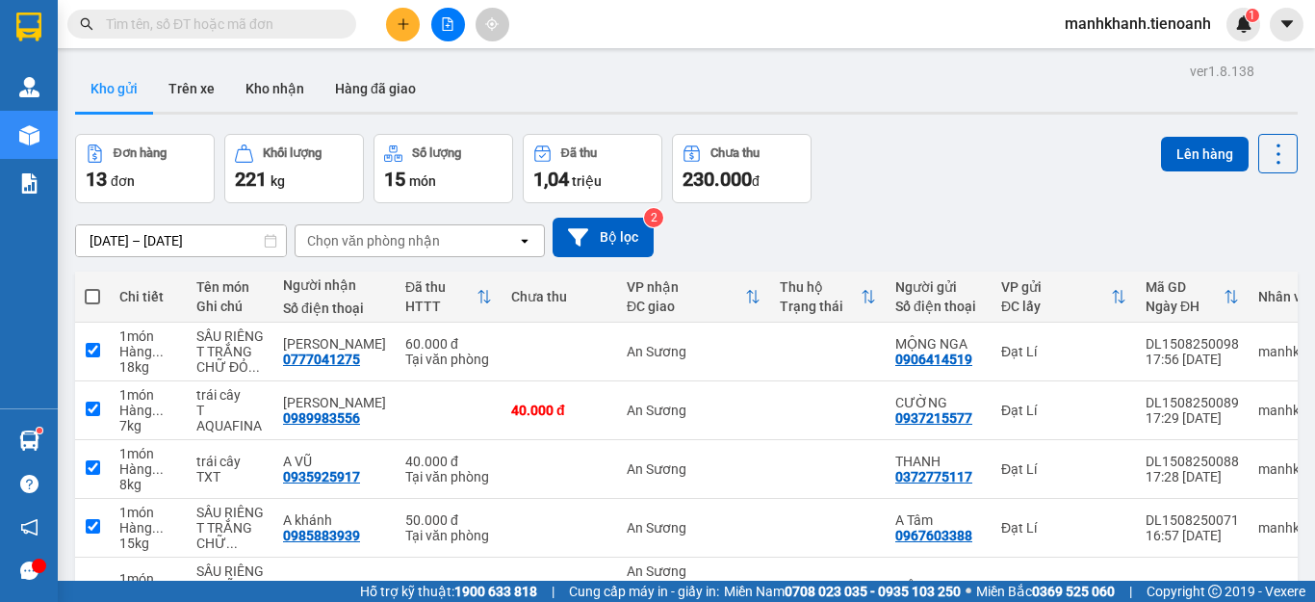
checkbox input "true"
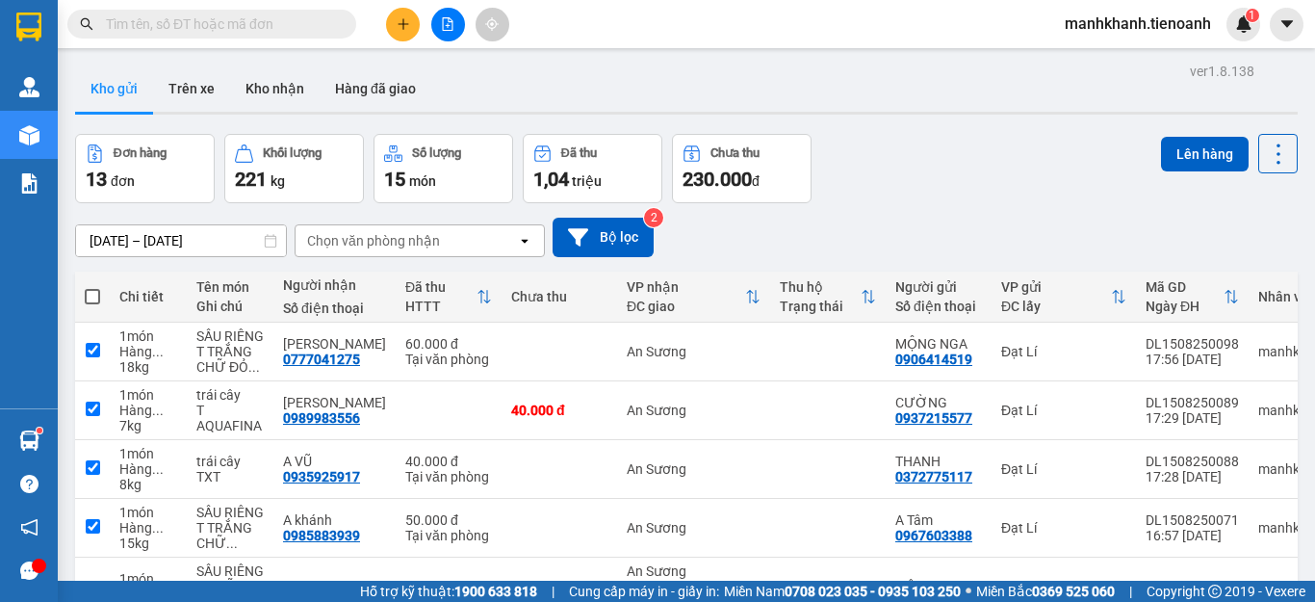
checkbox input "true"
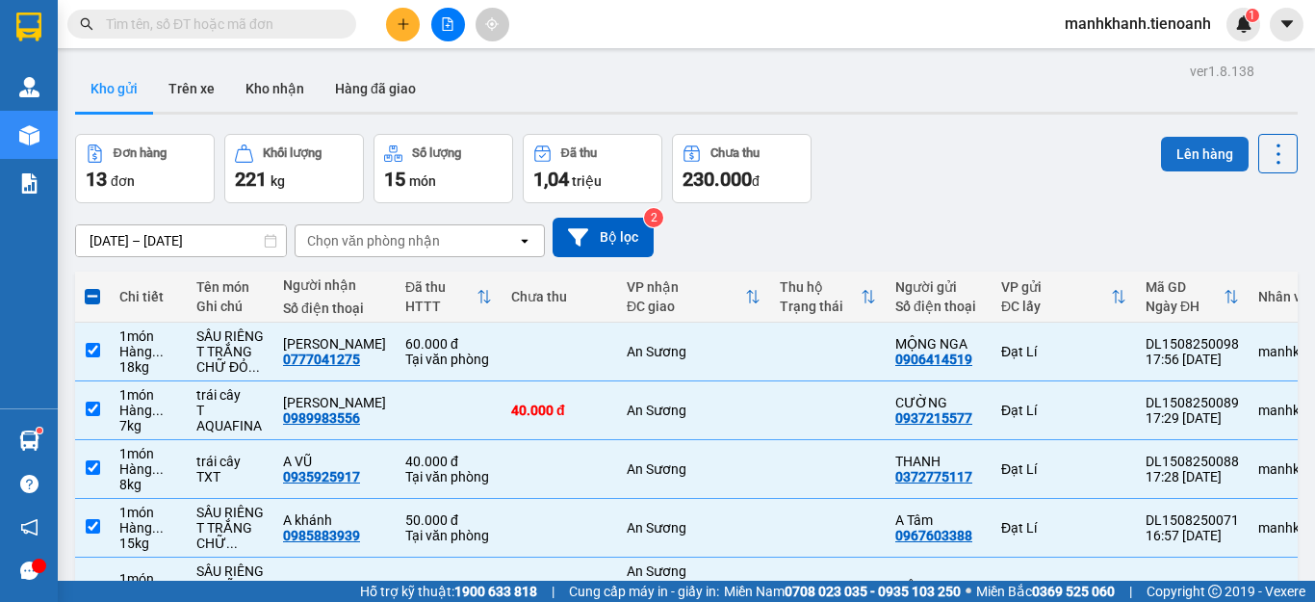
click at [1190, 162] on button "Lên hàng" at bounding box center [1205, 154] width 88 height 35
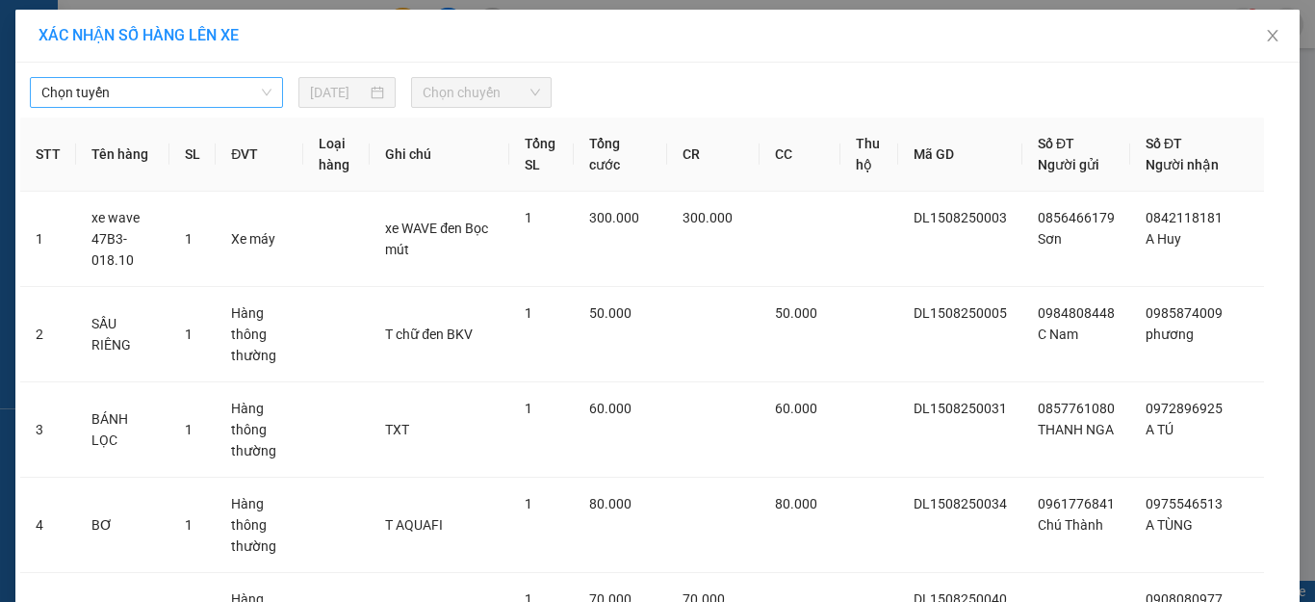
click at [200, 90] on span "Chọn tuyến" at bounding box center [156, 92] width 230 height 29
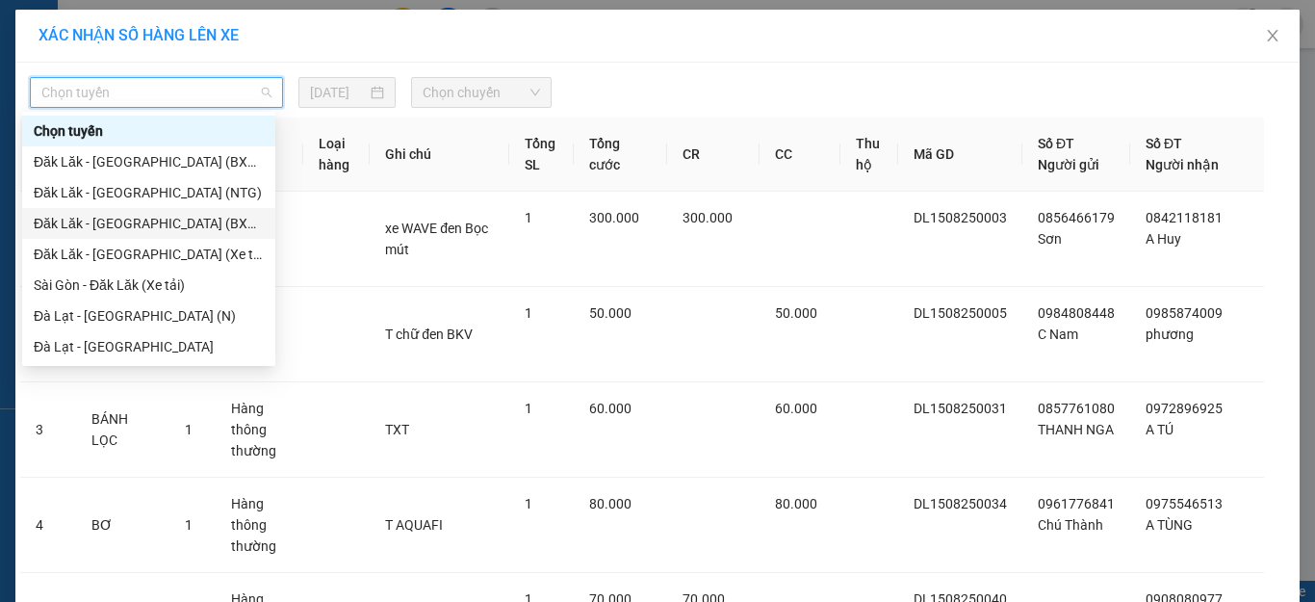
click at [128, 228] on div "Đăk Lăk - [GEOGRAPHIC_DATA] (BXMĐ - TB)" at bounding box center [149, 223] width 230 height 21
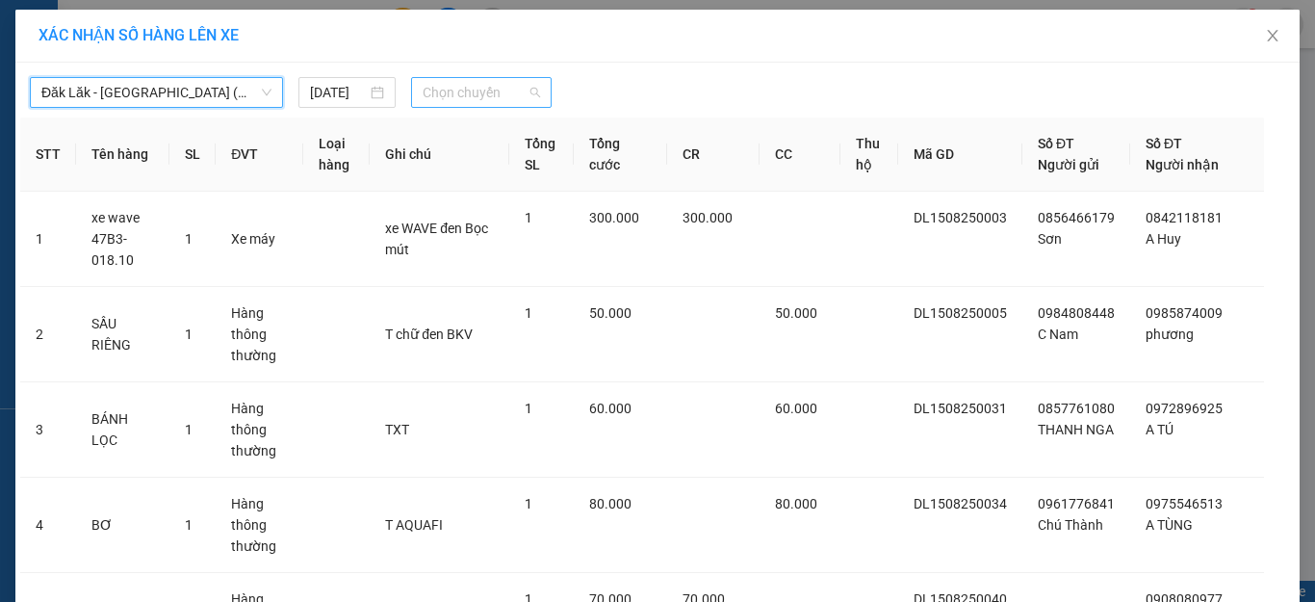
click at [464, 88] on span "Chọn chuyến" at bounding box center [482, 92] width 118 height 29
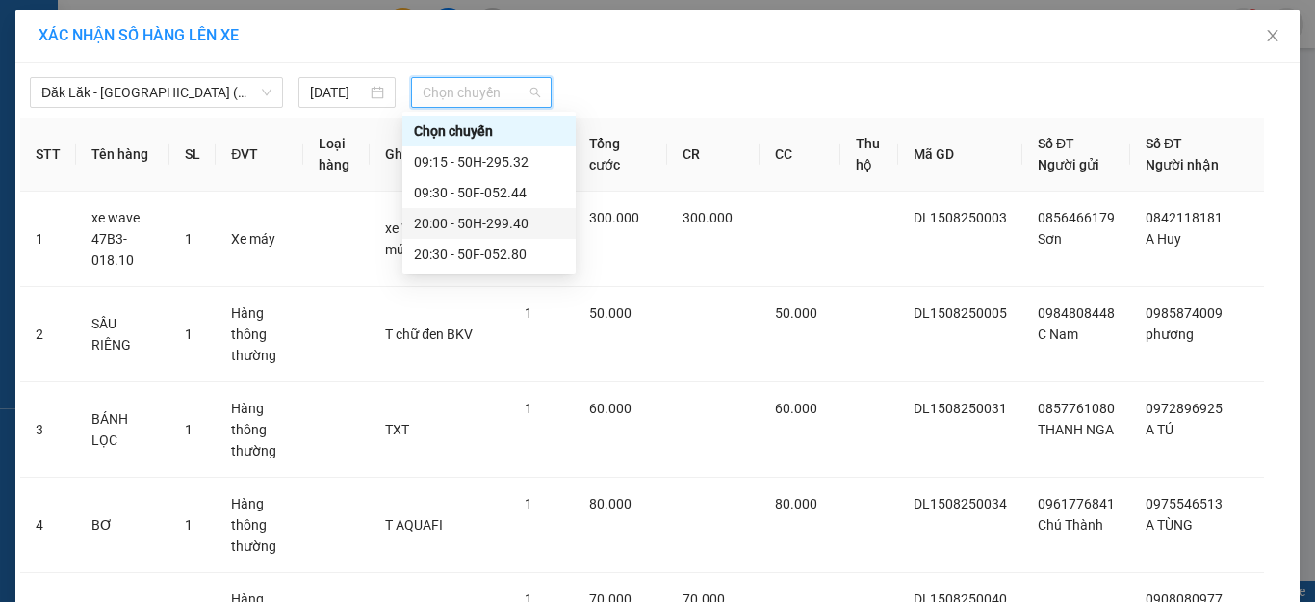
click at [500, 230] on div "20:00 - 50H-299.40" at bounding box center [489, 223] width 150 height 21
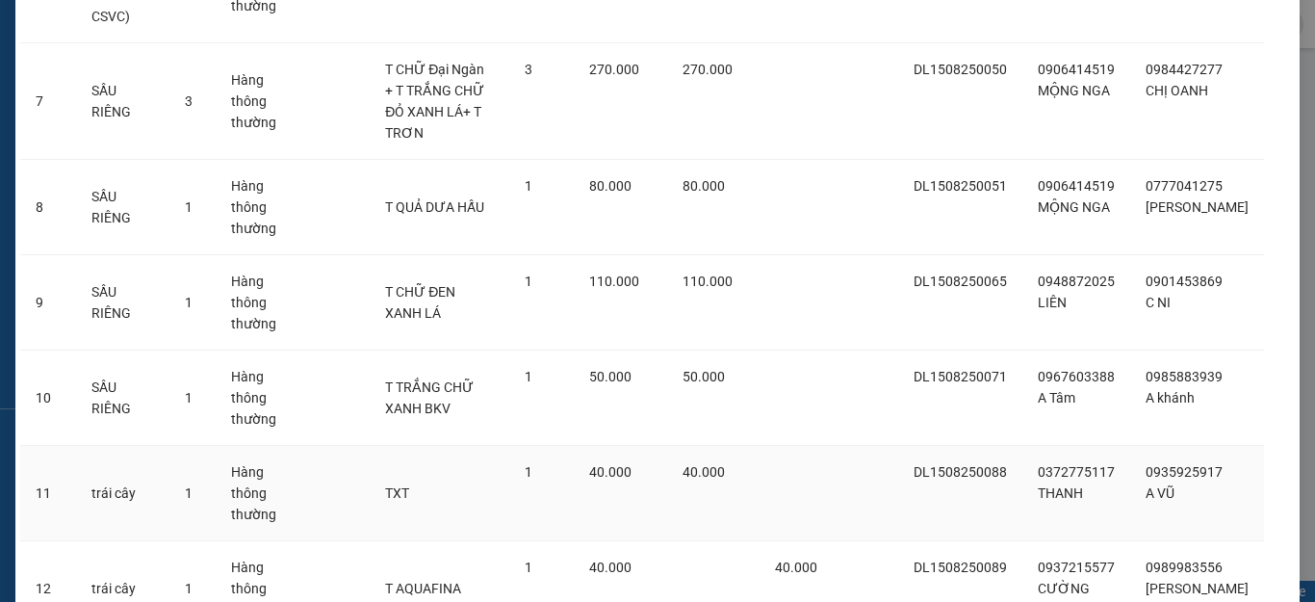
scroll to position [998, 0]
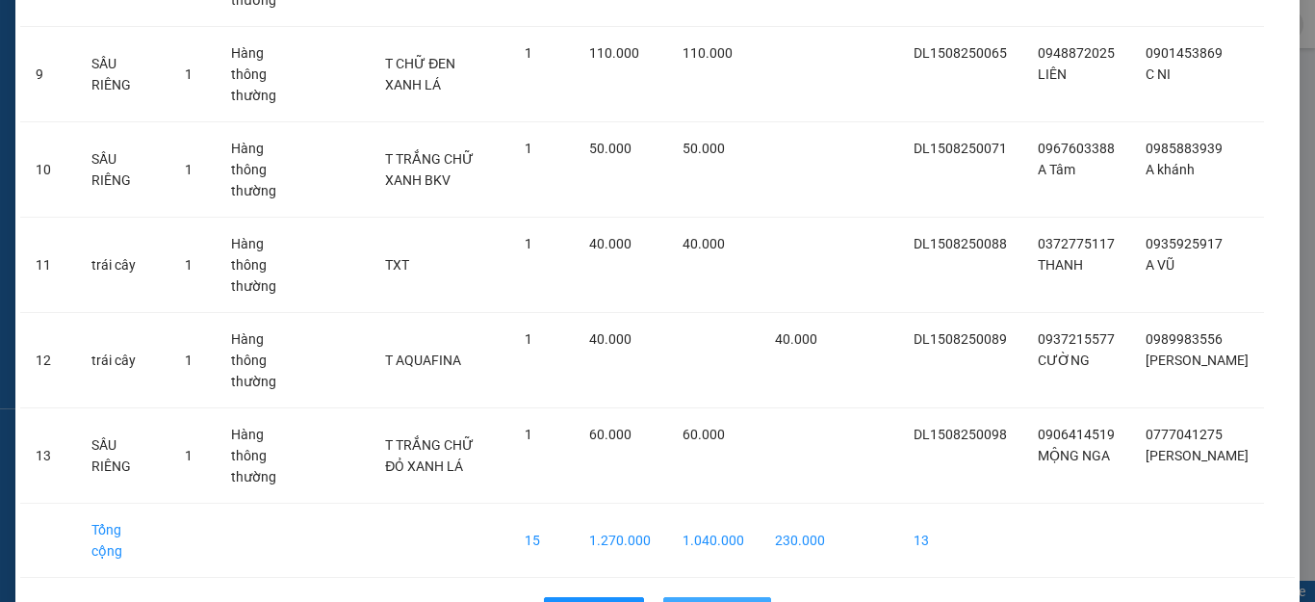
click at [720, 601] on span "Lên hàng" at bounding box center [728, 612] width 56 height 21
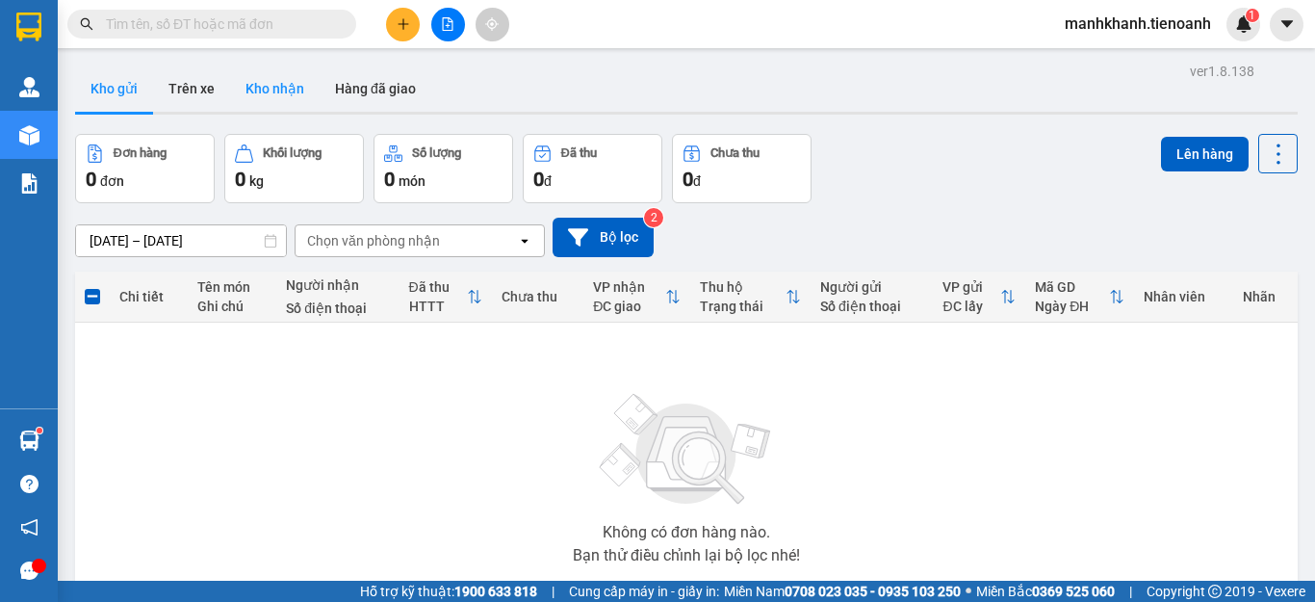
click at [292, 95] on button "Kho nhận" at bounding box center [275, 88] width 90 height 46
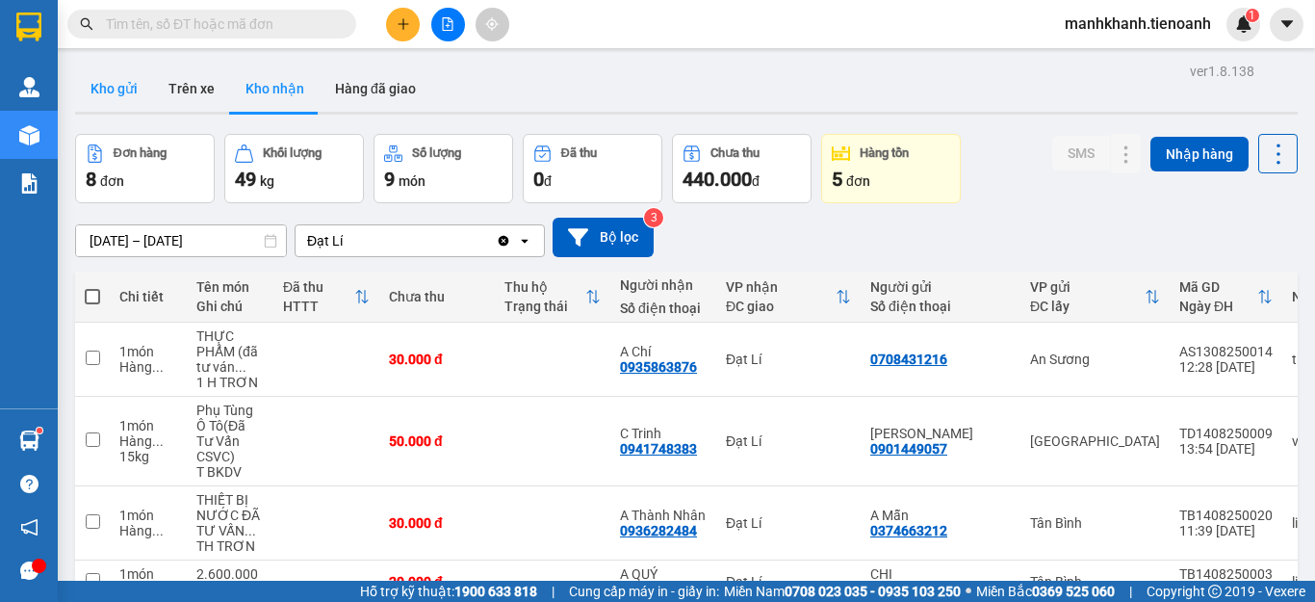
click at [120, 85] on button "Kho gửi" at bounding box center [114, 88] width 78 height 46
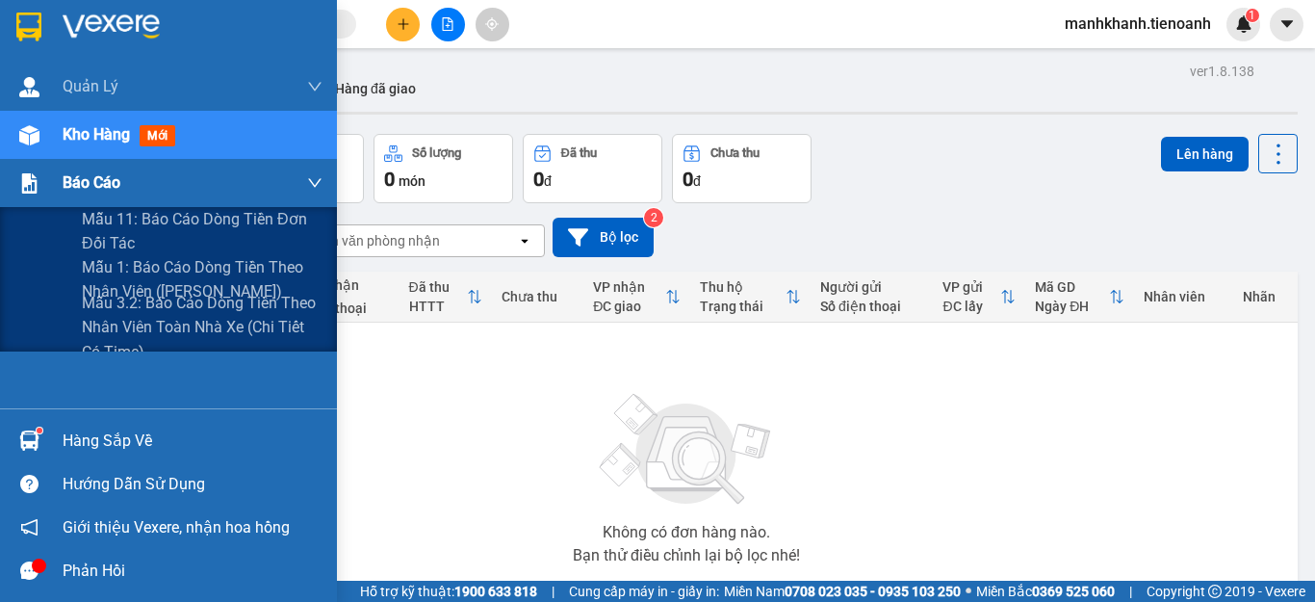
click at [77, 190] on span "Báo cáo" at bounding box center [92, 182] width 58 height 24
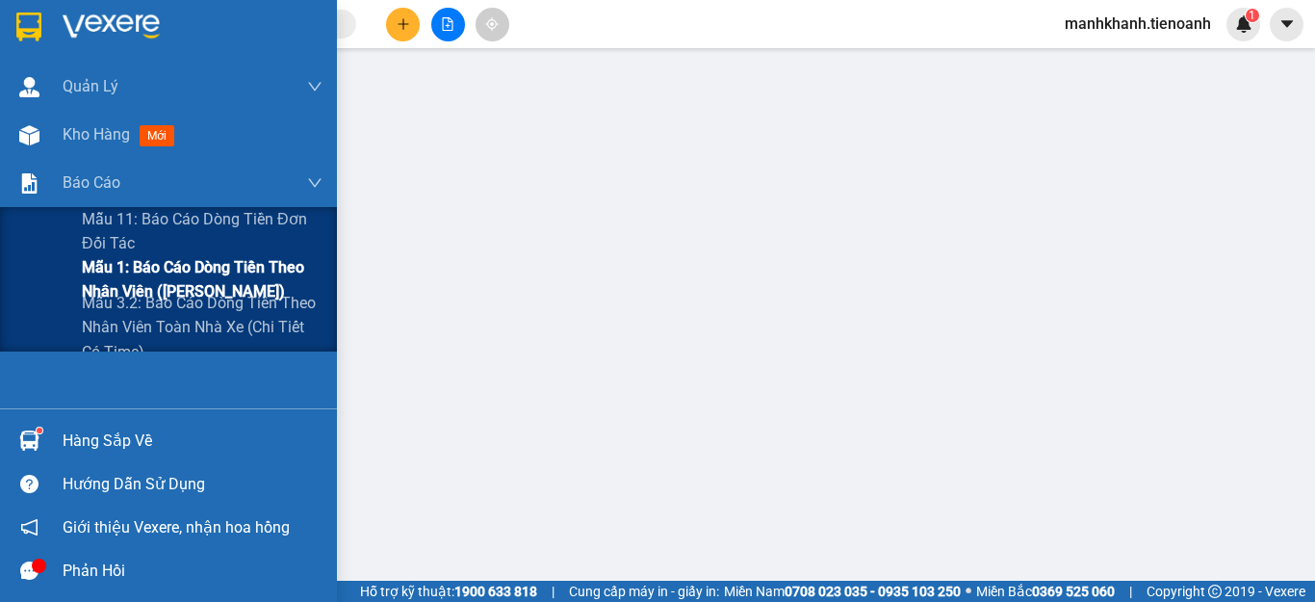
click at [202, 278] on span "Mẫu 1: Báo cáo dòng tiền theo nhân viên ([PERSON_NAME])" at bounding box center [202, 279] width 241 height 48
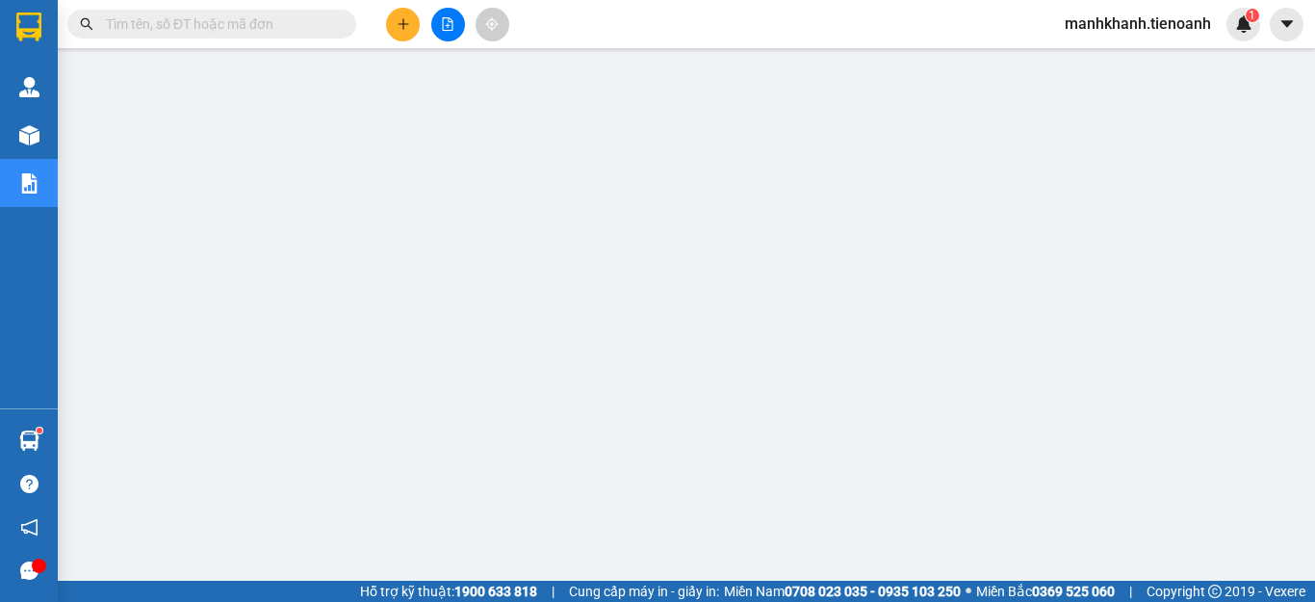
scroll to position [344, 0]
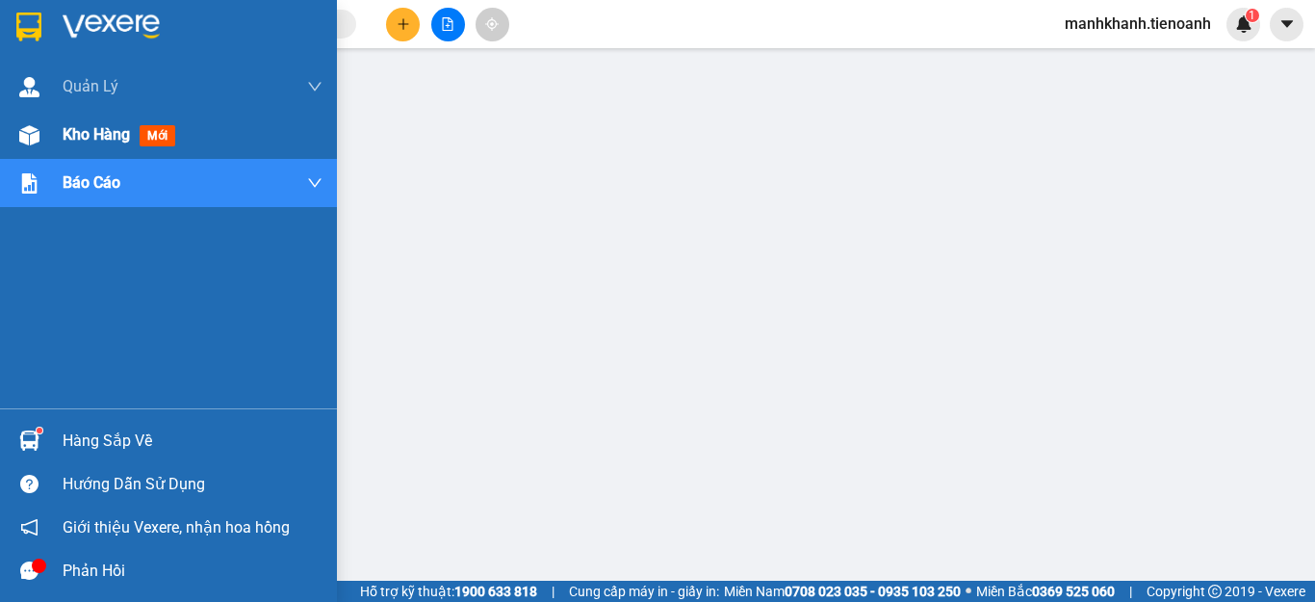
click at [108, 142] on span "Kho hàng" at bounding box center [96, 134] width 67 height 18
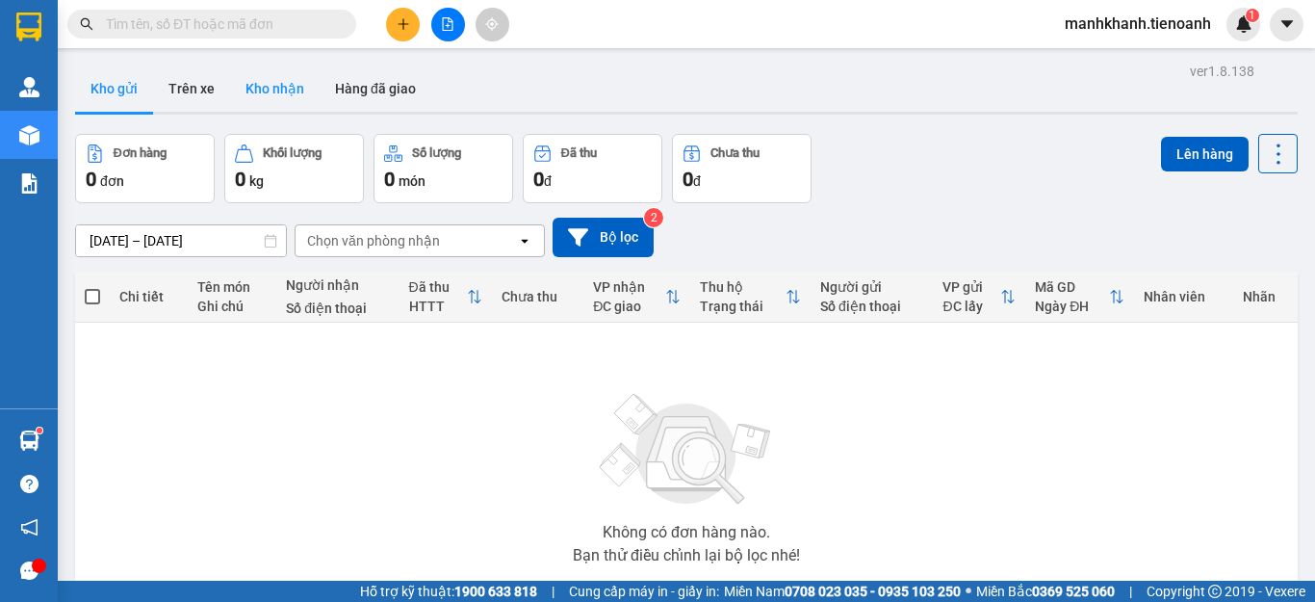
click at [277, 96] on button "Kho nhận" at bounding box center [275, 88] width 90 height 46
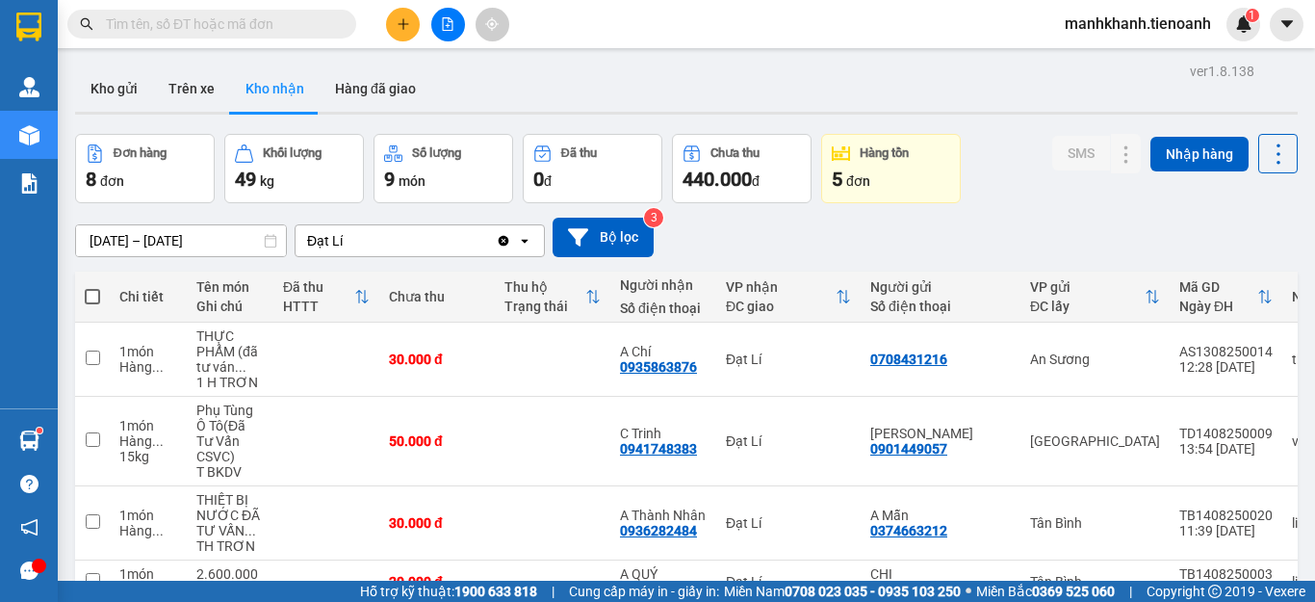
click at [124, 94] on button "Kho gửi" at bounding box center [114, 88] width 78 height 46
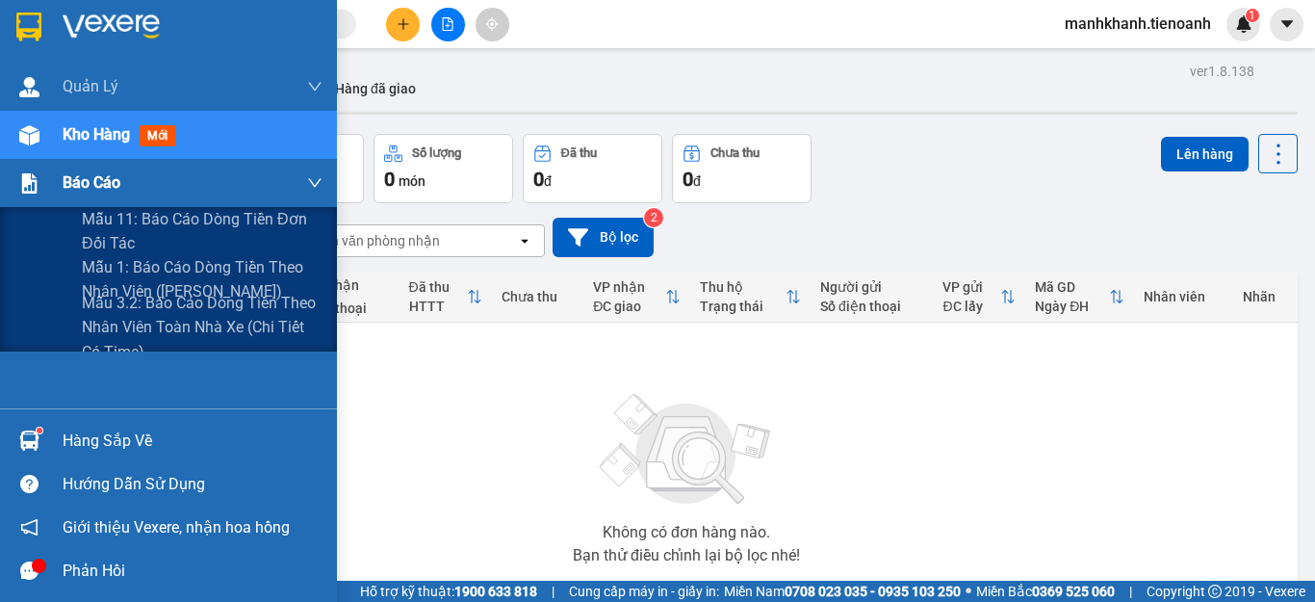
click at [63, 184] on span "Báo cáo" at bounding box center [92, 182] width 58 height 24
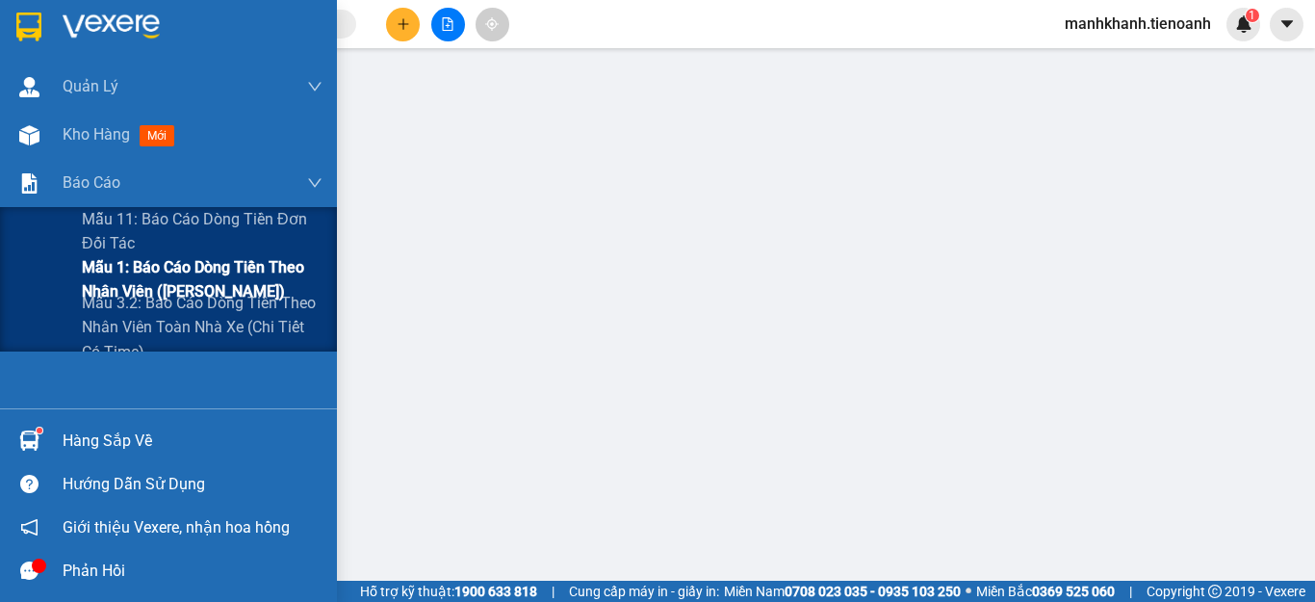
click at [200, 281] on span "Mẫu 1: Báo cáo dòng tiền theo nhân viên ([PERSON_NAME])" at bounding box center [202, 279] width 241 height 48
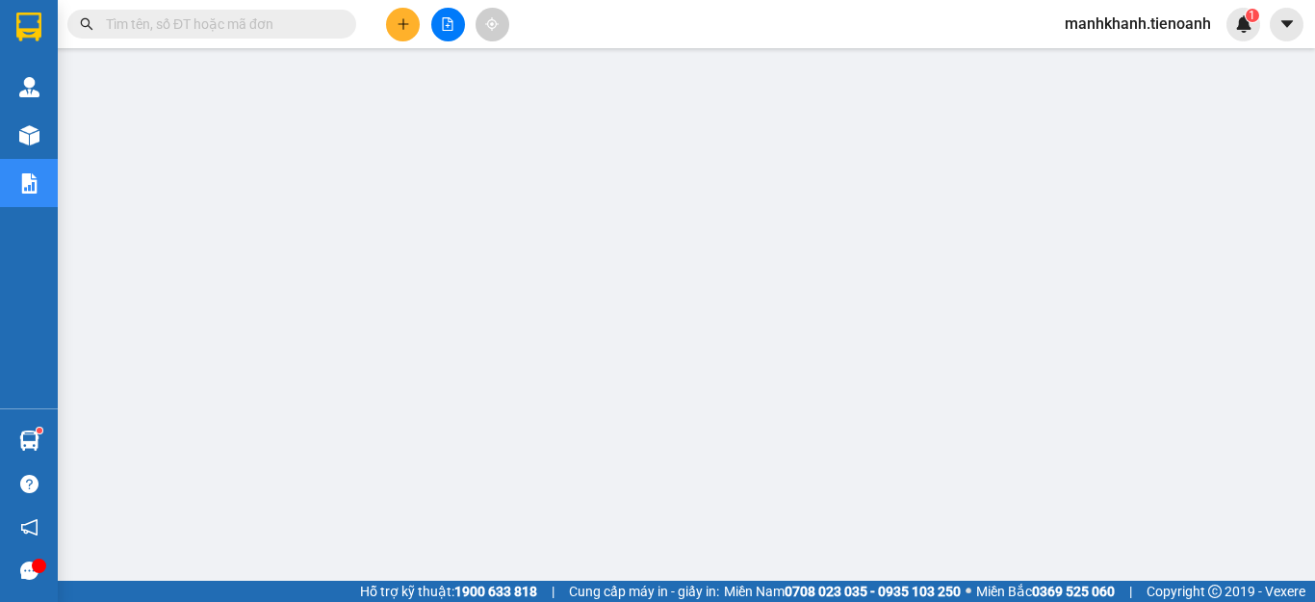
scroll to position [139, 0]
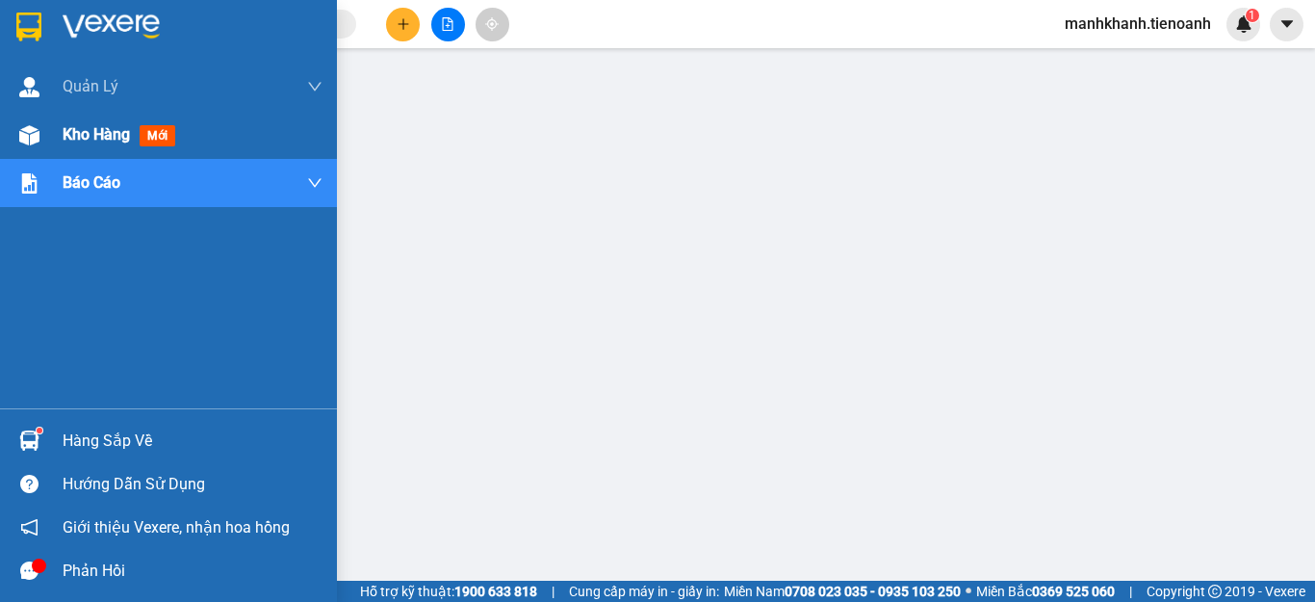
click at [72, 138] on span "Kho hàng" at bounding box center [96, 134] width 67 height 18
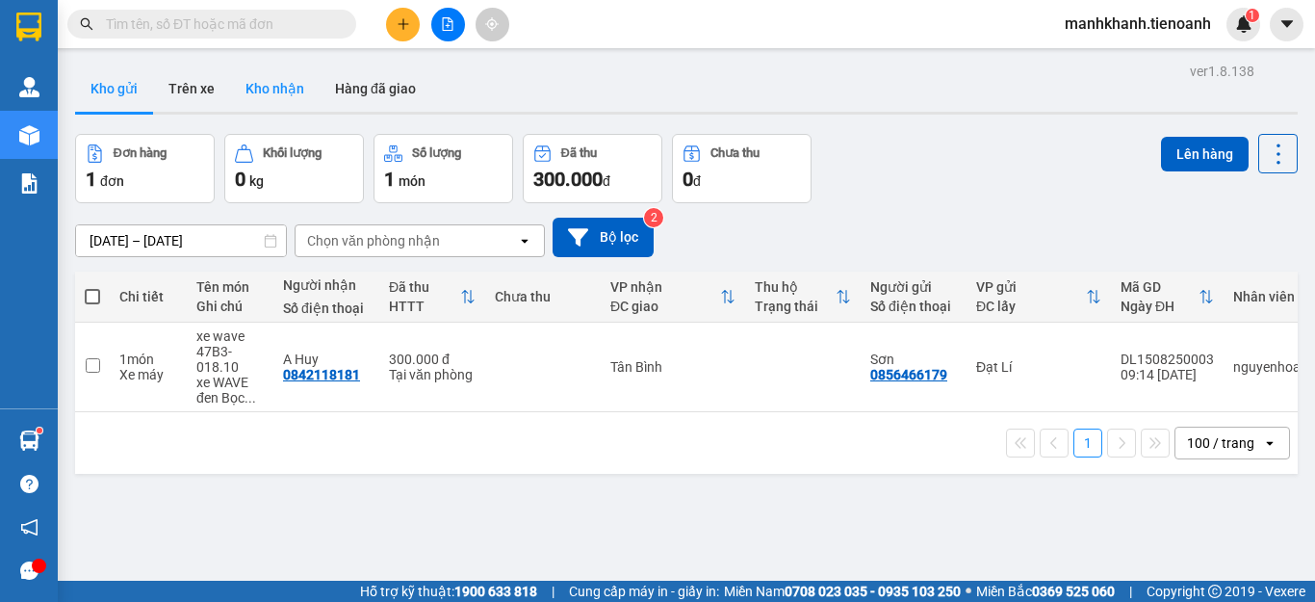
click at [278, 90] on button "Kho nhận" at bounding box center [275, 88] width 90 height 46
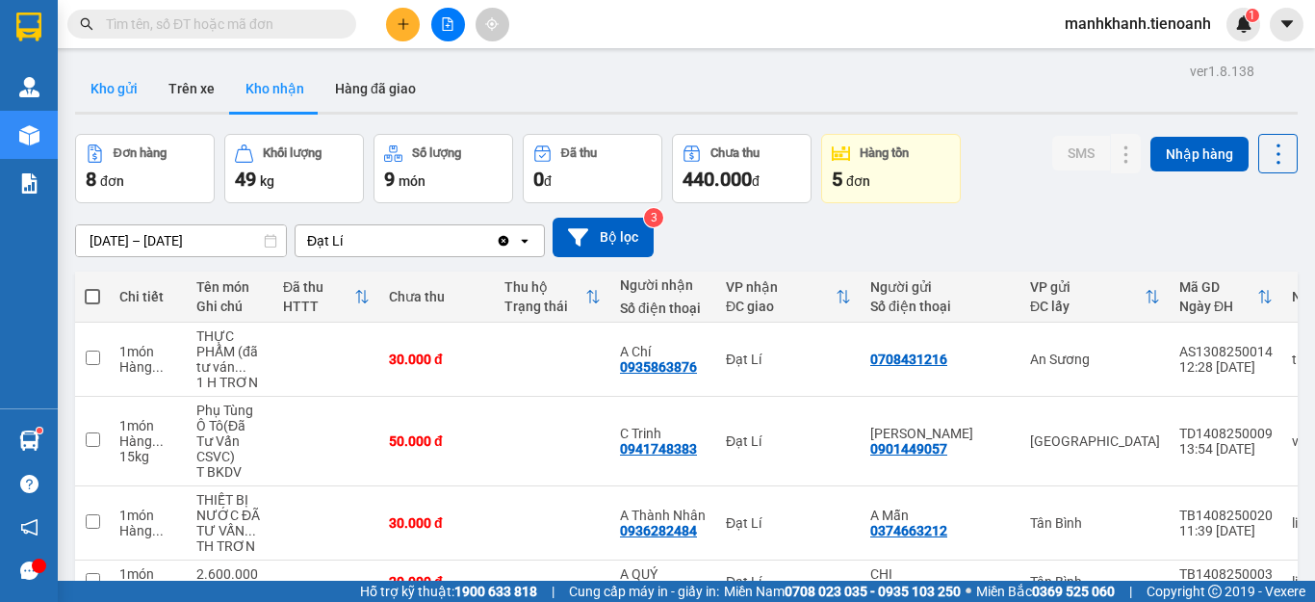
click at [115, 97] on button "Kho gửi" at bounding box center [114, 88] width 78 height 46
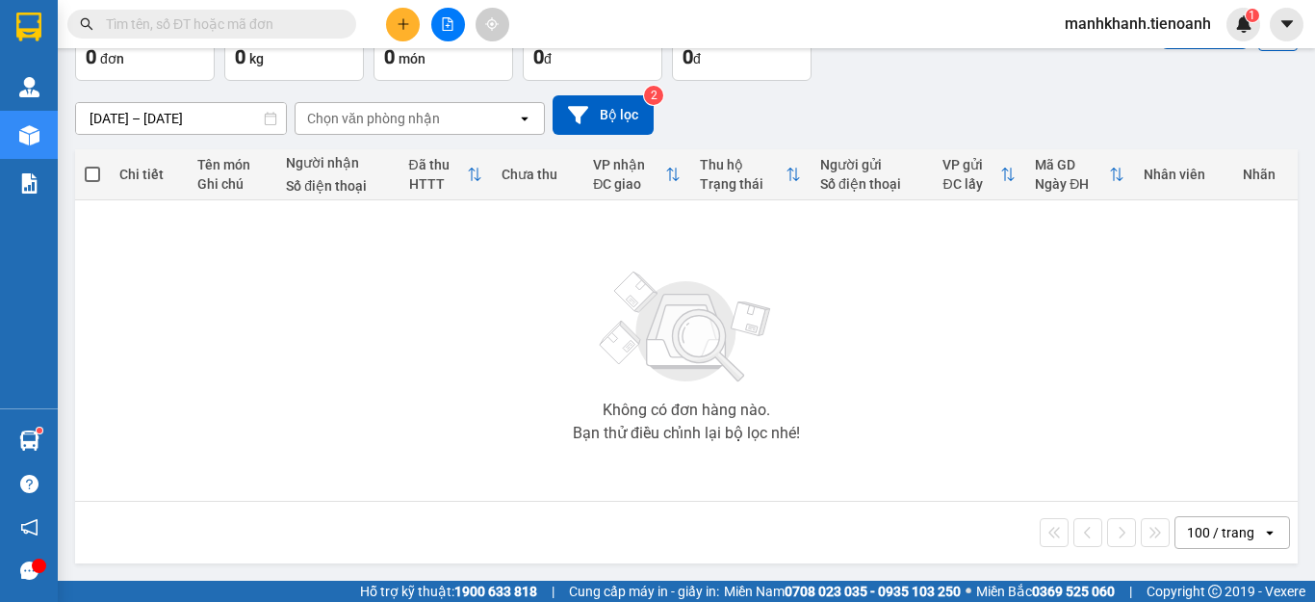
scroll to position [26, 0]
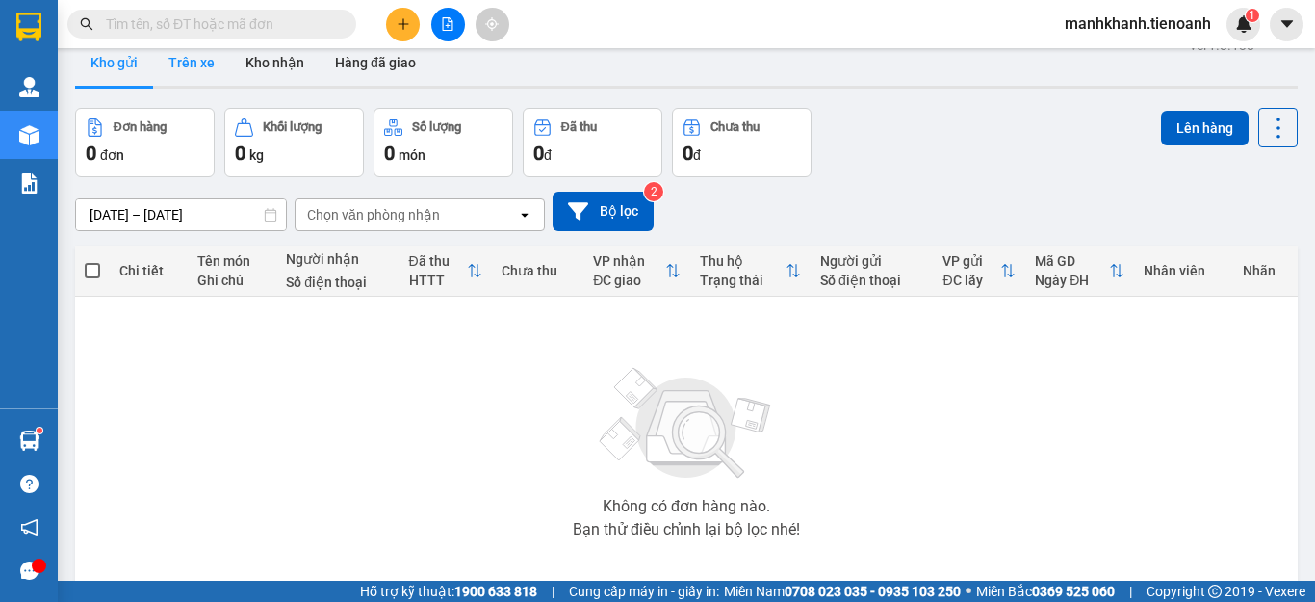
click at [200, 71] on button "Trên xe" at bounding box center [191, 62] width 77 height 46
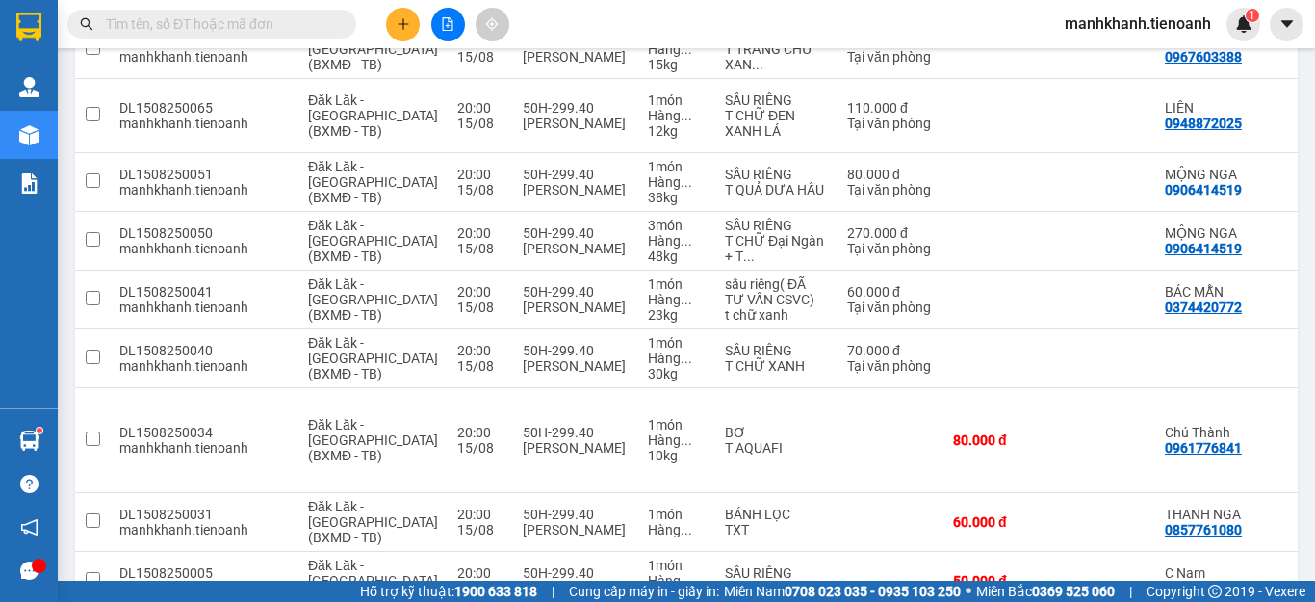
scroll to position [1085, 0]
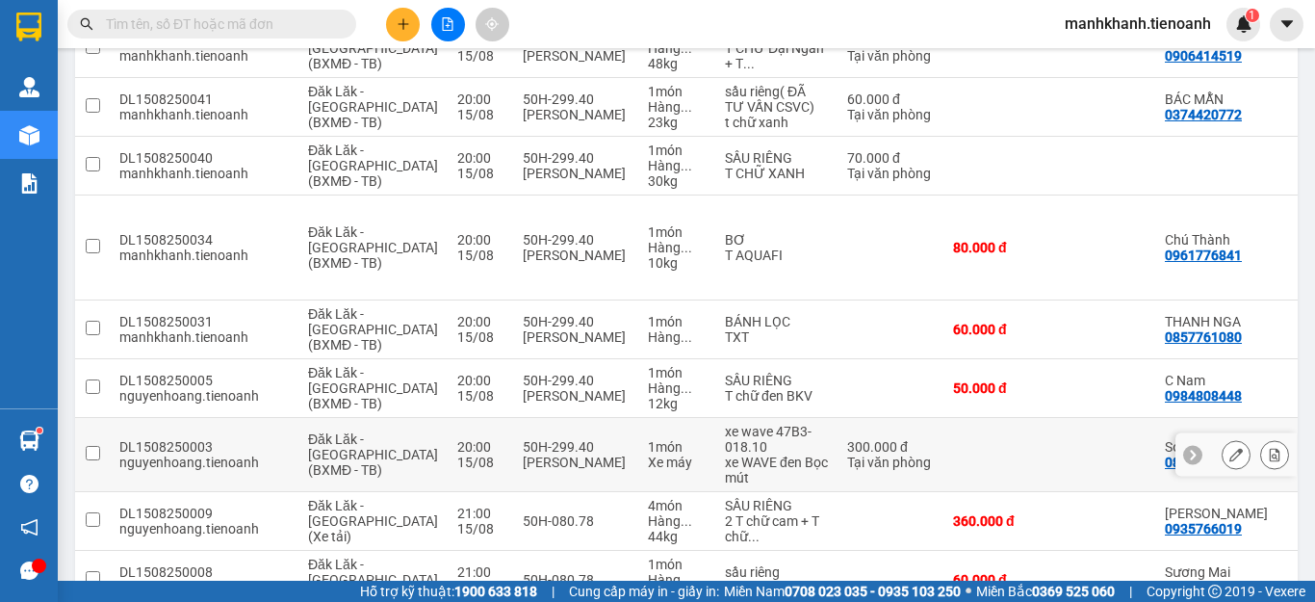
click at [725, 454] on div "xe WAVE đen Bọc mút" at bounding box center [776, 469] width 103 height 31
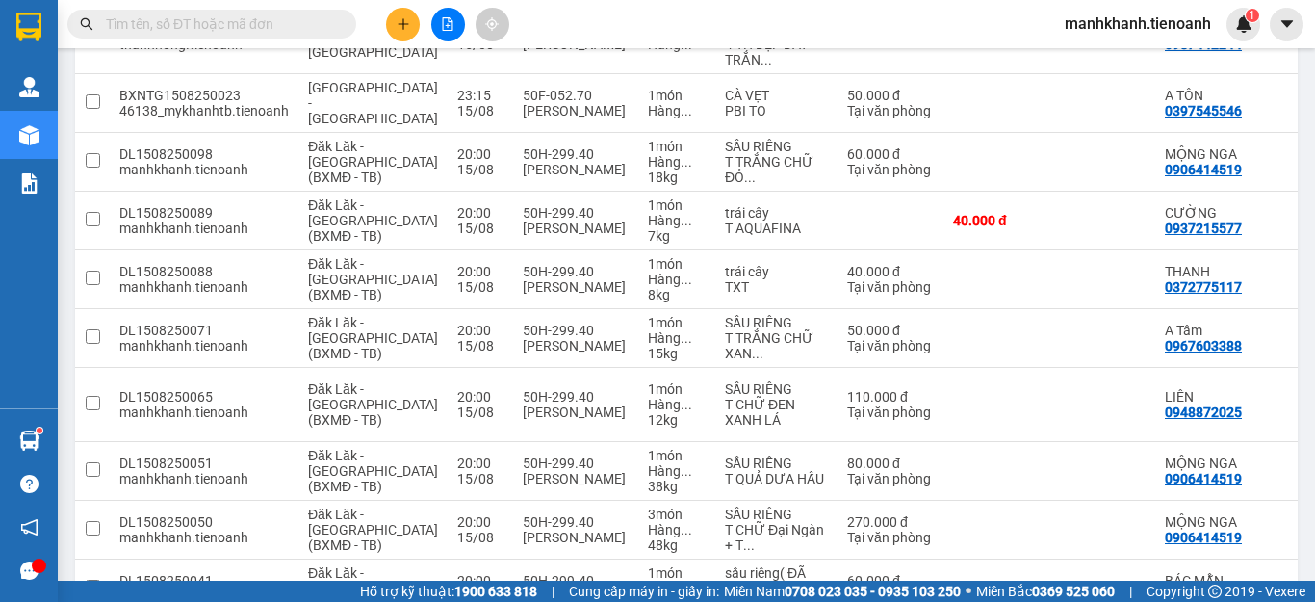
scroll to position [122, 0]
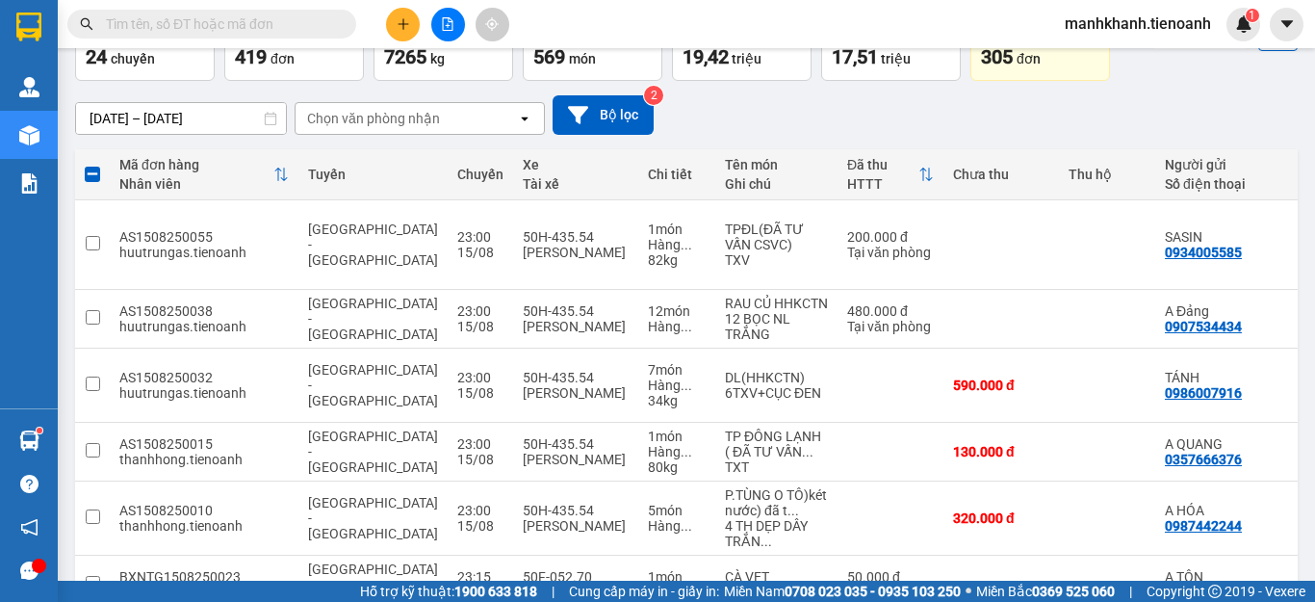
click at [409, 123] on div "Chọn văn phòng nhận" at bounding box center [373, 118] width 133 height 19
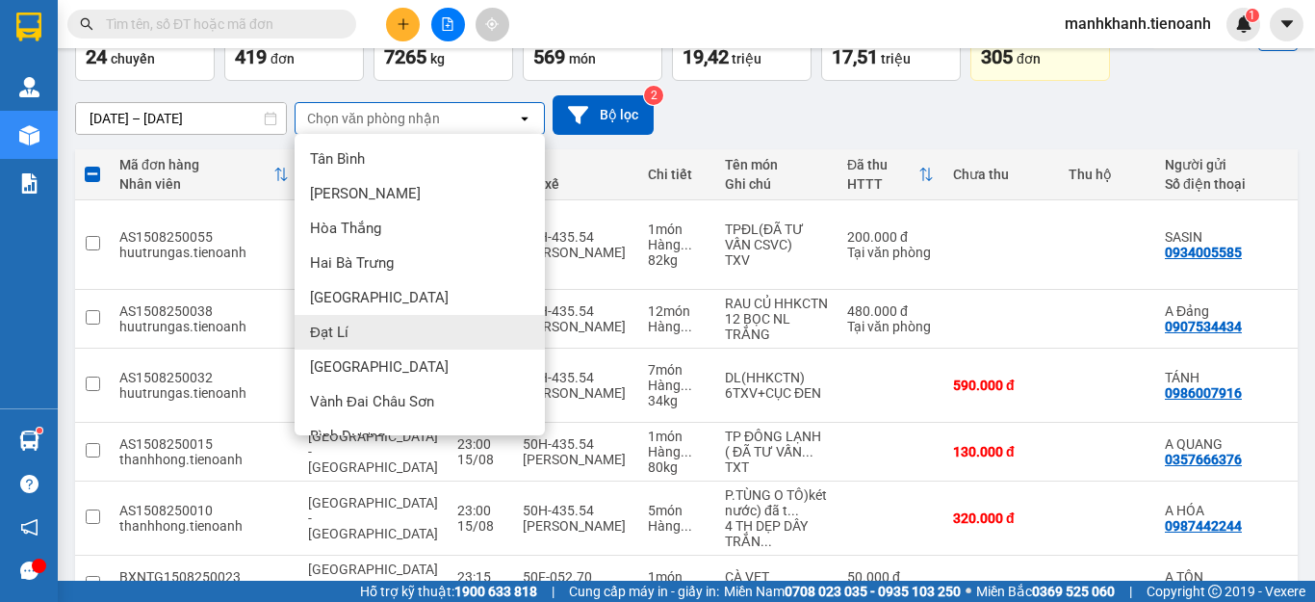
click at [375, 339] on div "Đạt Lí" at bounding box center [420, 332] width 250 height 35
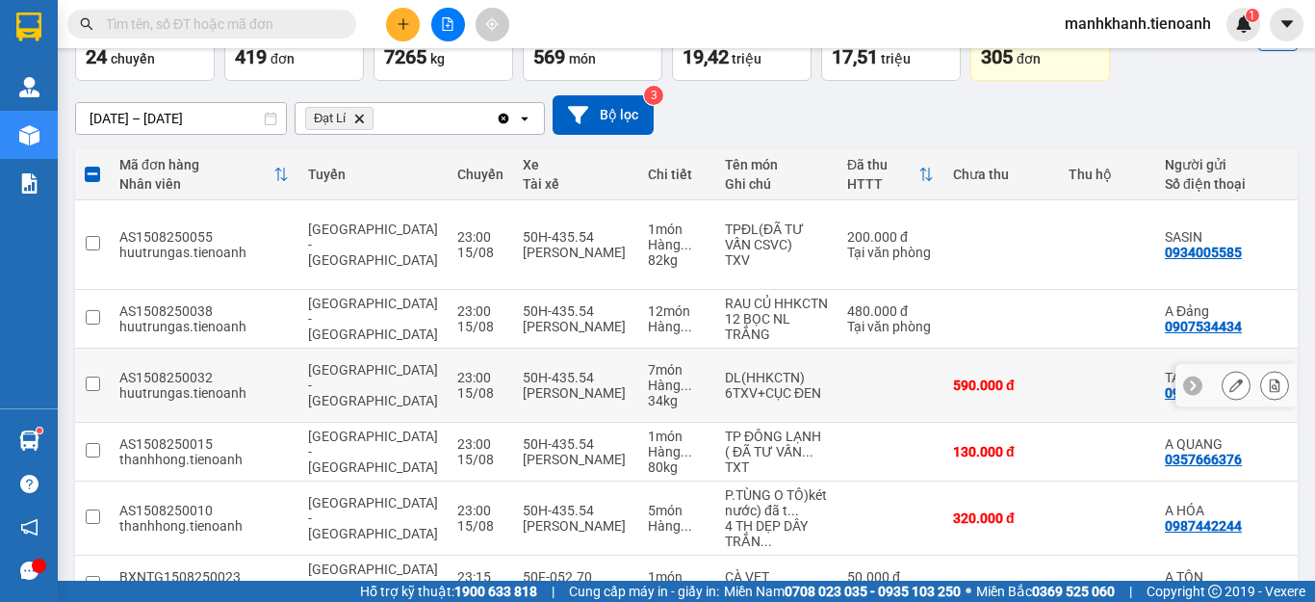
checkbox input "false"
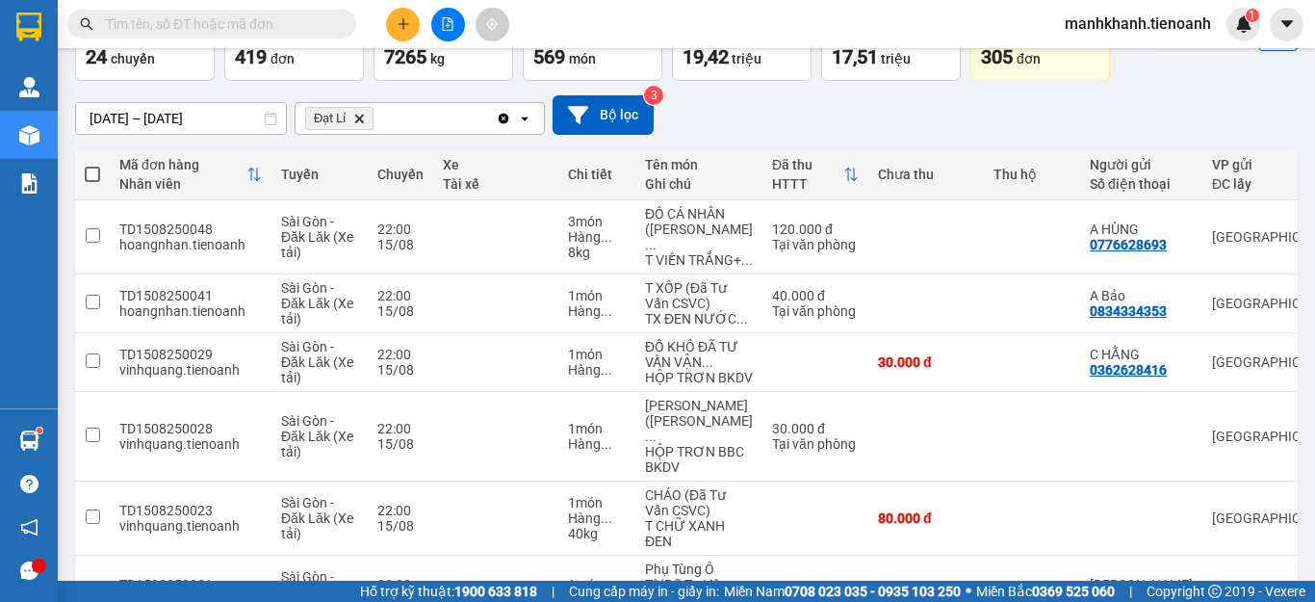
click at [359, 121] on icon "Delete" at bounding box center [359, 119] width 12 height 12
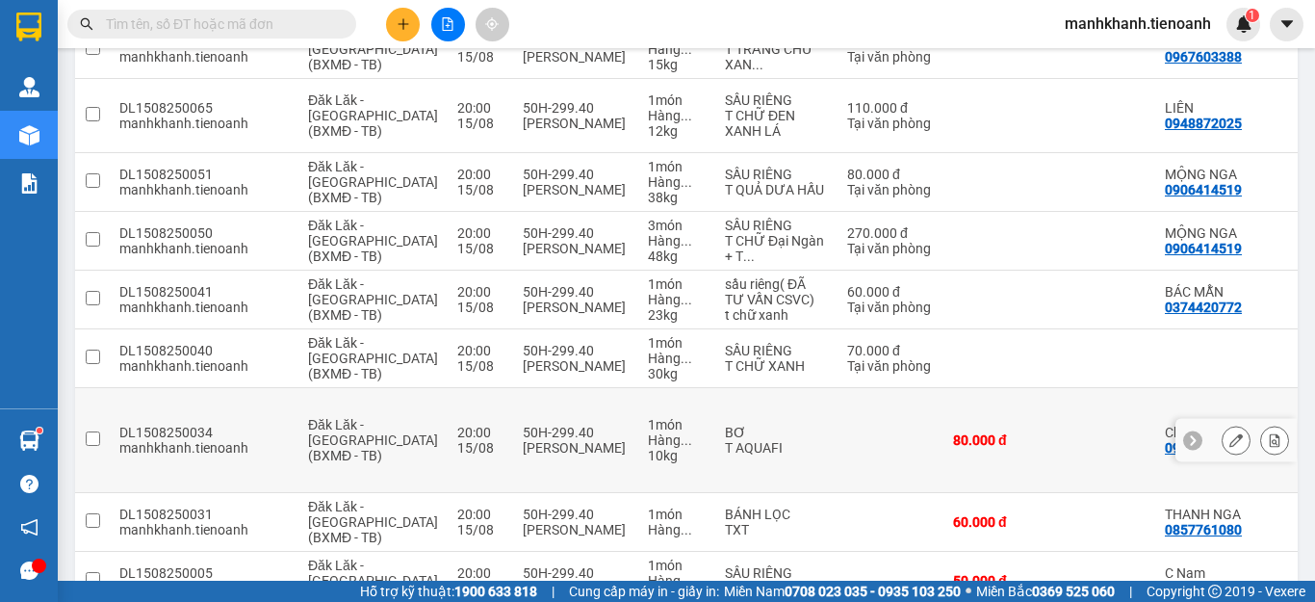
scroll to position [1085, 0]
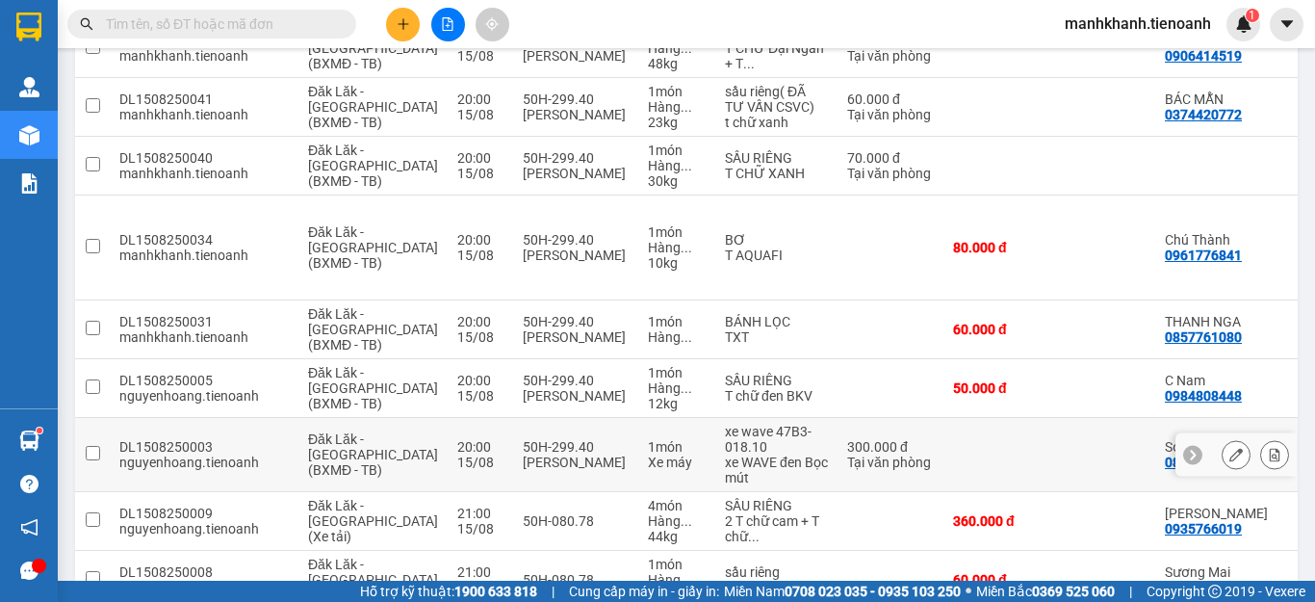
click at [847, 454] on div "Tại văn phòng" at bounding box center [890, 461] width 87 height 15
checkbox input "true"
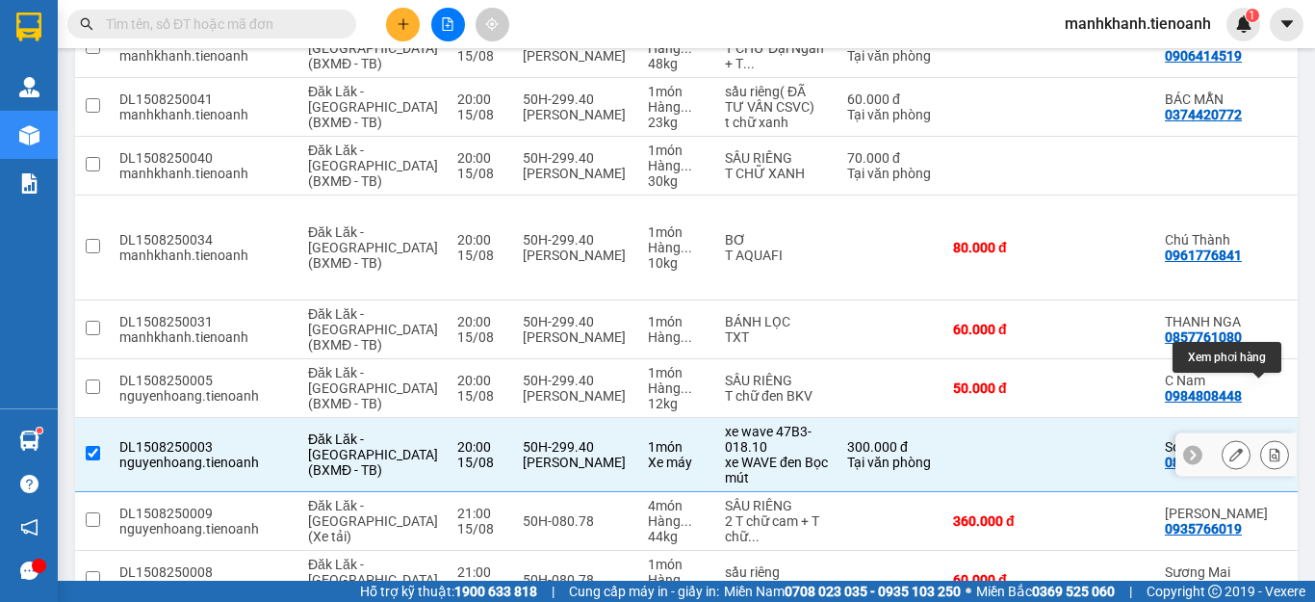
click at [1268, 448] on icon at bounding box center [1274, 454] width 13 height 13
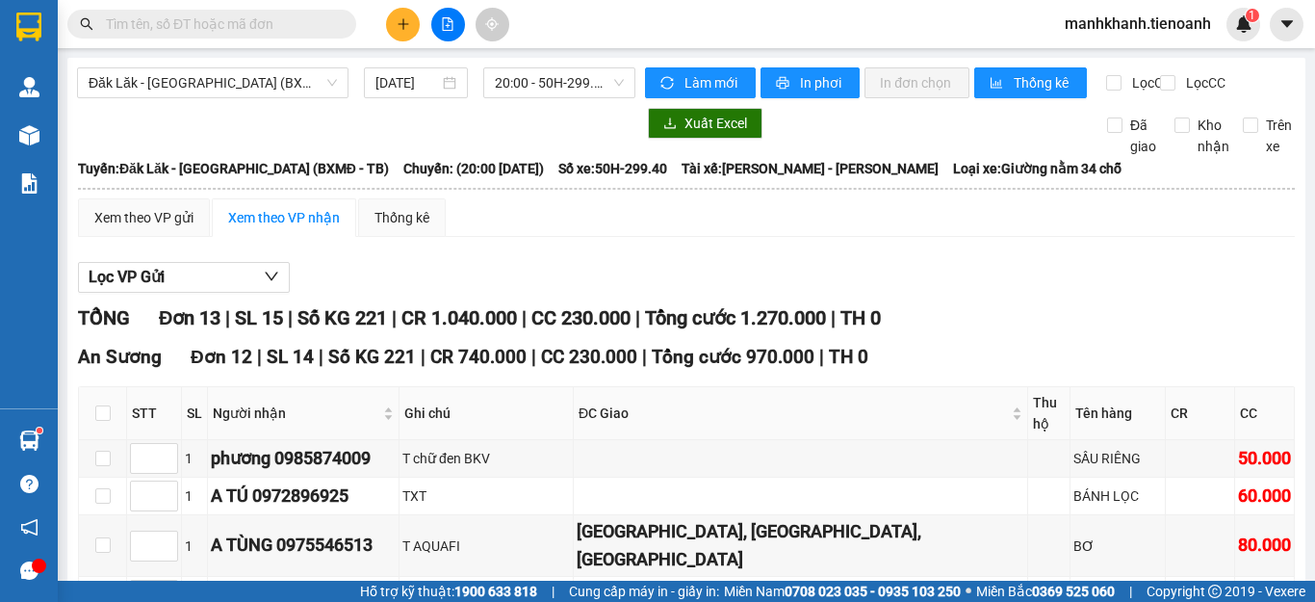
click at [317, 228] on div "Xem theo VP nhận" at bounding box center [284, 217] width 112 height 21
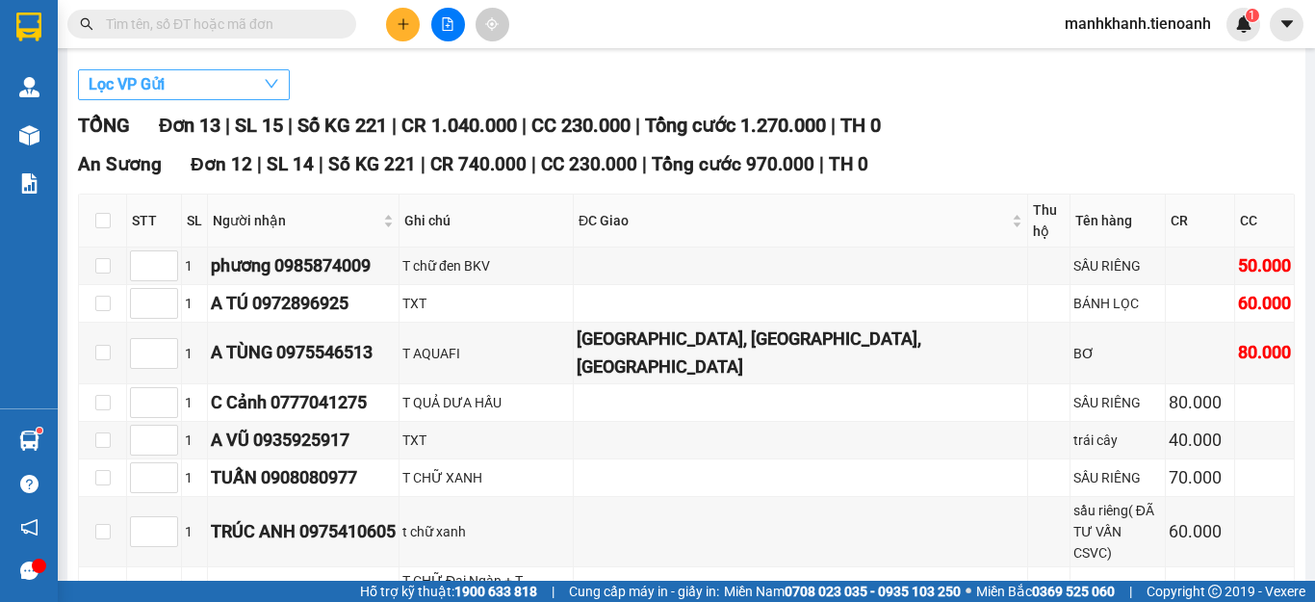
click at [237, 91] on button "Lọc VP Gửi" at bounding box center [184, 84] width 212 height 31
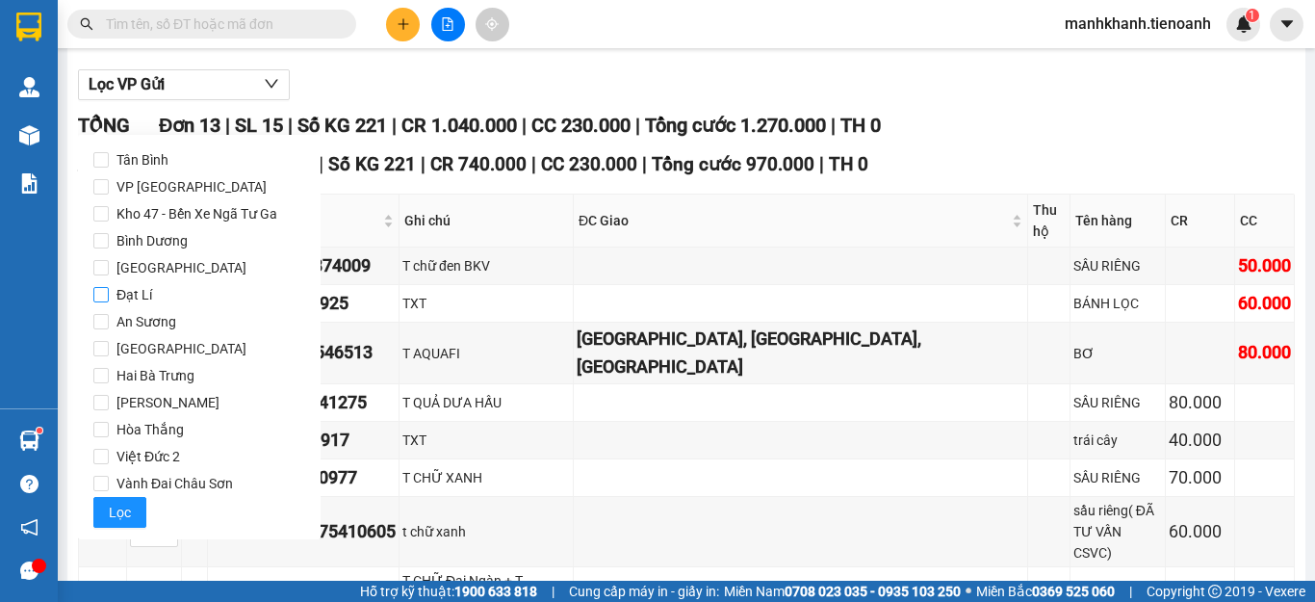
click at [160, 294] on label "Đạt Lí" at bounding box center [199, 294] width 212 height 27
click at [109, 294] on input "Đạt Lí" at bounding box center [100, 294] width 15 height 15
checkbox input "true"
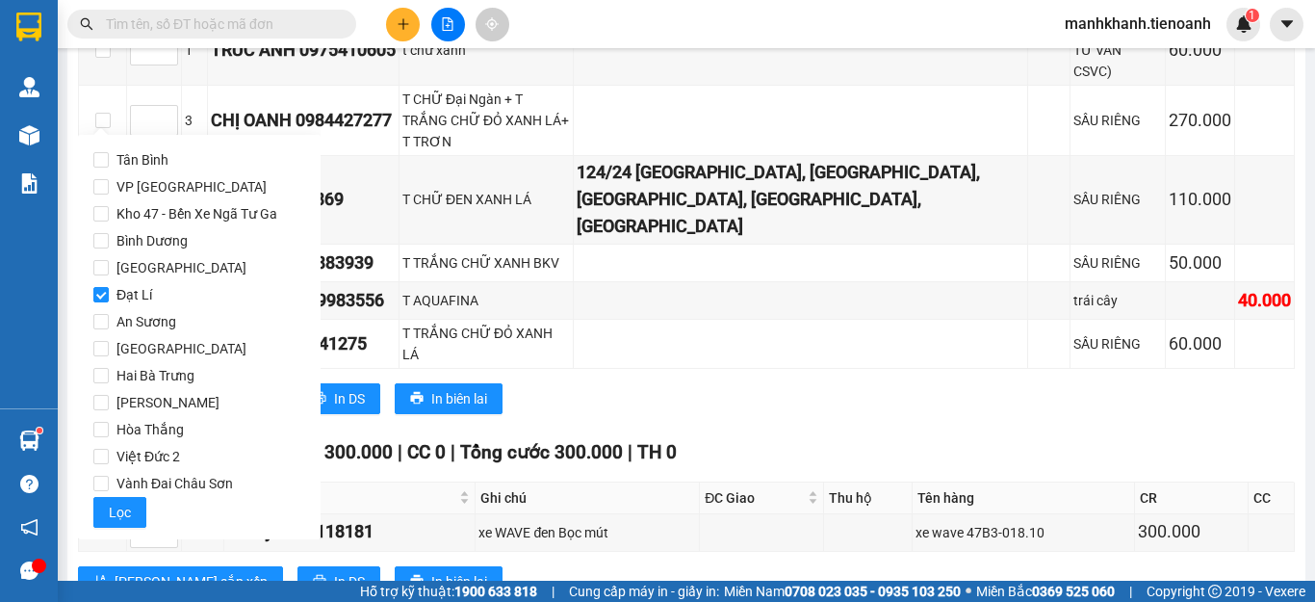
scroll to position [679, 0]
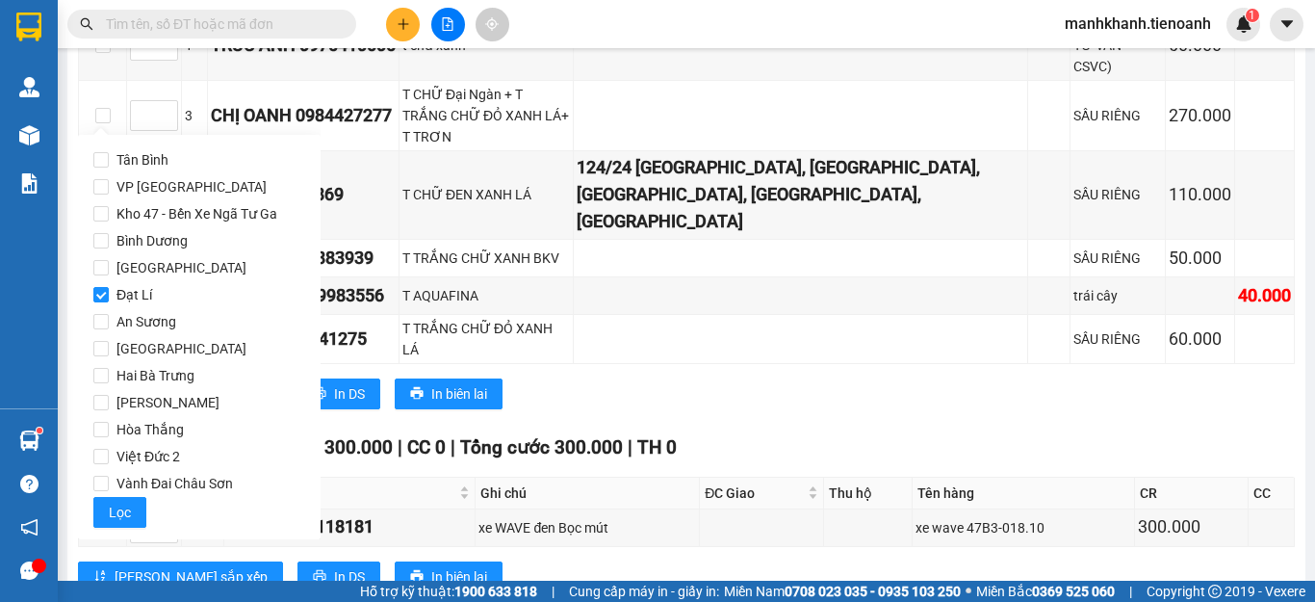
click at [192, 527] on div "Tân Bình VP Đà Lạt Kho 47 - Bến Xe Ngã Tư Ga Bình Dương Thủ Đức Đạt Lí An Sương…" at bounding box center [199, 336] width 212 height 381
click at [577, 531] on div "Tân Bình Đơn 1 | SL 1 | CR 300.000 | CC 0 | Tổng cước 300.000 | TH 0 STT SL Ngư…" at bounding box center [686, 519] width 1217 height 173
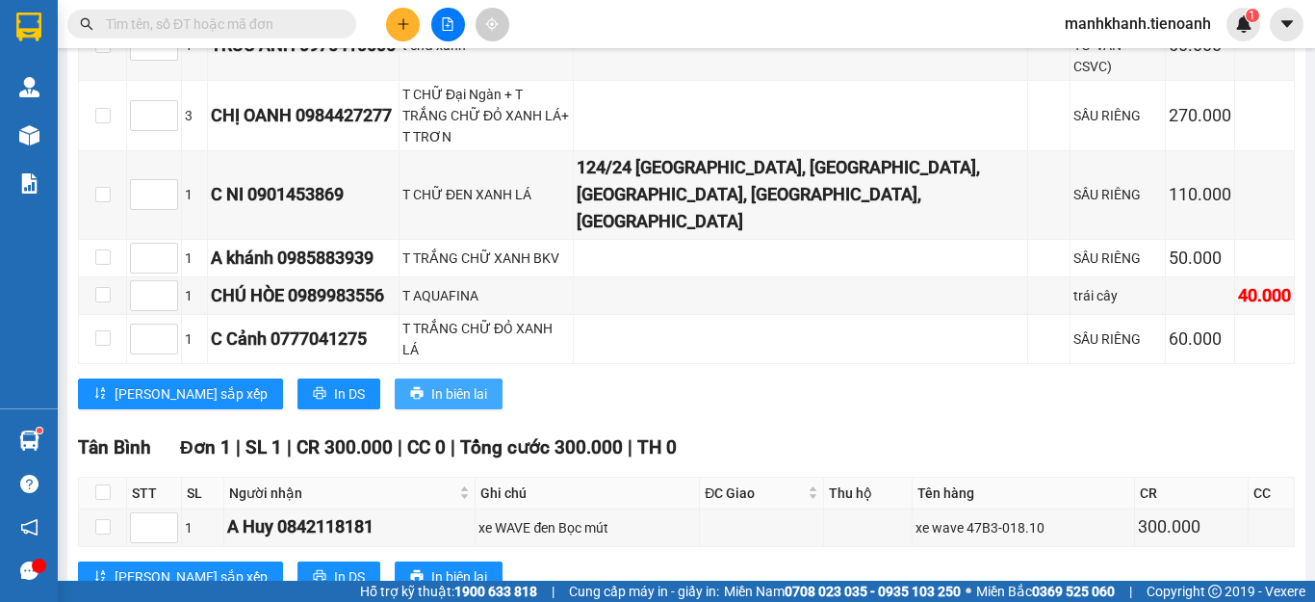
scroll to position [197, 0]
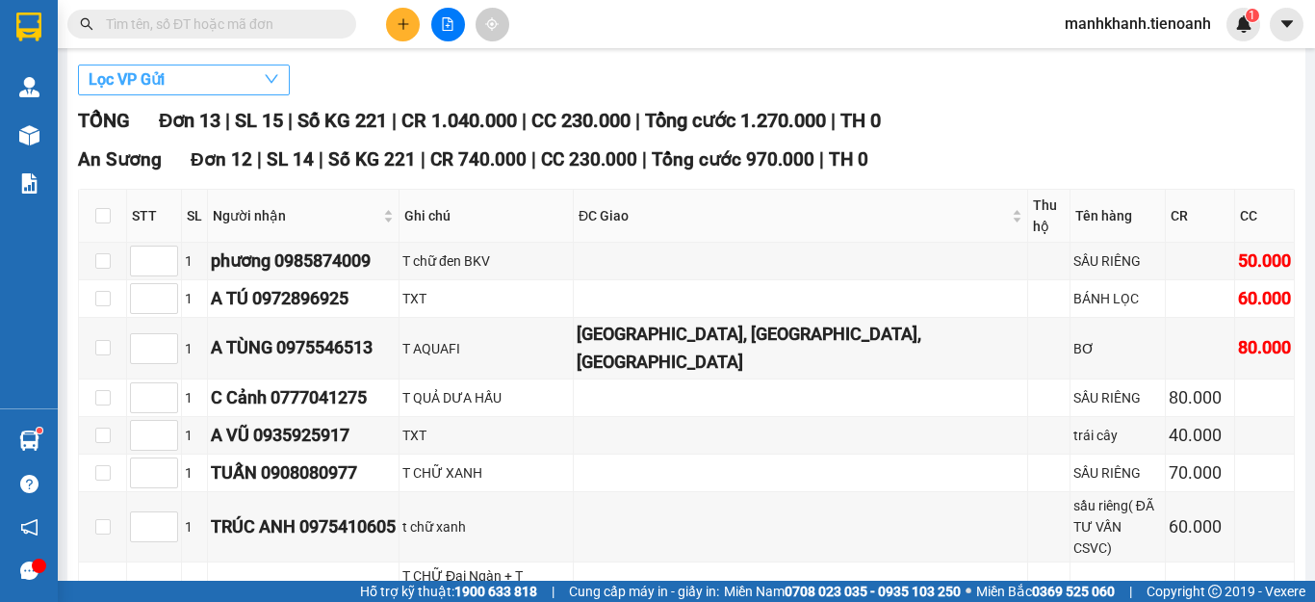
click at [235, 95] on button "Lọc VP Gửi" at bounding box center [184, 79] width 212 height 31
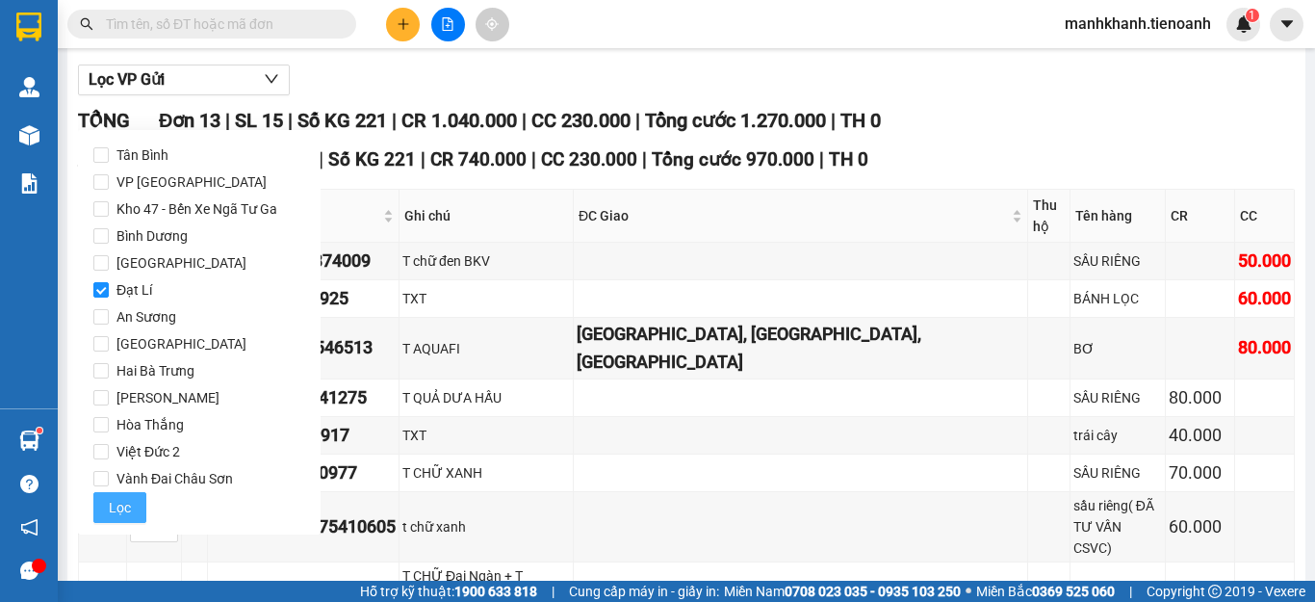
click at [118, 514] on span "Lọc" at bounding box center [120, 507] width 22 height 21
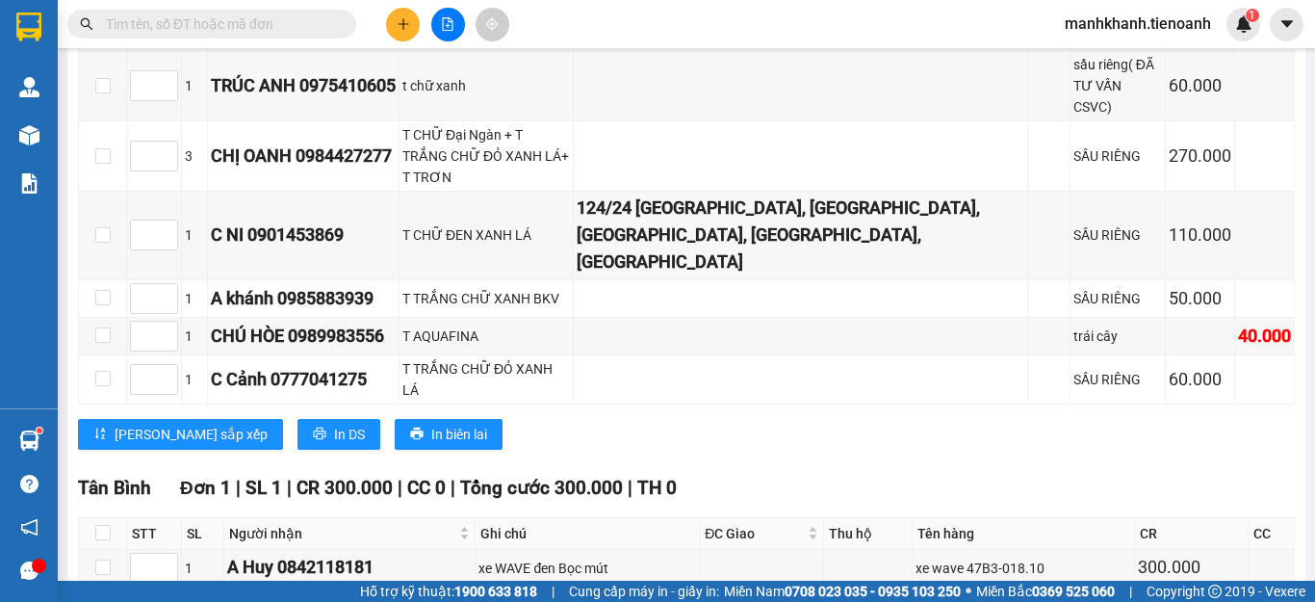
scroll to position [719, 0]
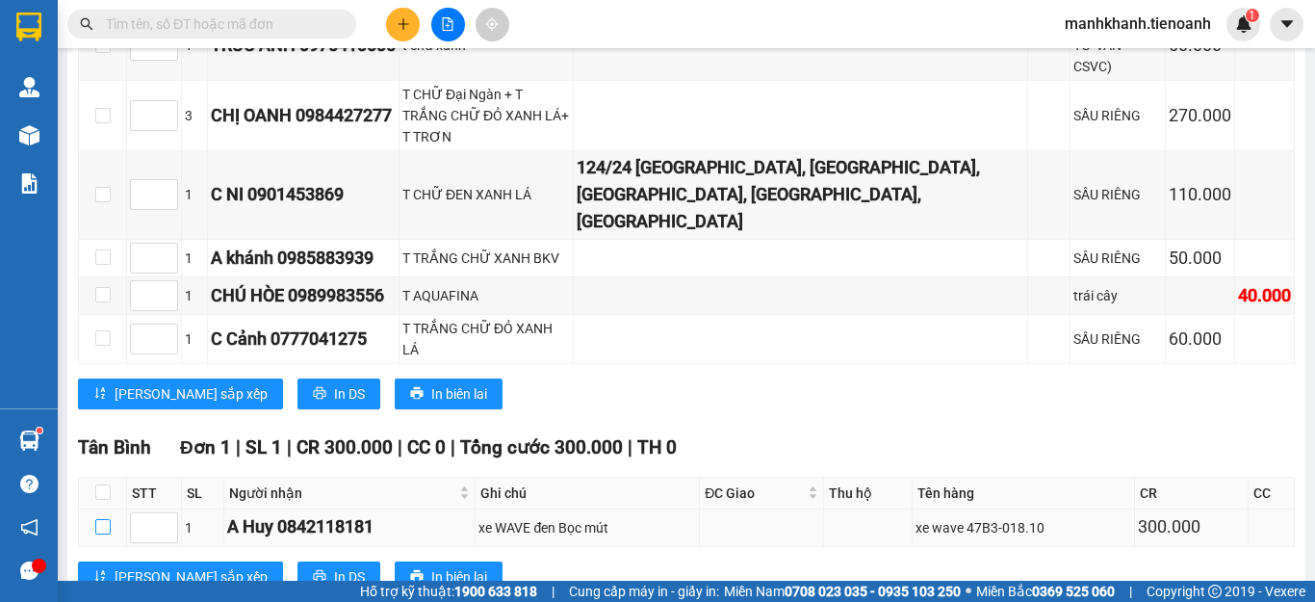
click at [102, 519] on input "checkbox" at bounding box center [102, 526] width 15 height 15
checkbox input "true"
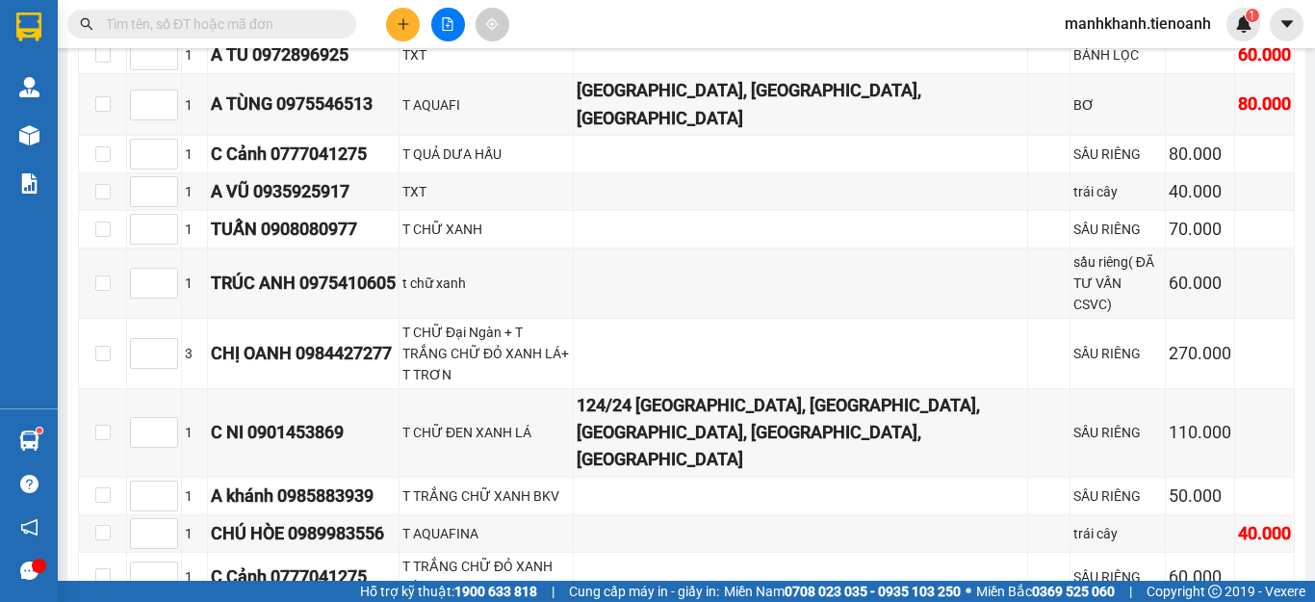
scroll to position [674, 0]
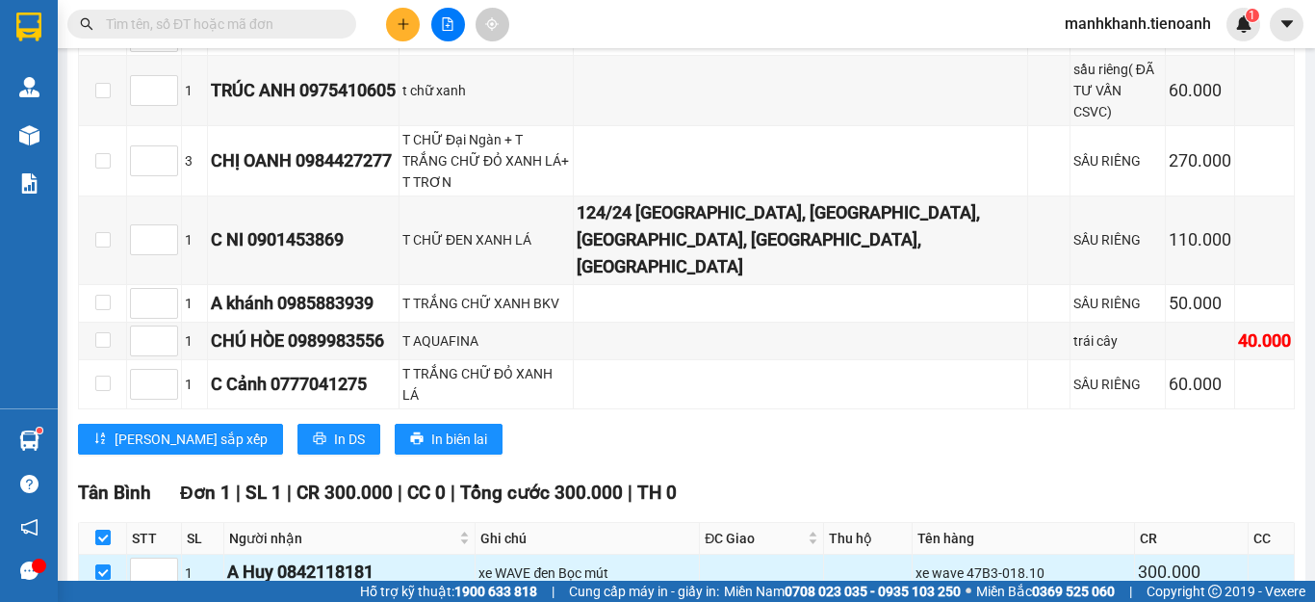
click at [679, 562] on div "xe WAVE đen Bọc mút" at bounding box center [587, 572] width 218 height 21
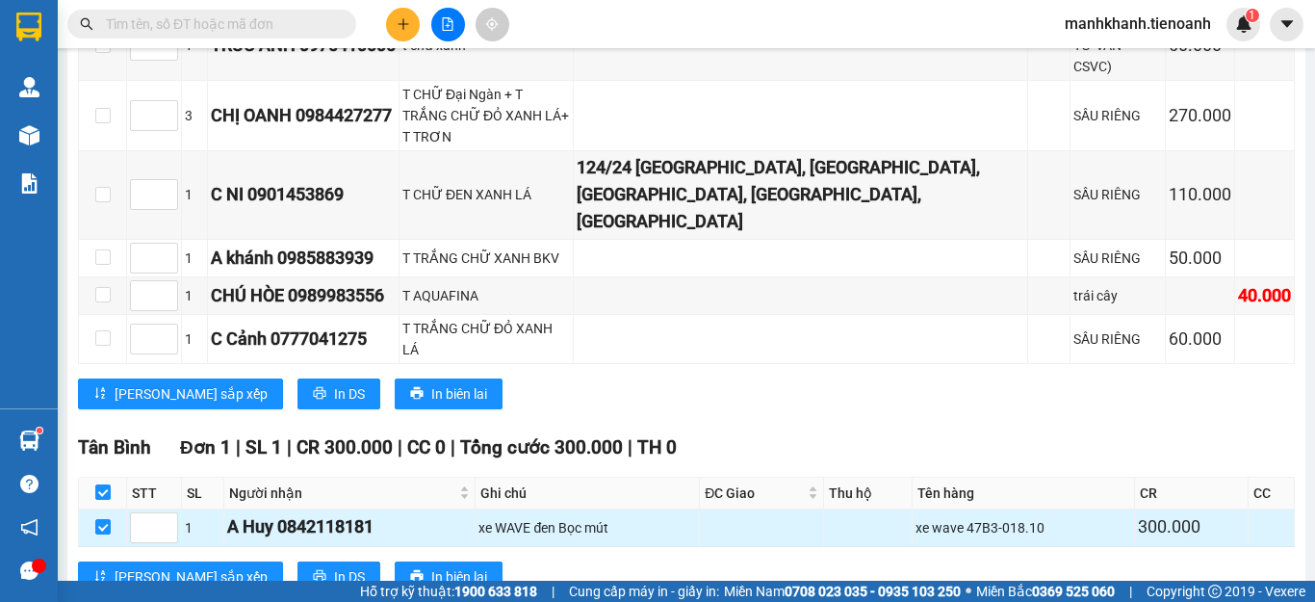
click at [546, 517] on div "xe WAVE đen Bọc mút" at bounding box center [587, 527] width 218 height 21
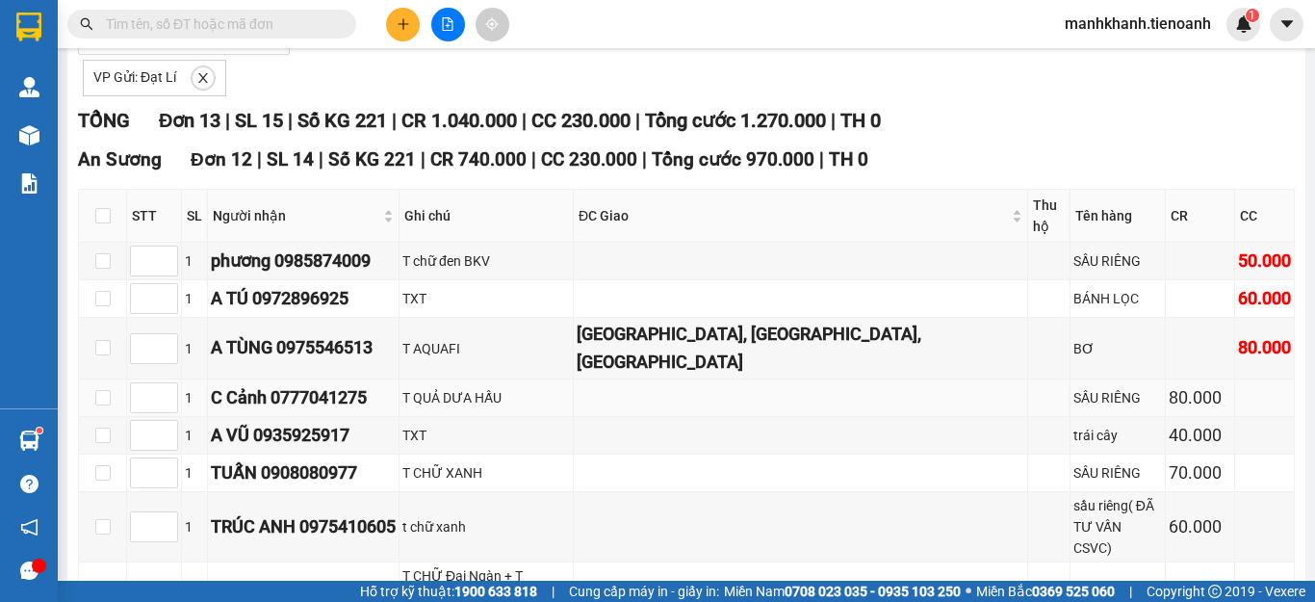
scroll to position [0, 0]
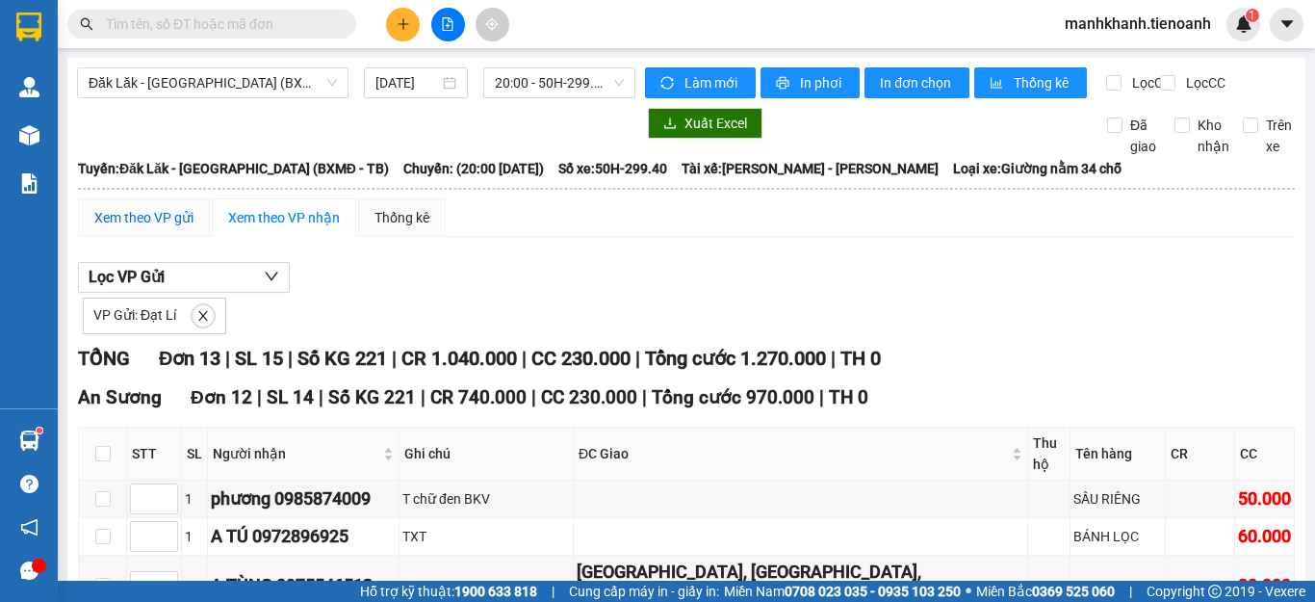
click at [176, 228] on div "Xem theo VP gửi" at bounding box center [143, 217] width 99 height 21
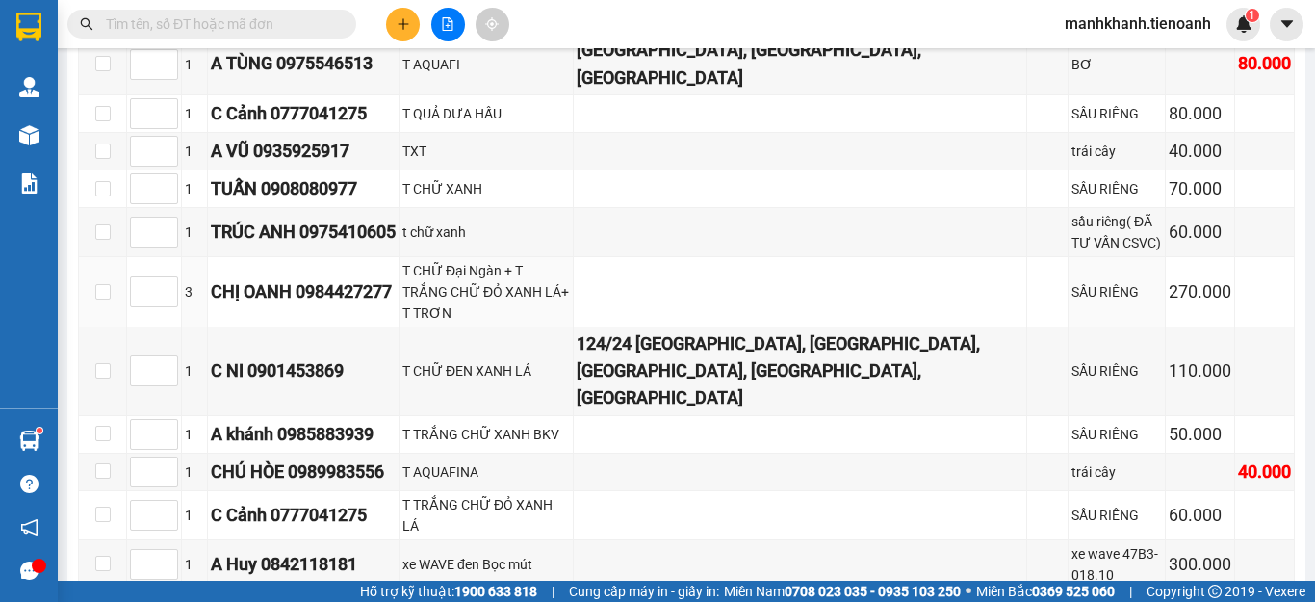
scroll to position [545, 0]
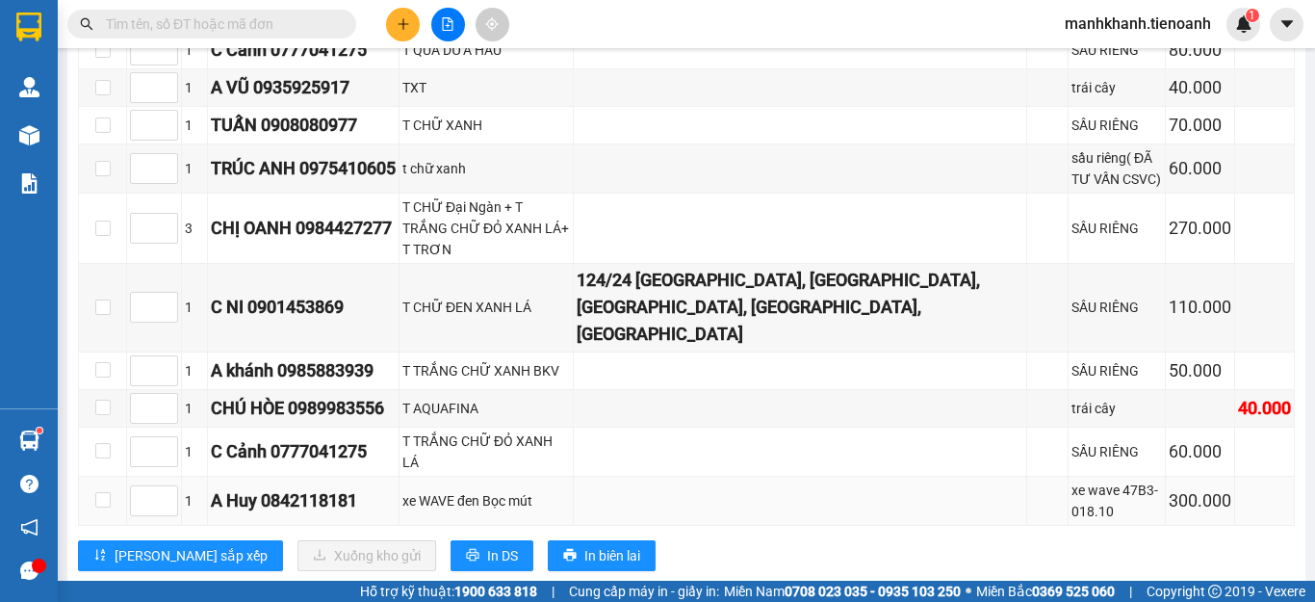
click at [833, 476] on td at bounding box center [800, 500] width 453 height 49
click at [103, 492] on input "checkbox" at bounding box center [102, 499] width 15 height 15
checkbox input "true"
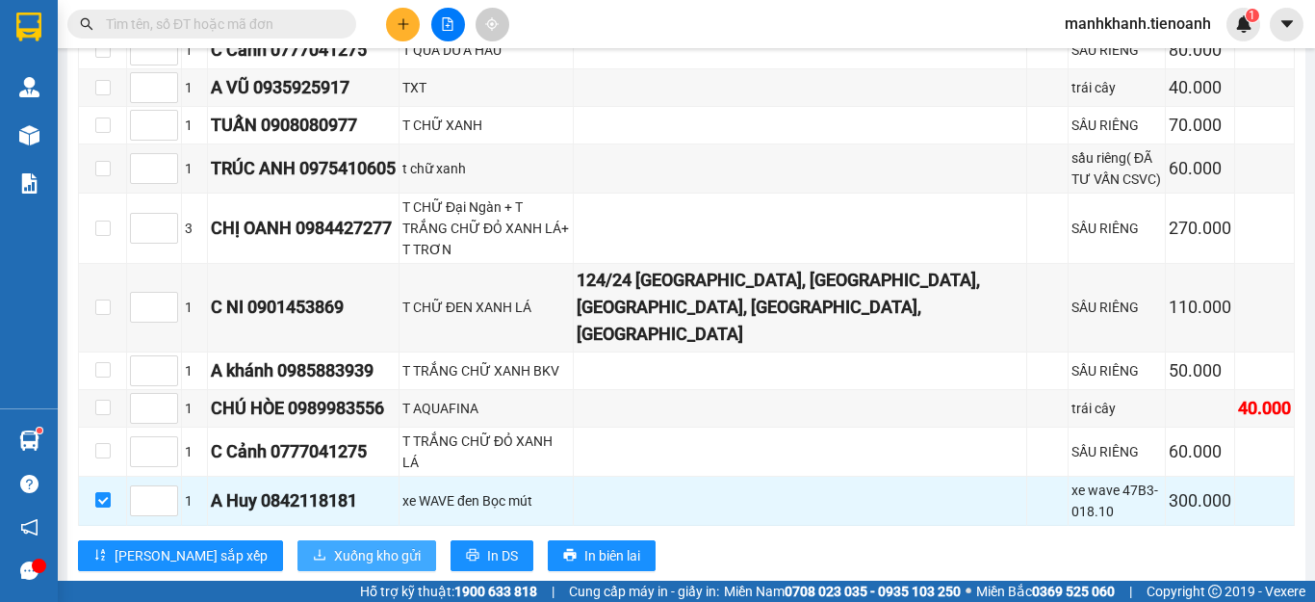
click at [334, 545] on span "Xuống kho gửi" at bounding box center [377, 555] width 87 height 21
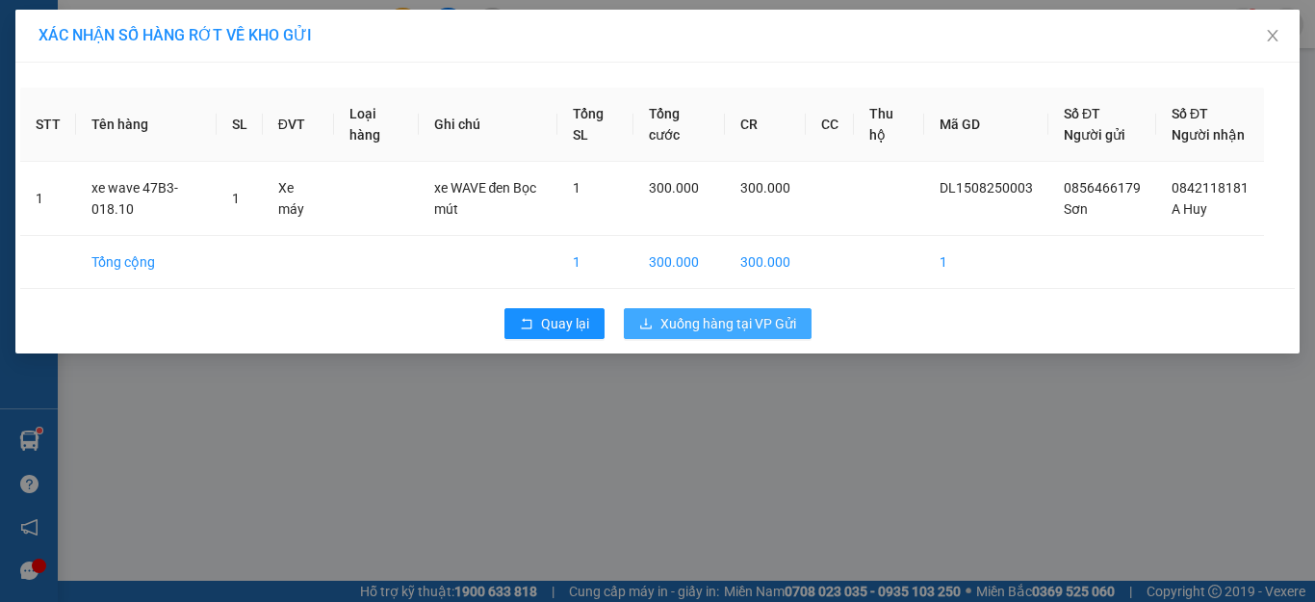
click at [727, 334] on span "Xuống hàng tại VP Gửi" at bounding box center [728, 323] width 136 height 21
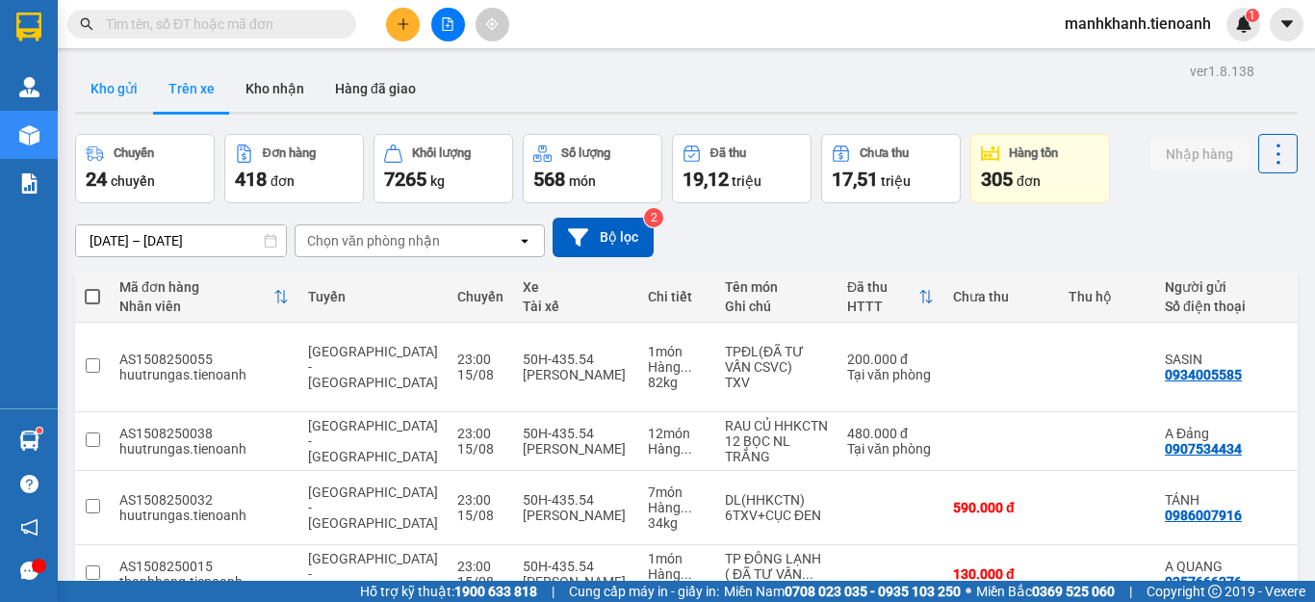
click at [112, 92] on button "Kho gửi" at bounding box center [114, 88] width 78 height 46
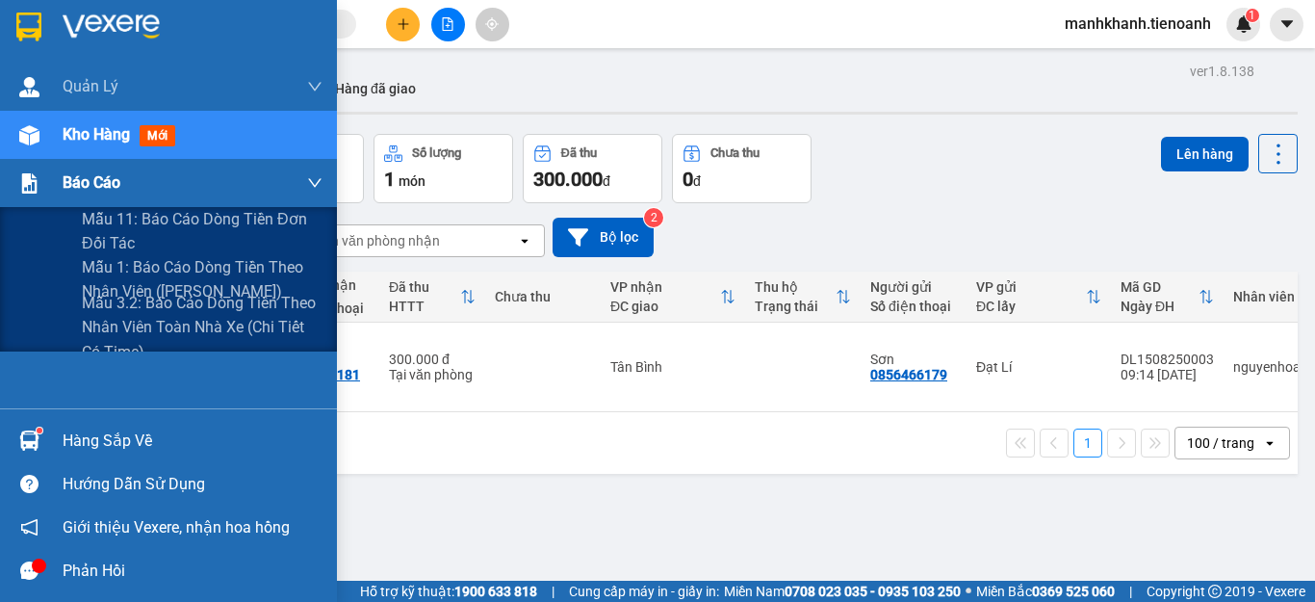
click at [82, 183] on span "Báo cáo" at bounding box center [92, 182] width 58 height 24
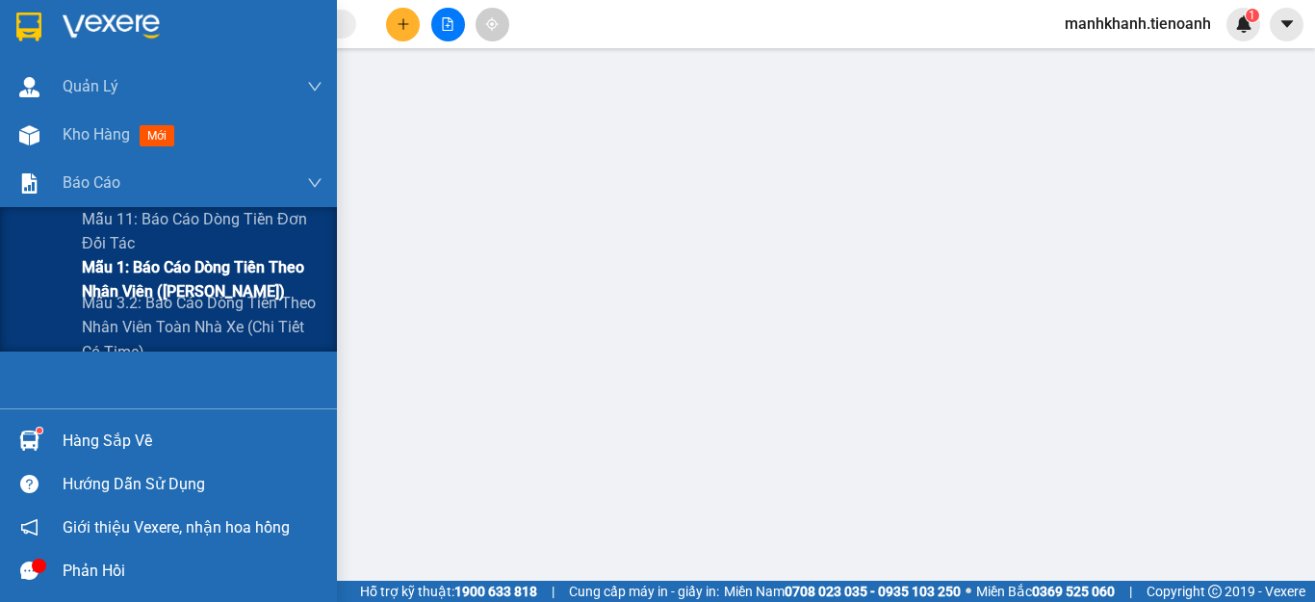
click at [184, 274] on span "Mẫu 1: Báo cáo dòng tiền theo nhân viên ([PERSON_NAME])" at bounding box center [202, 279] width 241 height 48
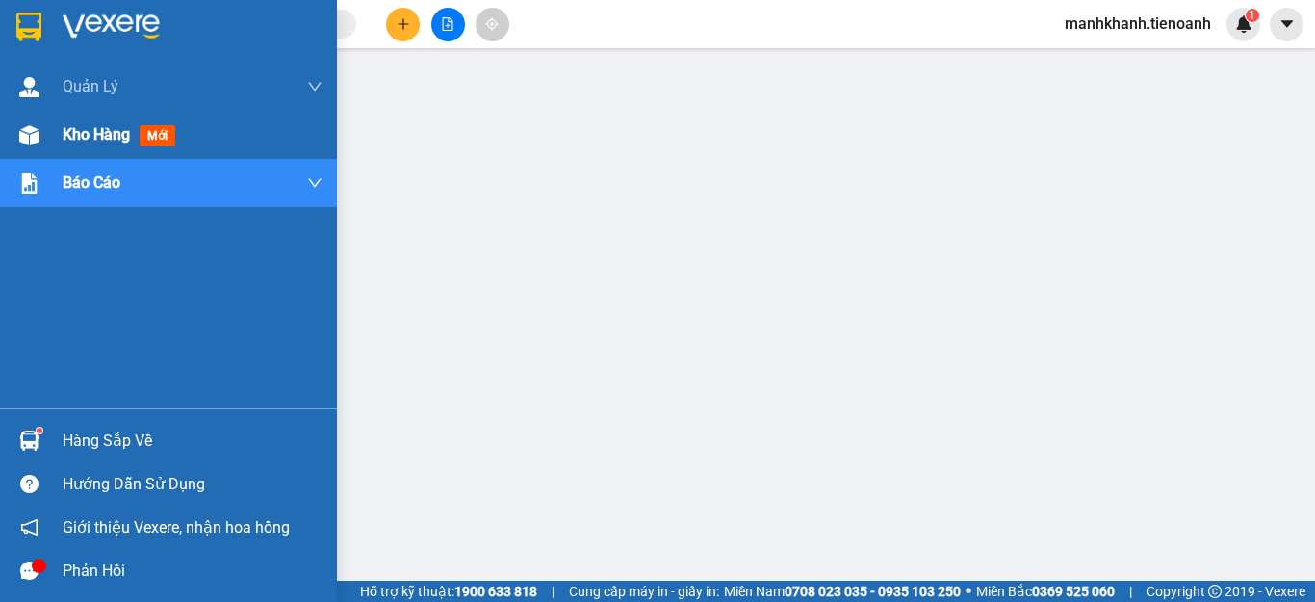
click at [85, 135] on span "Kho hàng" at bounding box center [96, 134] width 67 height 18
